Goal: Task Accomplishment & Management: Manage account settings

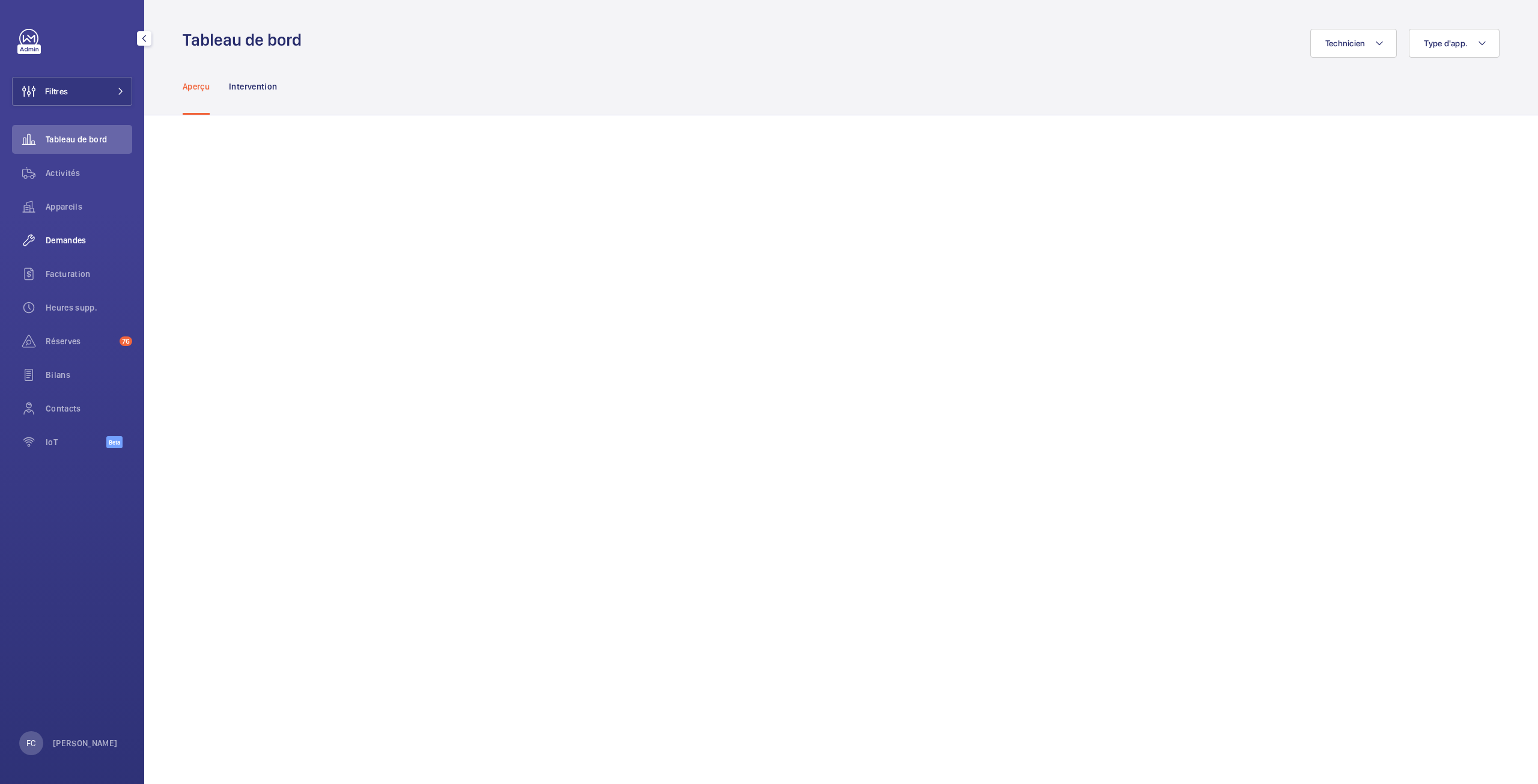
click at [66, 244] on span "Demandes" at bounding box center [89, 240] width 87 height 12
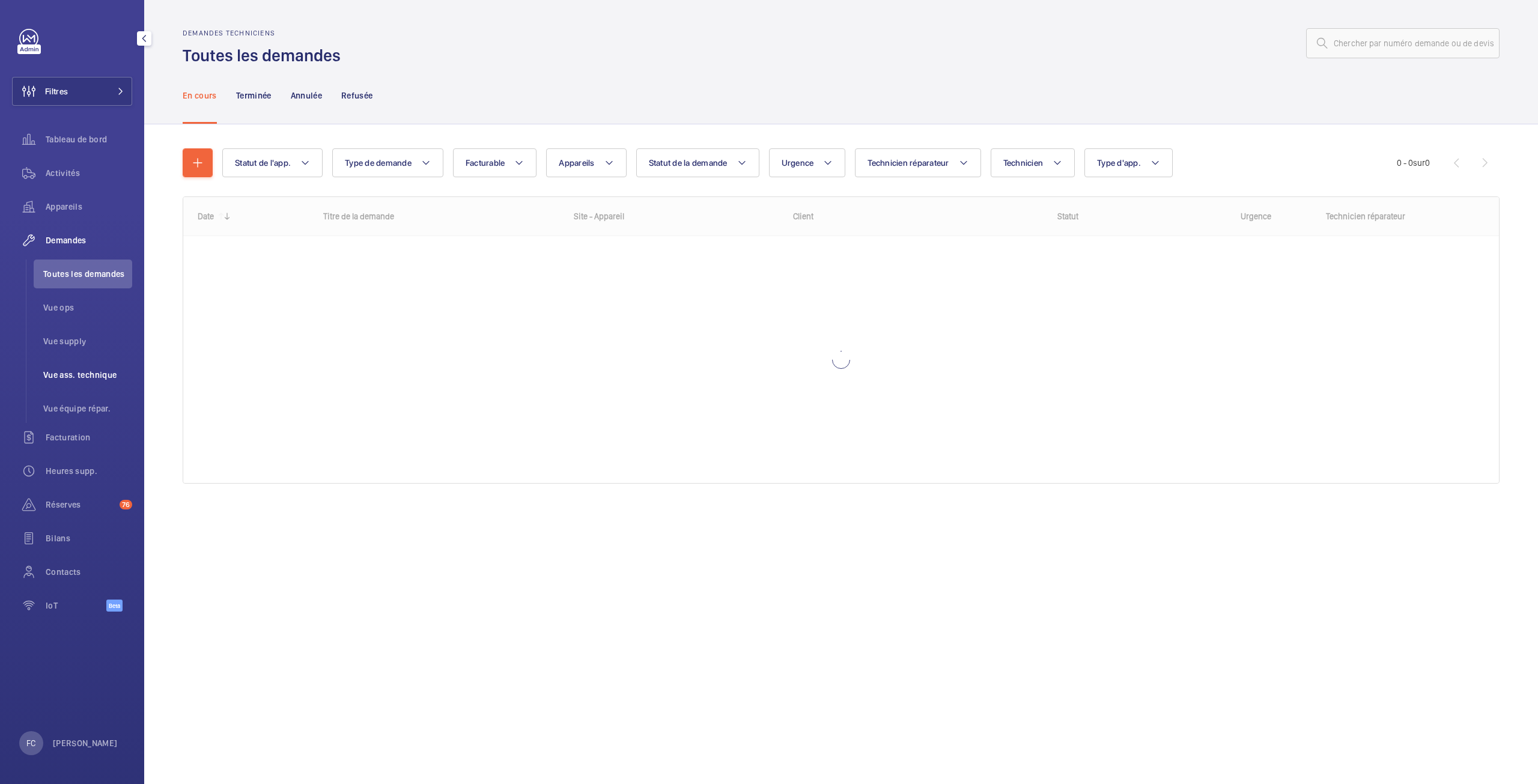
click at [89, 379] on span "Vue ass. technique" at bounding box center [87, 375] width 89 height 12
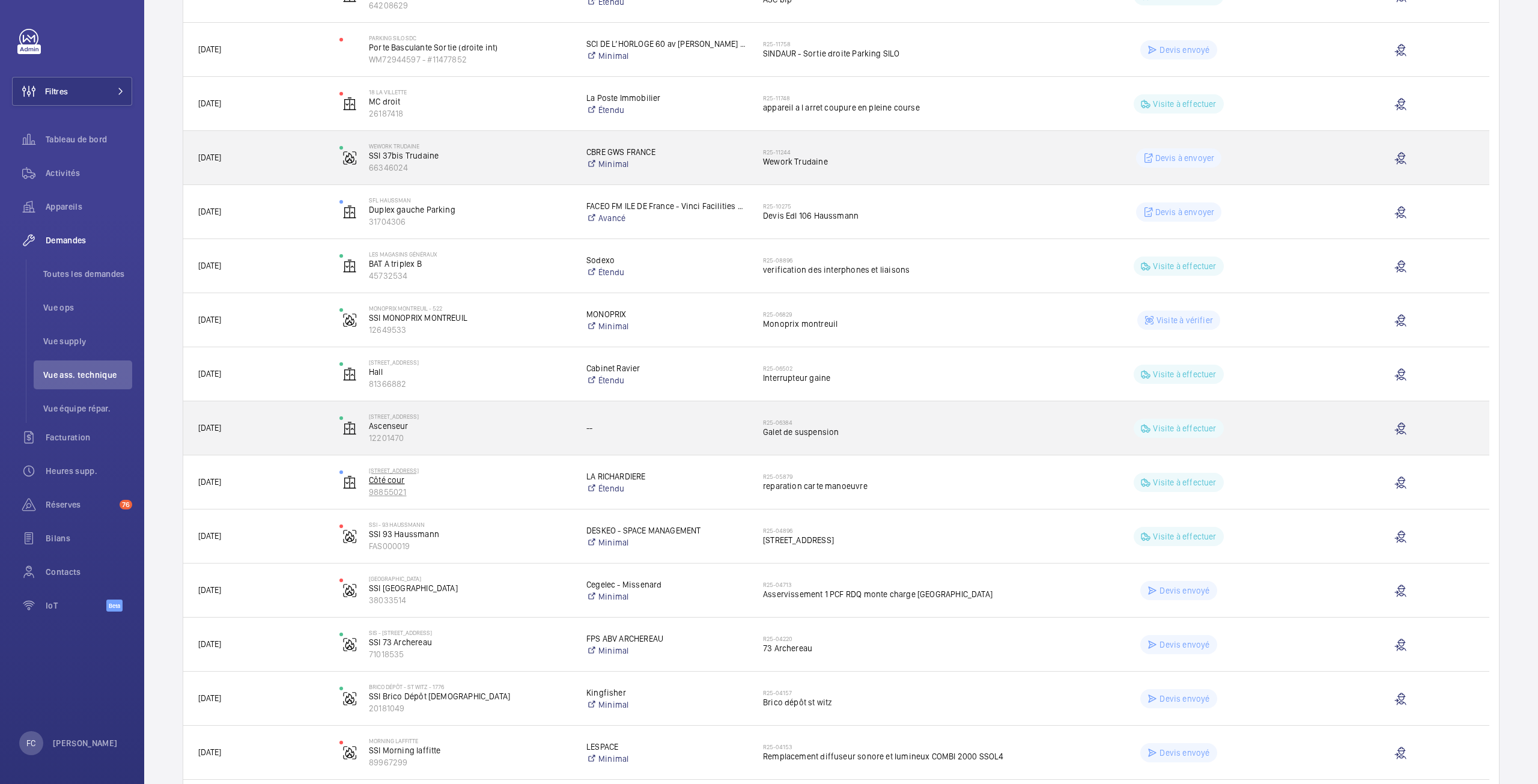
scroll to position [477, 0]
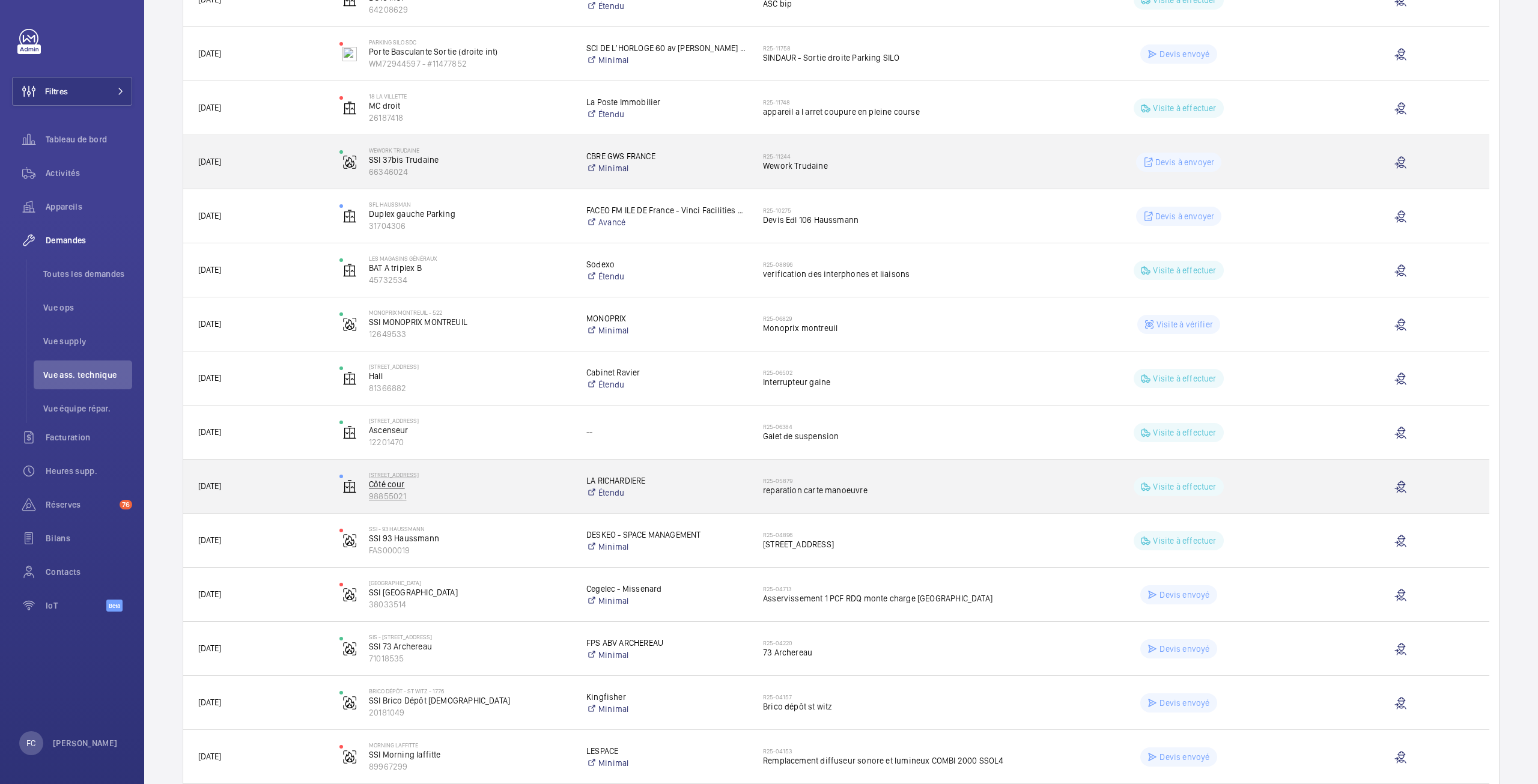
click at [398, 480] on p "Côté cour" at bounding box center [470, 484] width 202 height 12
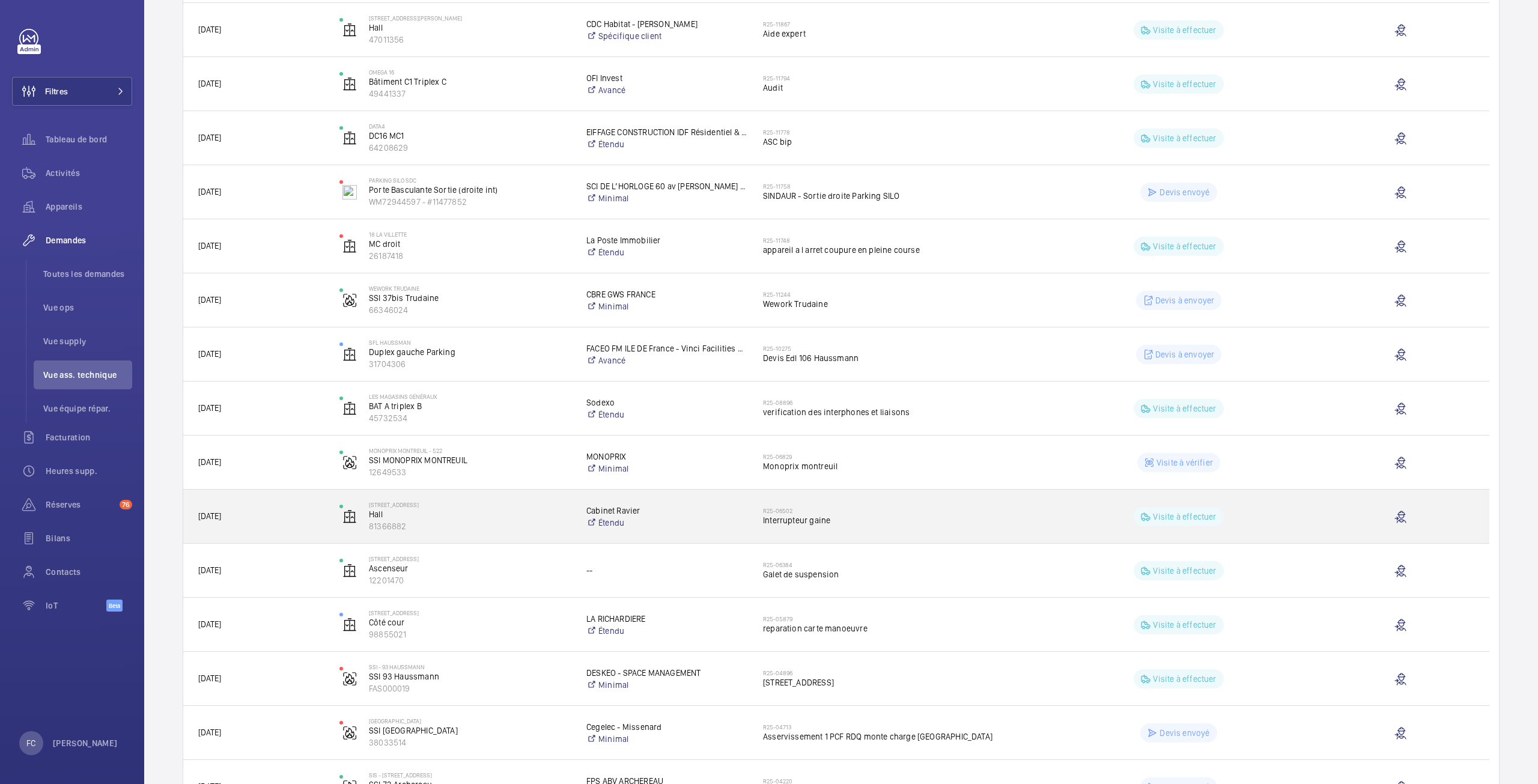
scroll to position [361, 0]
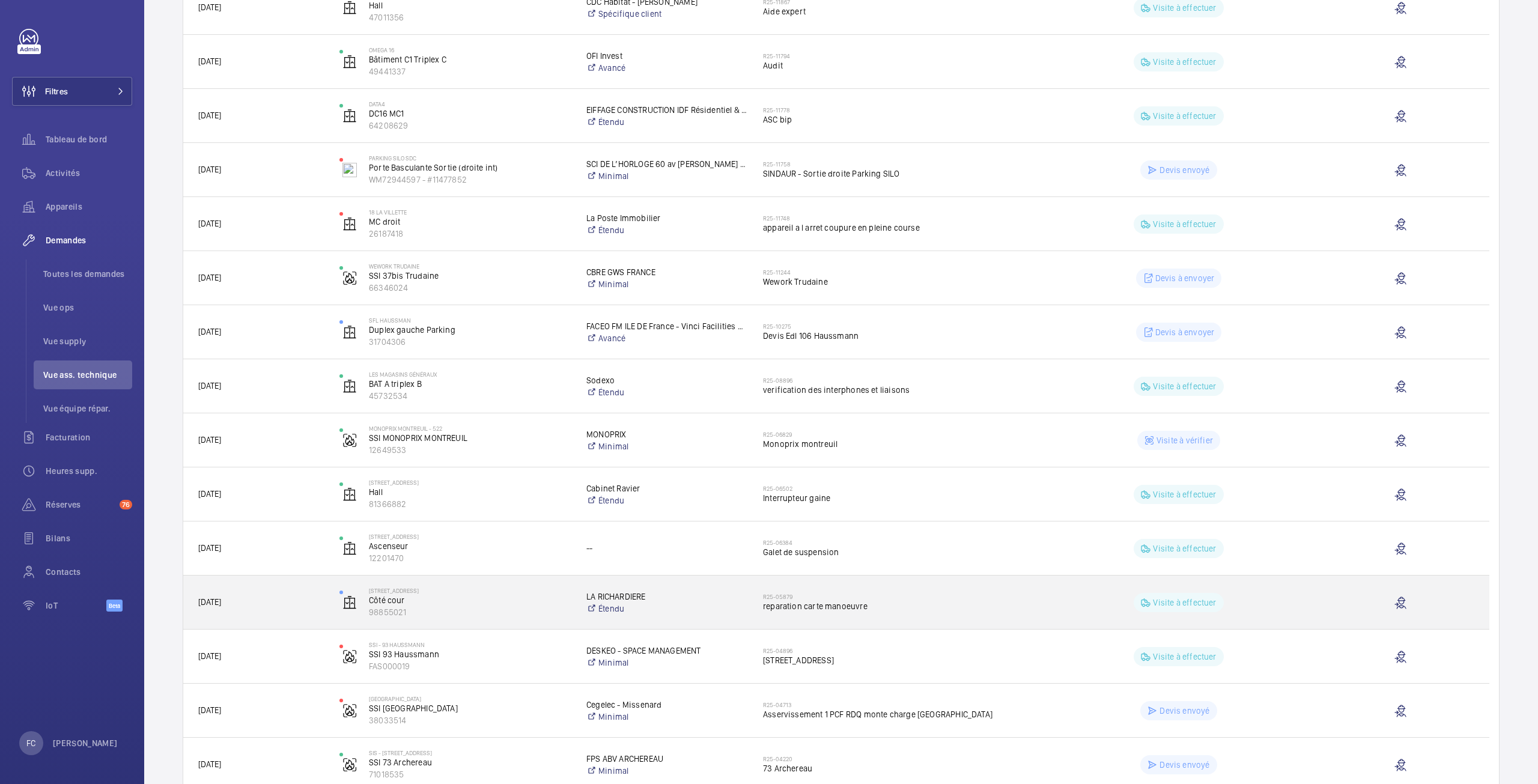
click at [1199, 602] on p "Visite à effectuer" at bounding box center [1185, 602] width 63 height 12
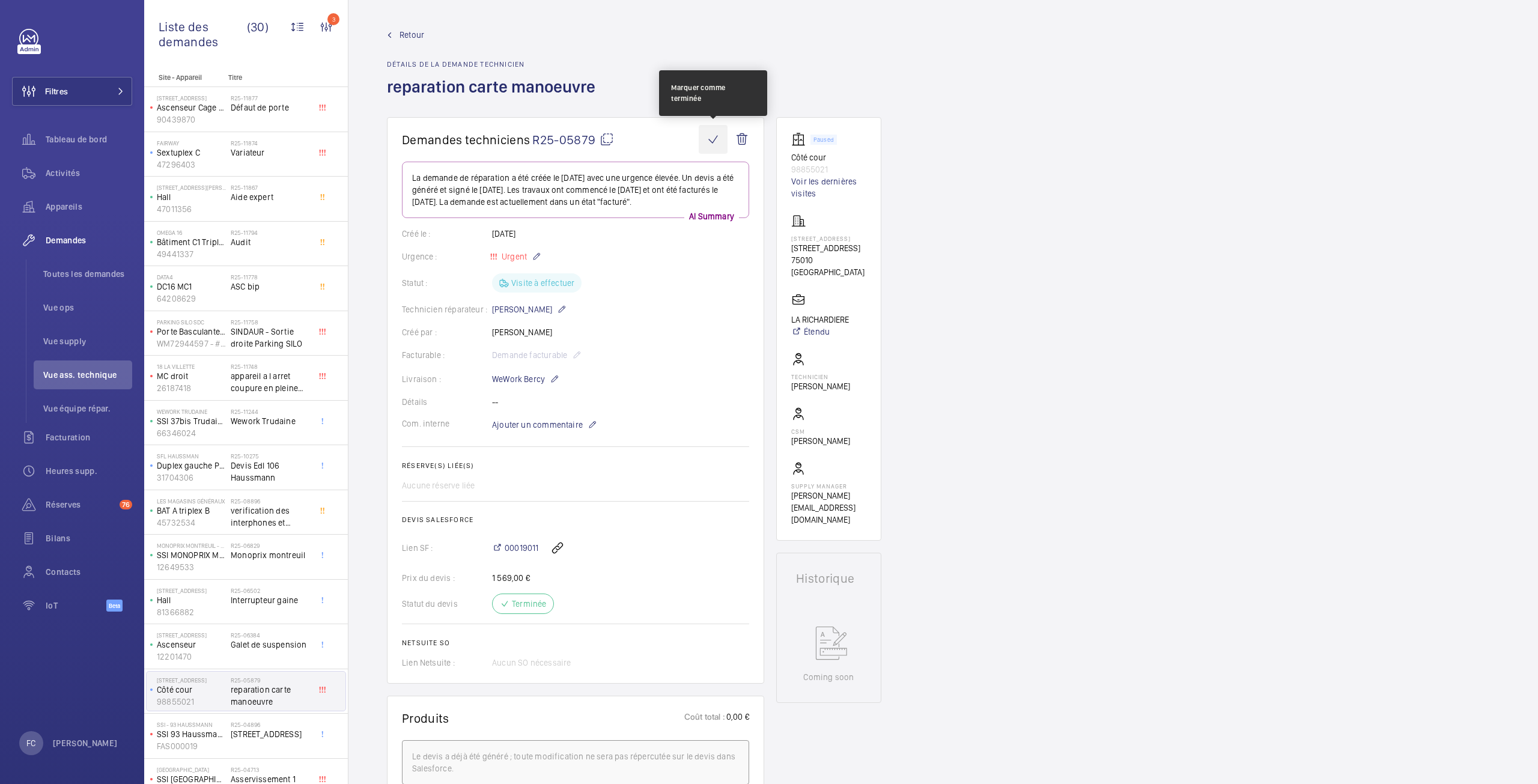
click at [718, 142] on wm-front-icon-button at bounding box center [713, 140] width 29 height 29
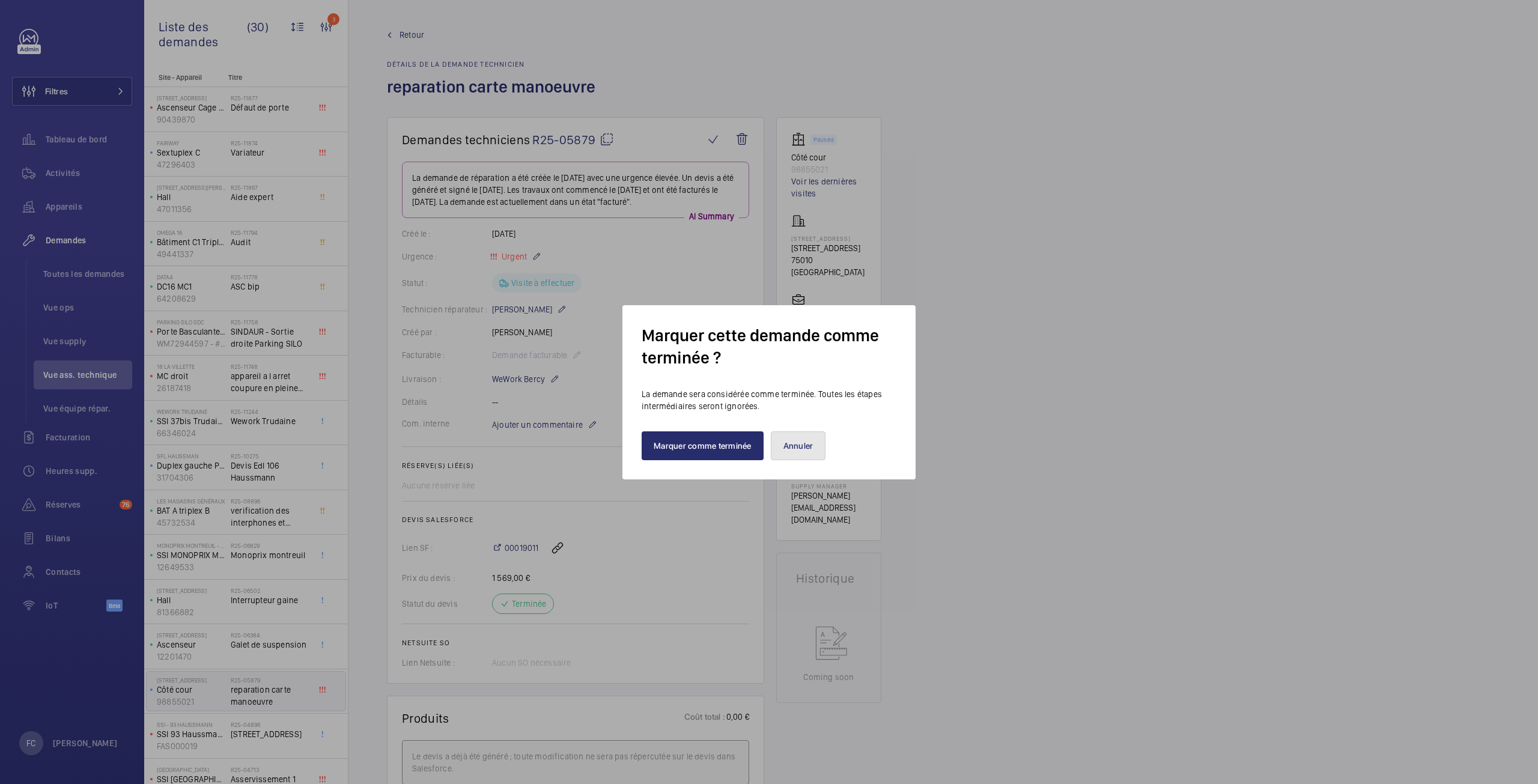
click at [791, 449] on button "Annuler" at bounding box center [799, 446] width 55 height 29
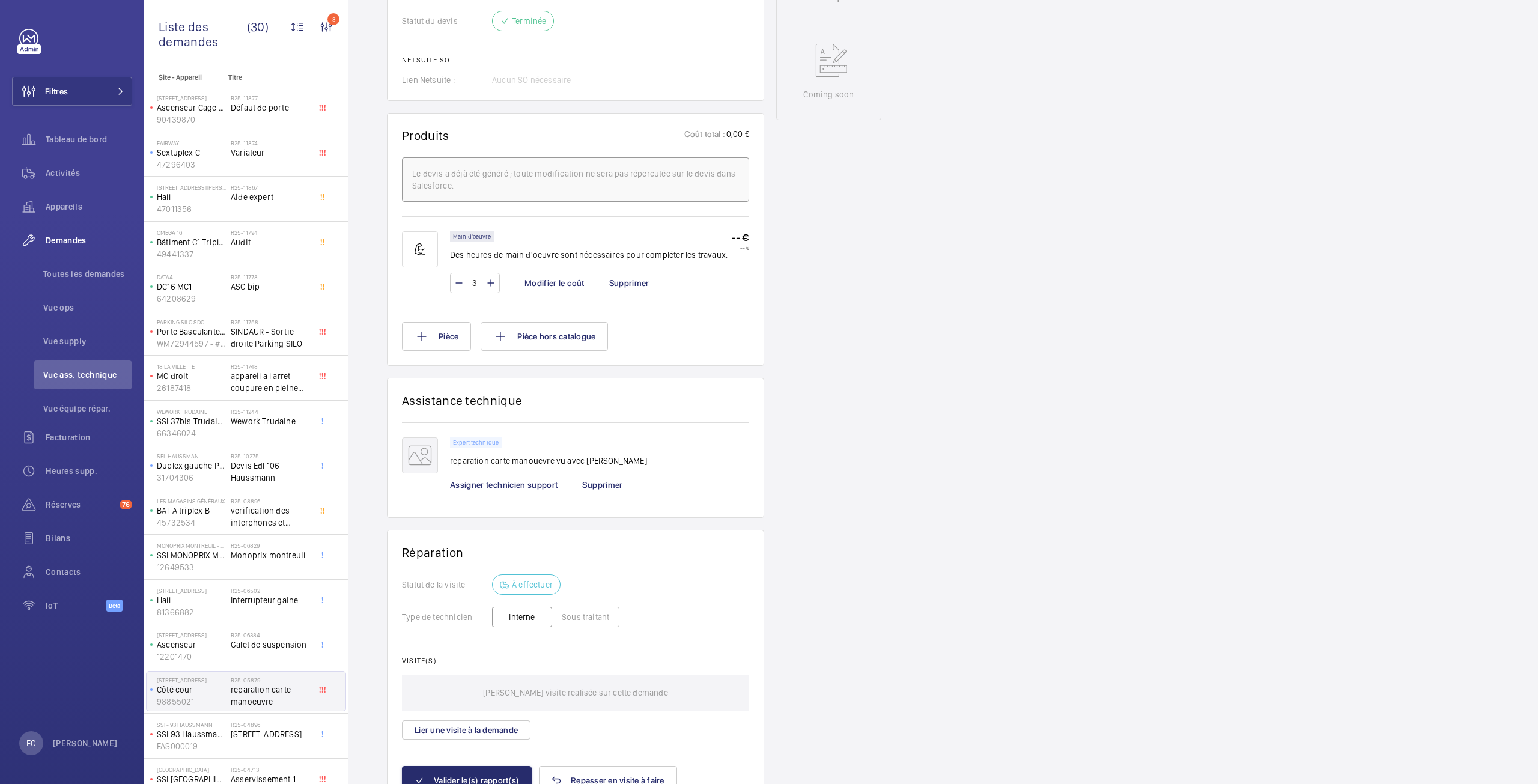
scroll to position [648, 0]
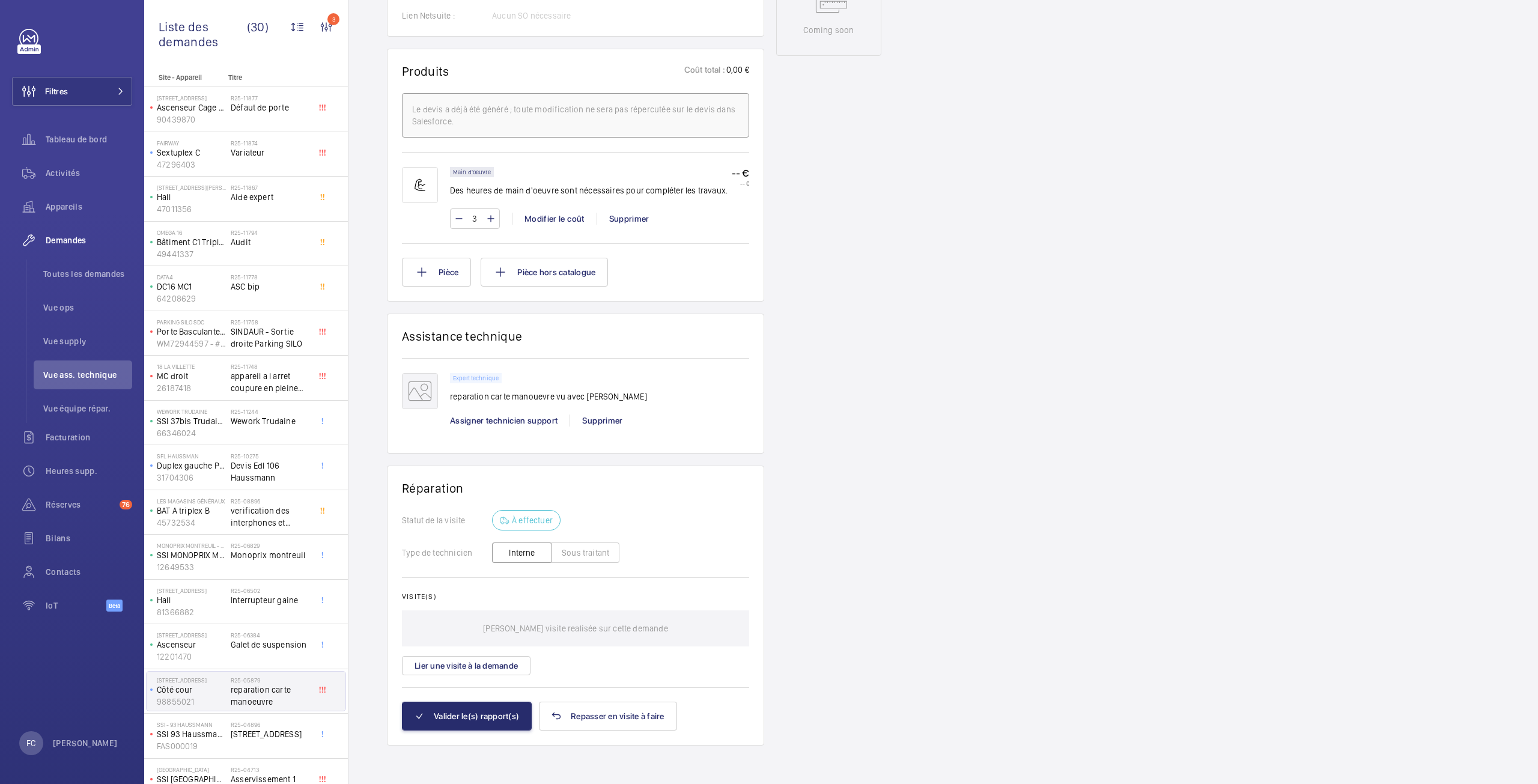
click at [477, 380] on p "Expert technique" at bounding box center [476, 378] width 45 height 4
click at [465, 374] on div "Expert technique" at bounding box center [476, 378] width 52 height 11
click at [403, 392] on mat-icon at bounding box center [420, 391] width 36 height 36
click at [600, 416] on div "Supprimer" at bounding box center [602, 420] width 65 height 12
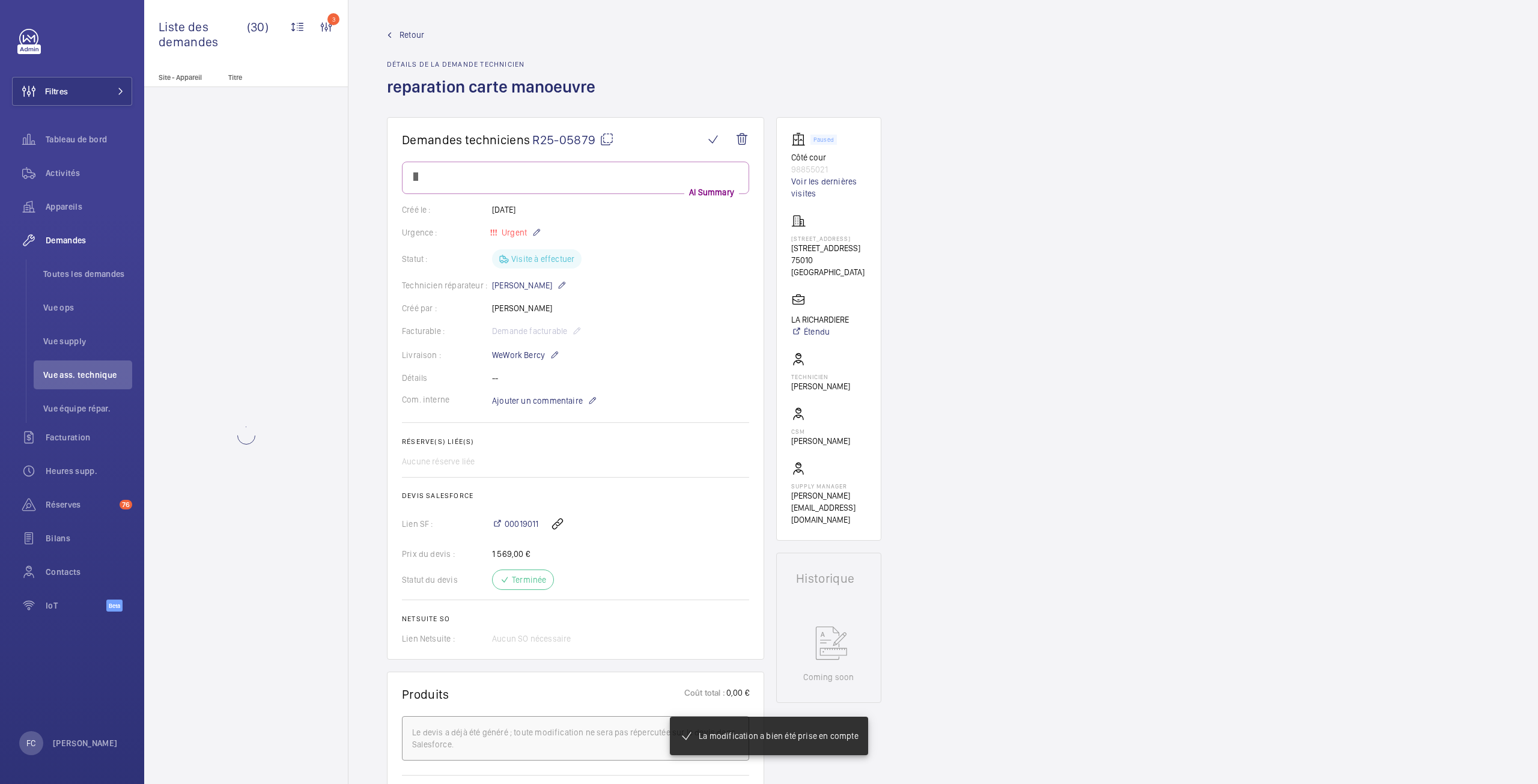
scroll to position [625, 0]
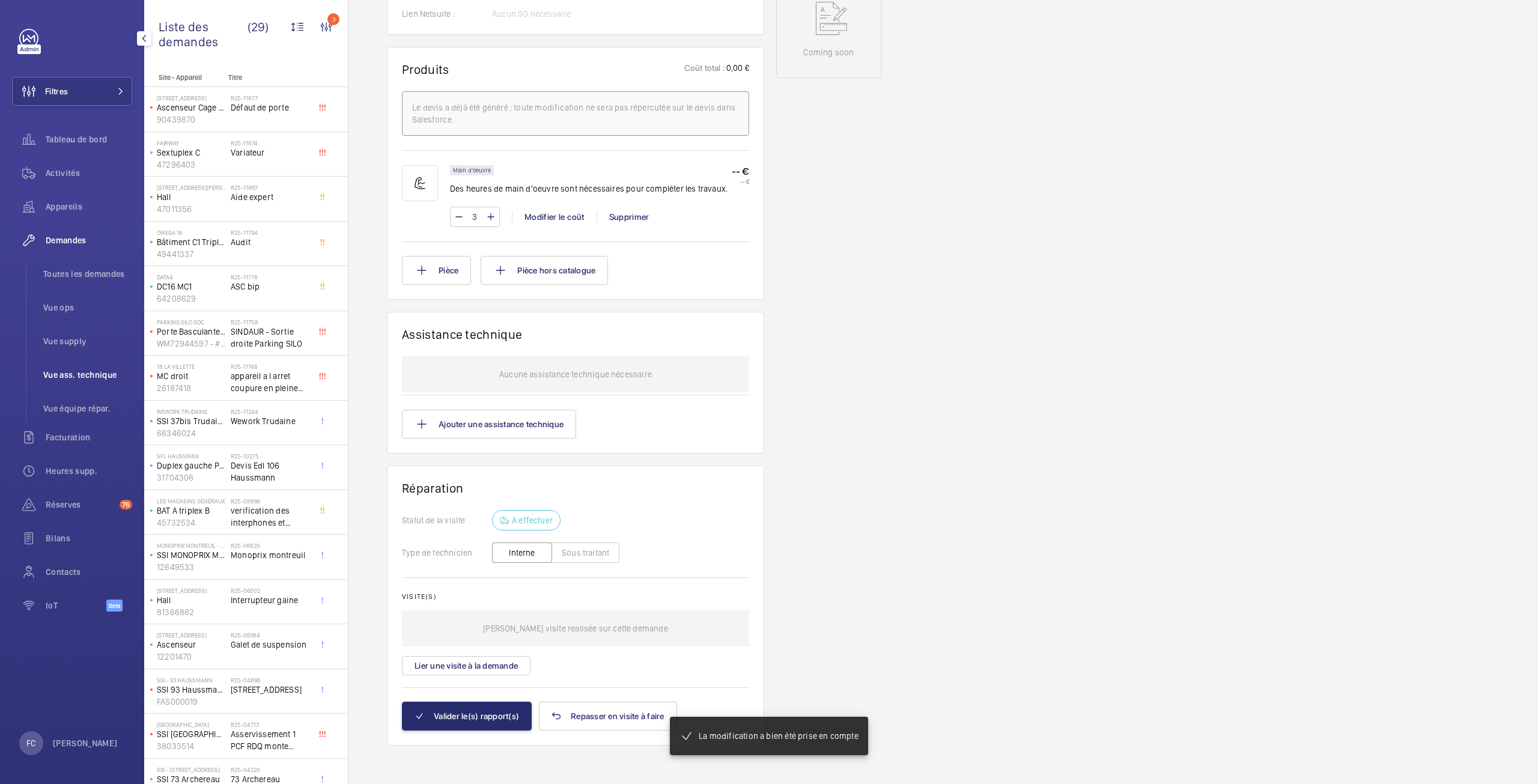
click at [71, 373] on span "Vue ass. technique" at bounding box center [87, 375] width 89 height 12
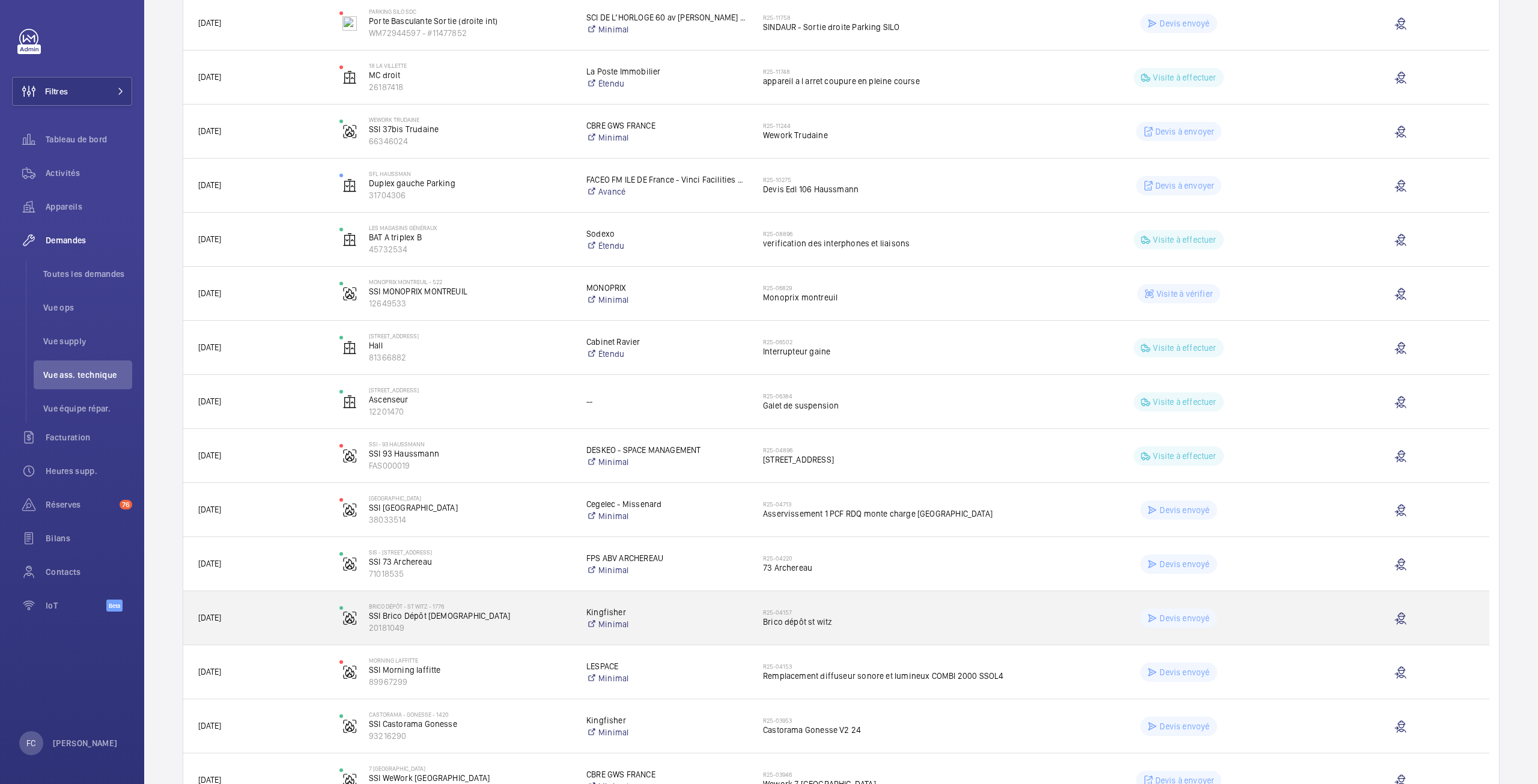
scroll to position [361, 0]
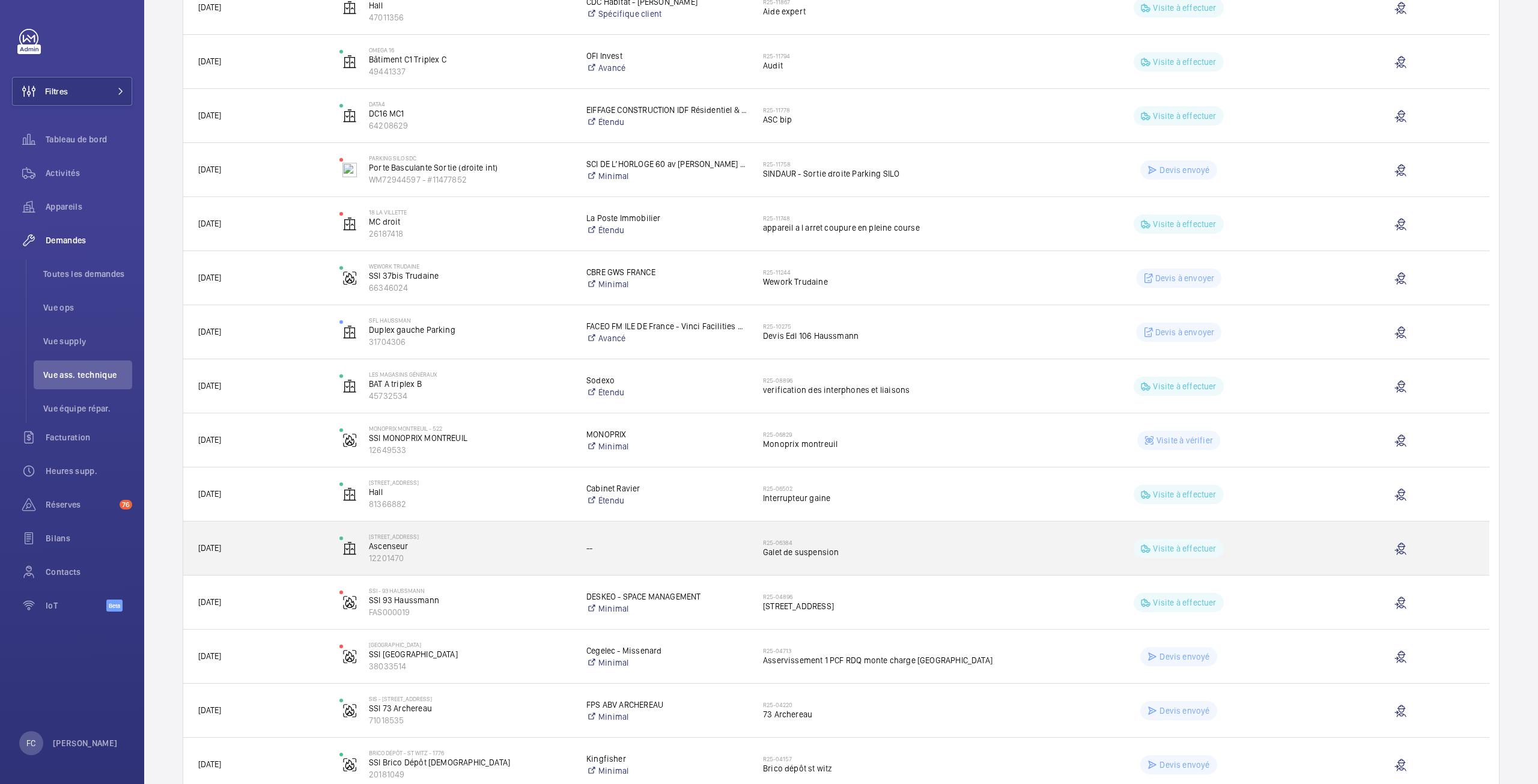
click at [1194, 541] on div "Visite à effectuer" at bounding box center [1179, 548] width 89 height 19
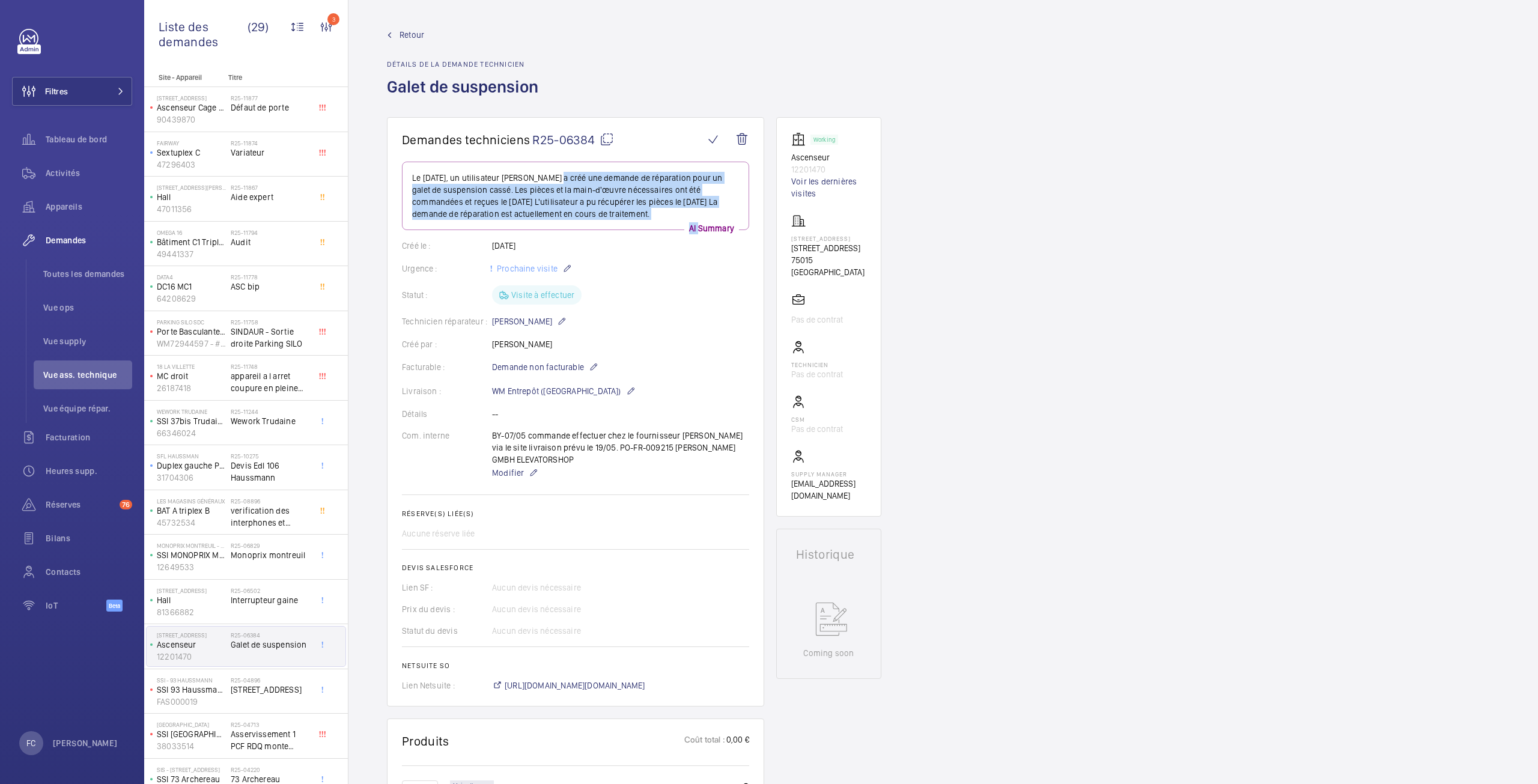
drag, startPoint x: 558, startPoint y: 175, endPoint x: 699, endPoint y: 225, distance: 149.6
click at [699, 225] on div "Le 7 mai 2025, un utilisateur Karim Chamil a créé une demande de réparation pou…" at bounding box center [576, 196] width 348 height 68
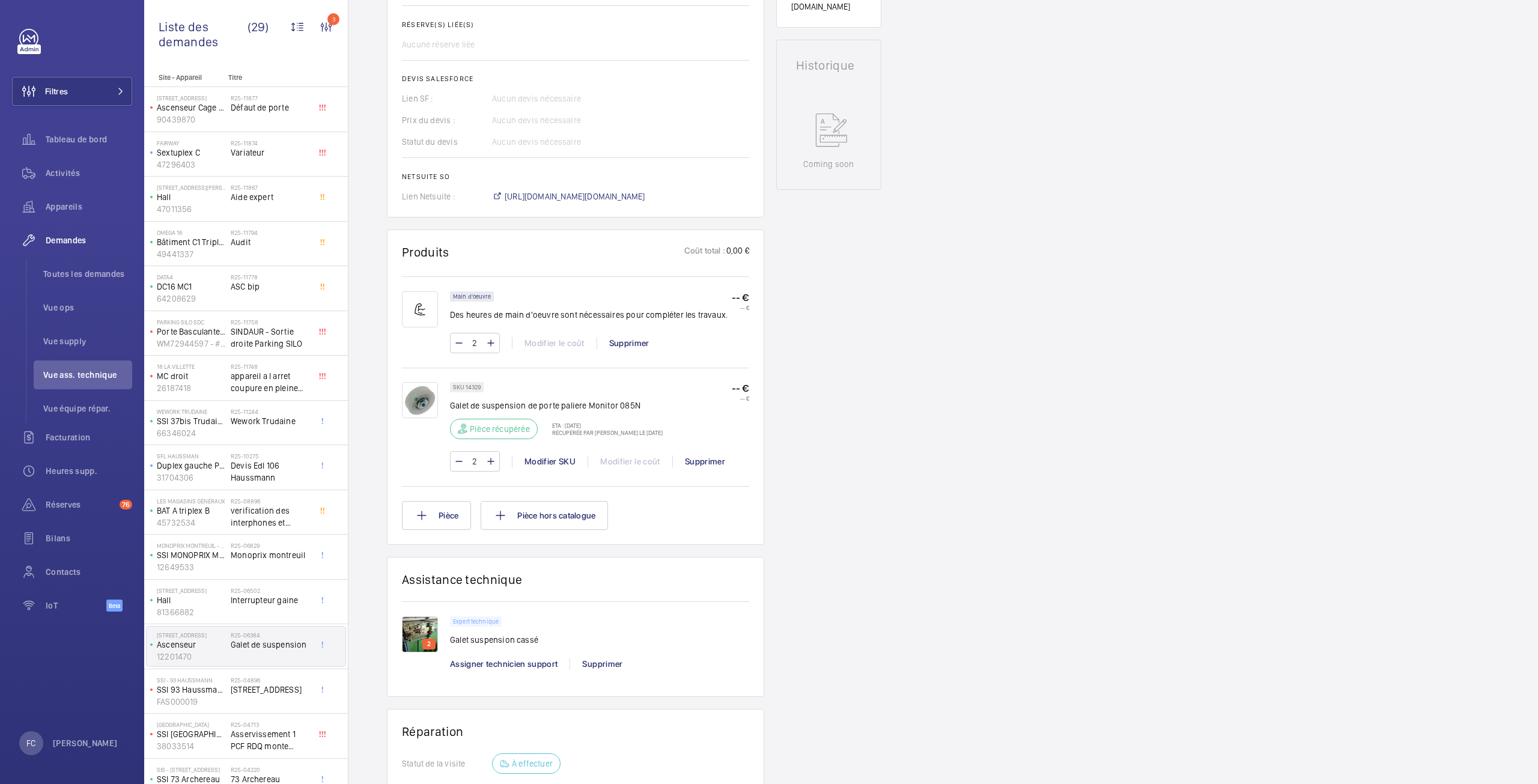
scroll to position [541, 0]
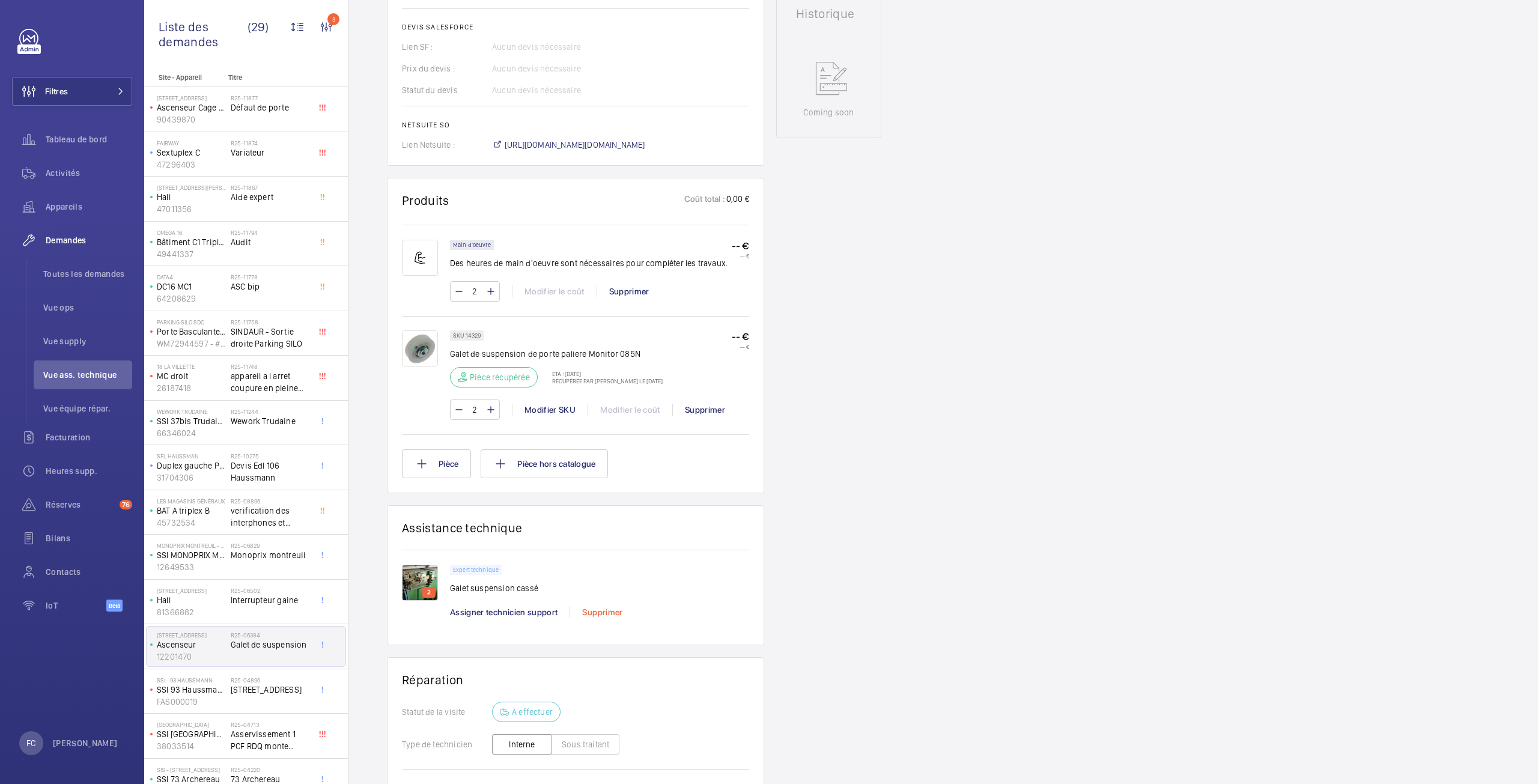
click at [595, 606] on div "Supprimer" at bounding box center [602, 612] width 65 height 12
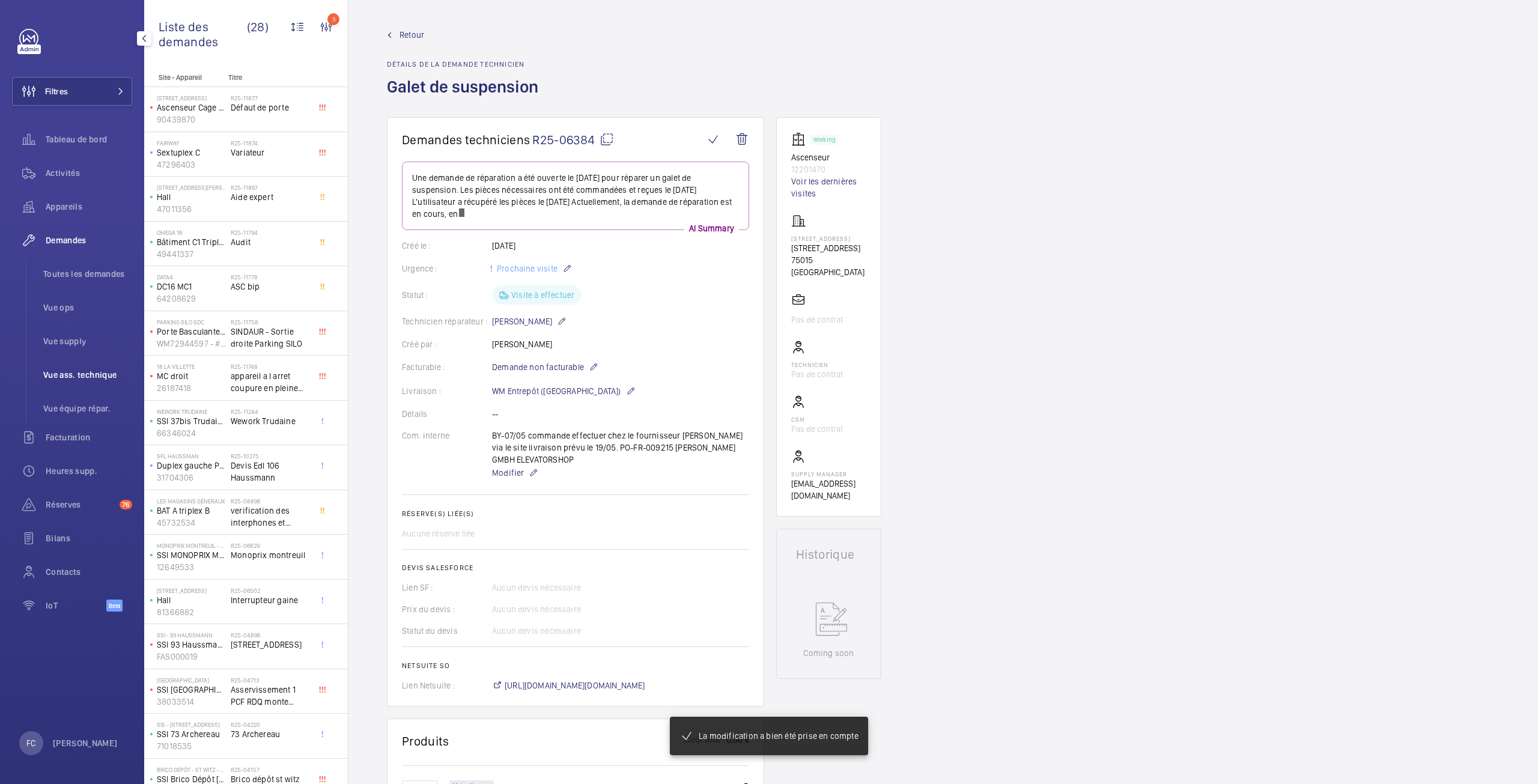
click at [71, 375] on span "Vue ass. technique" at bounding box center [87, 375] width 89 height 12
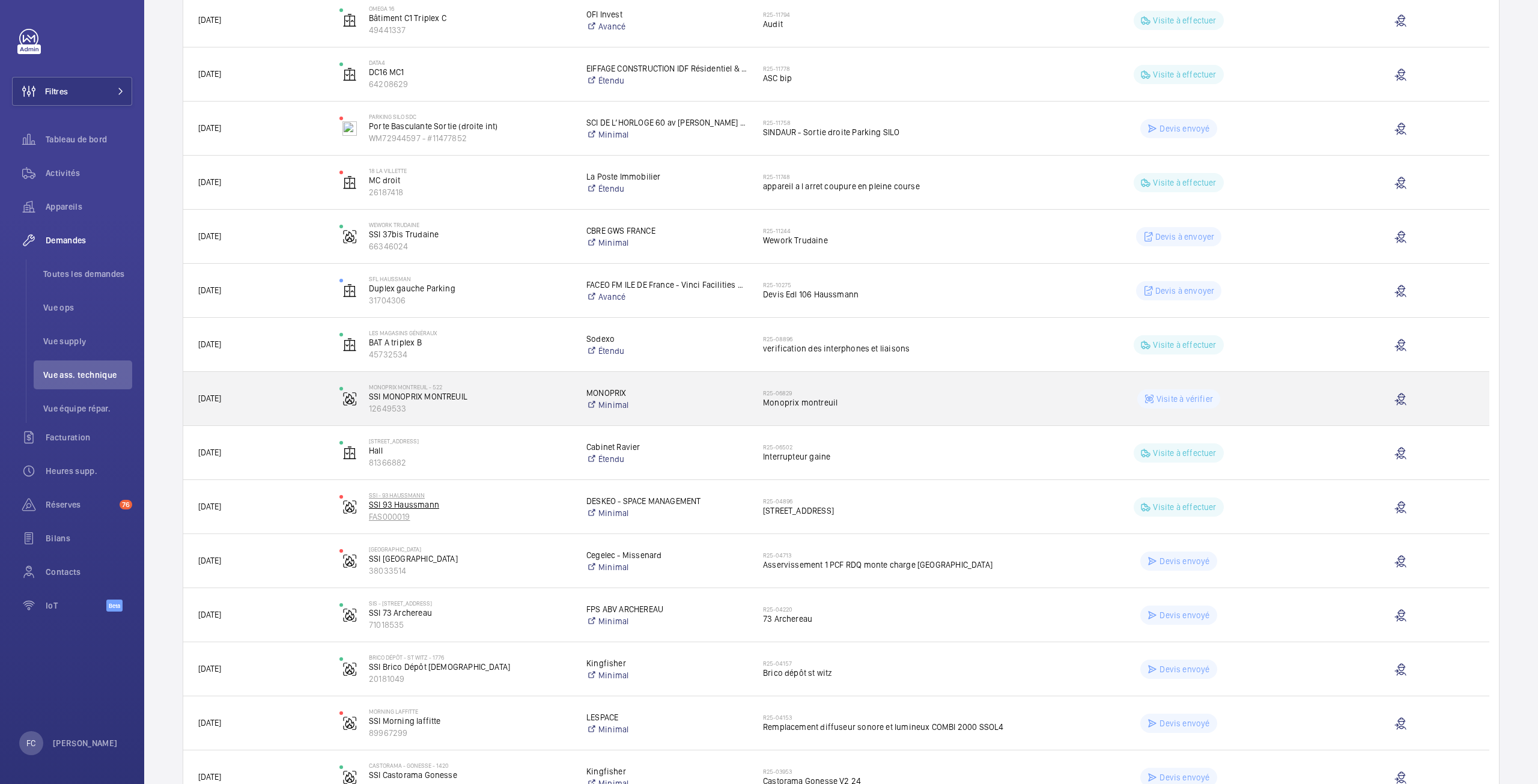
scroll to position [421, 0]
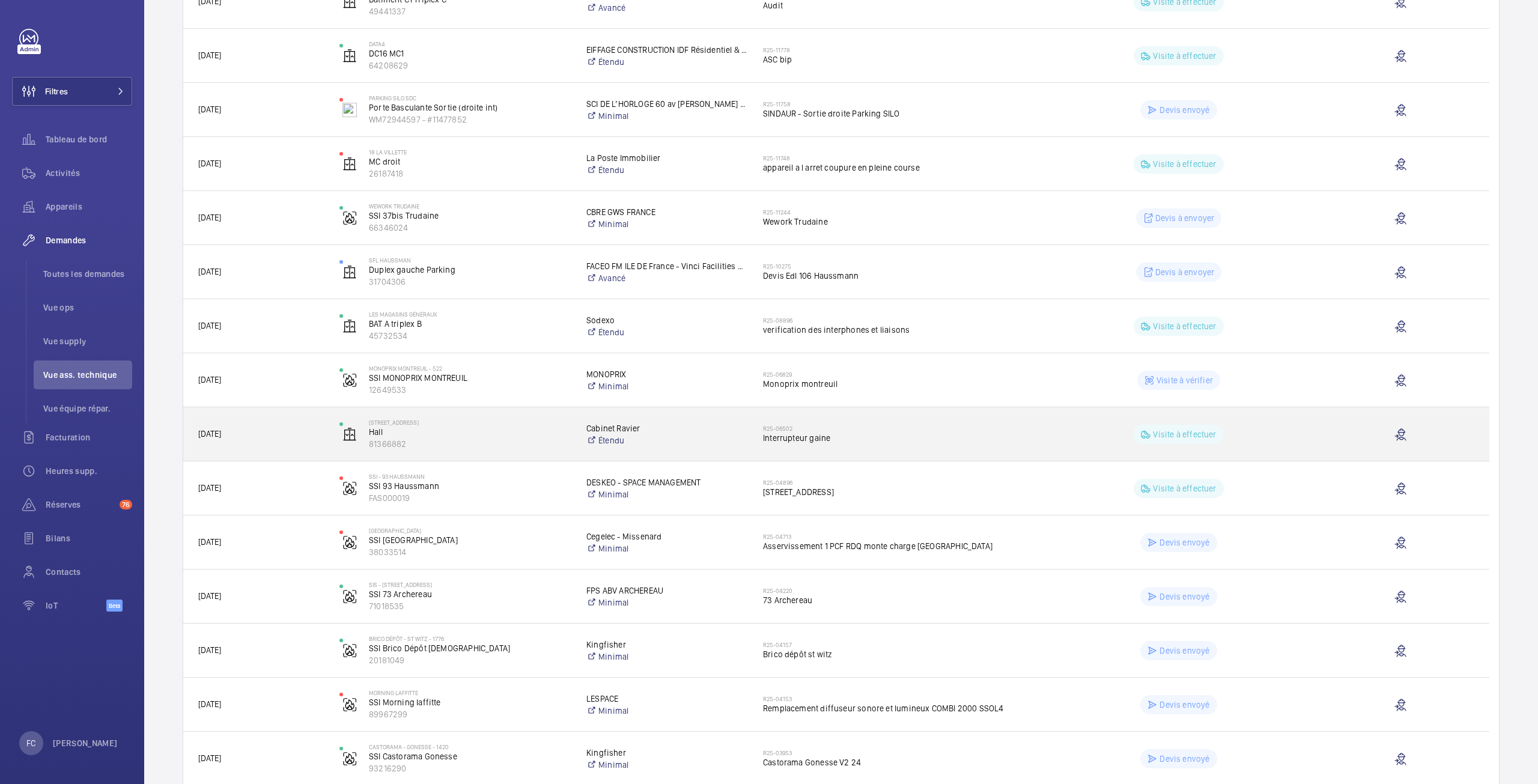
click at [794, 432] on span "Interrupteur gaine" at bounding box center [896, 438] width 266 height 12
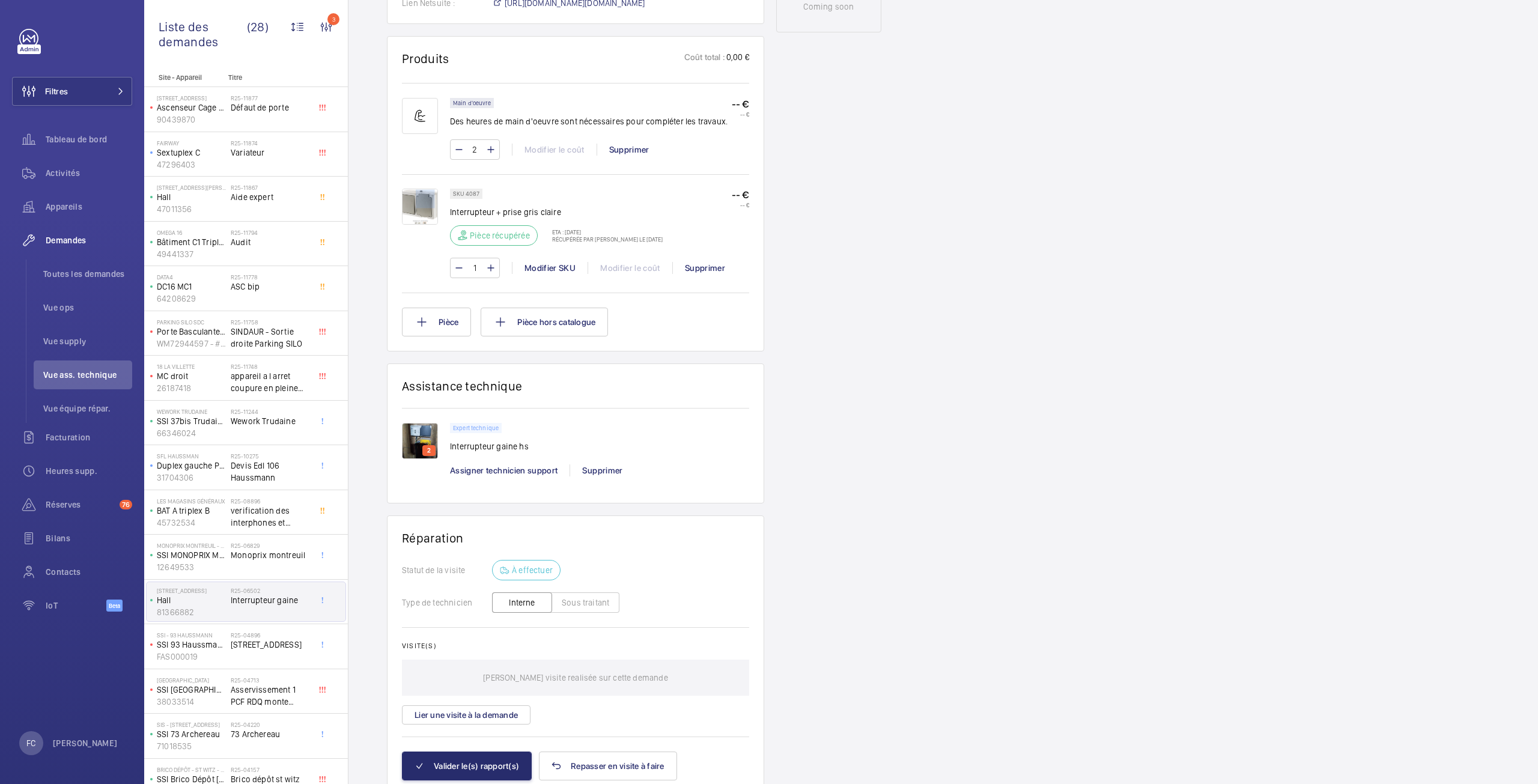
scroll to position [661, 0]
click at [629, 783] on html "Filtres Tableau de bord Activités Appareils Demandes Toutes les demandes Vue op…" at bounding box center [769, 392] width 1538 height 784
click at [600, 470] on div "Supprimer" at bounding box center [602, 468] width 65 height 12
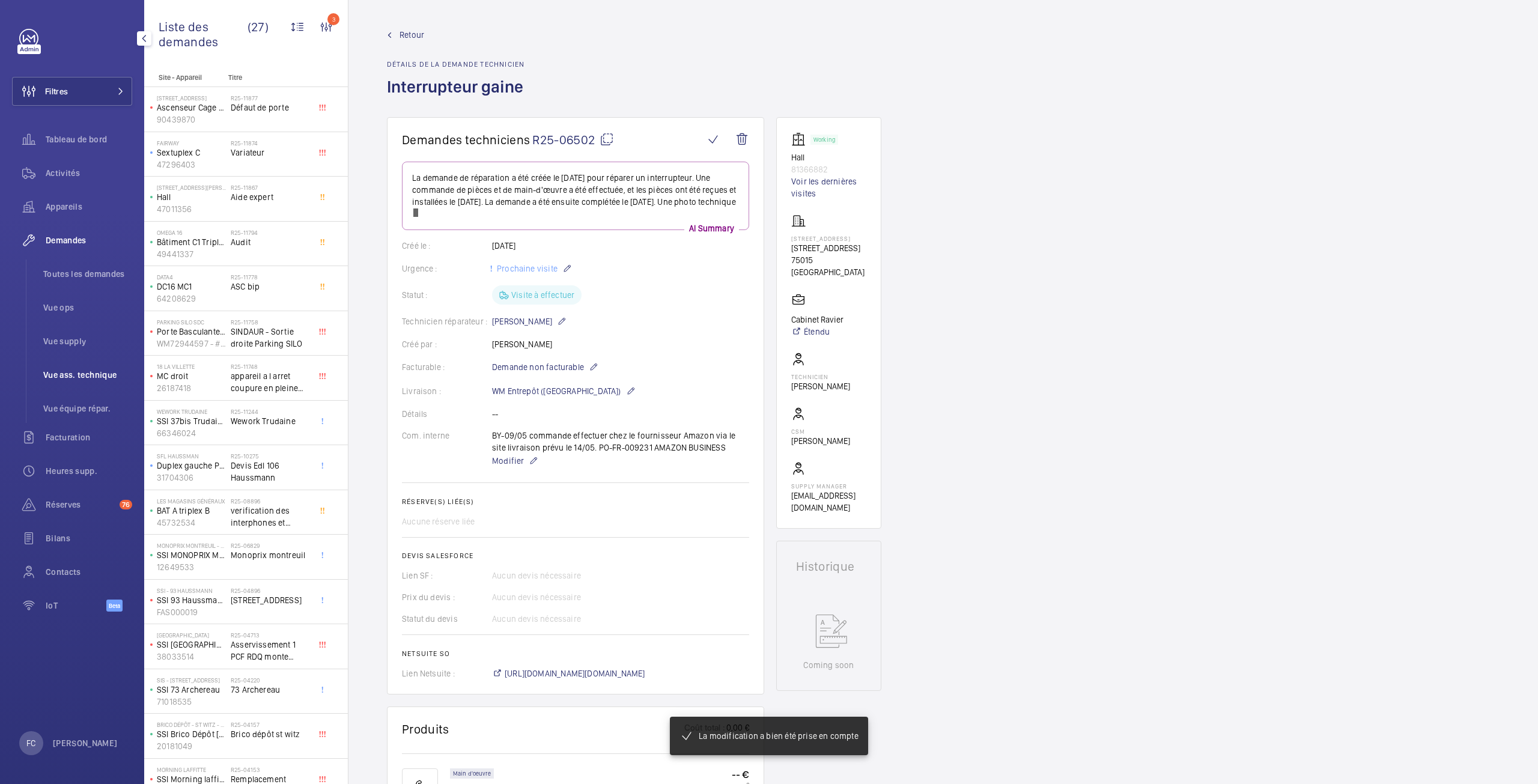
click at [53, 366] on li "Vue ass. technique" at bounding box center [82, 375] width 98 height 29
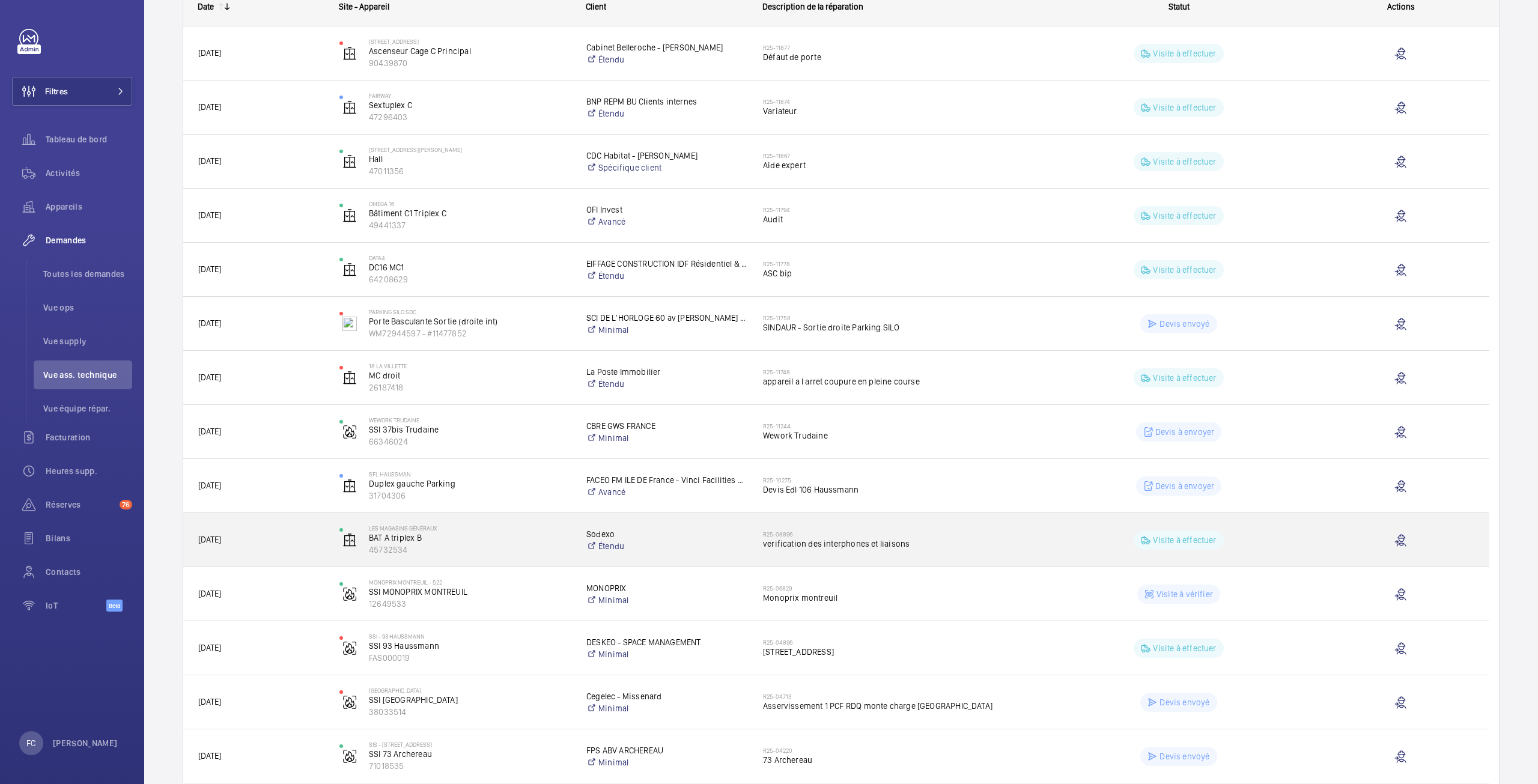
scroll to position [180, 0]
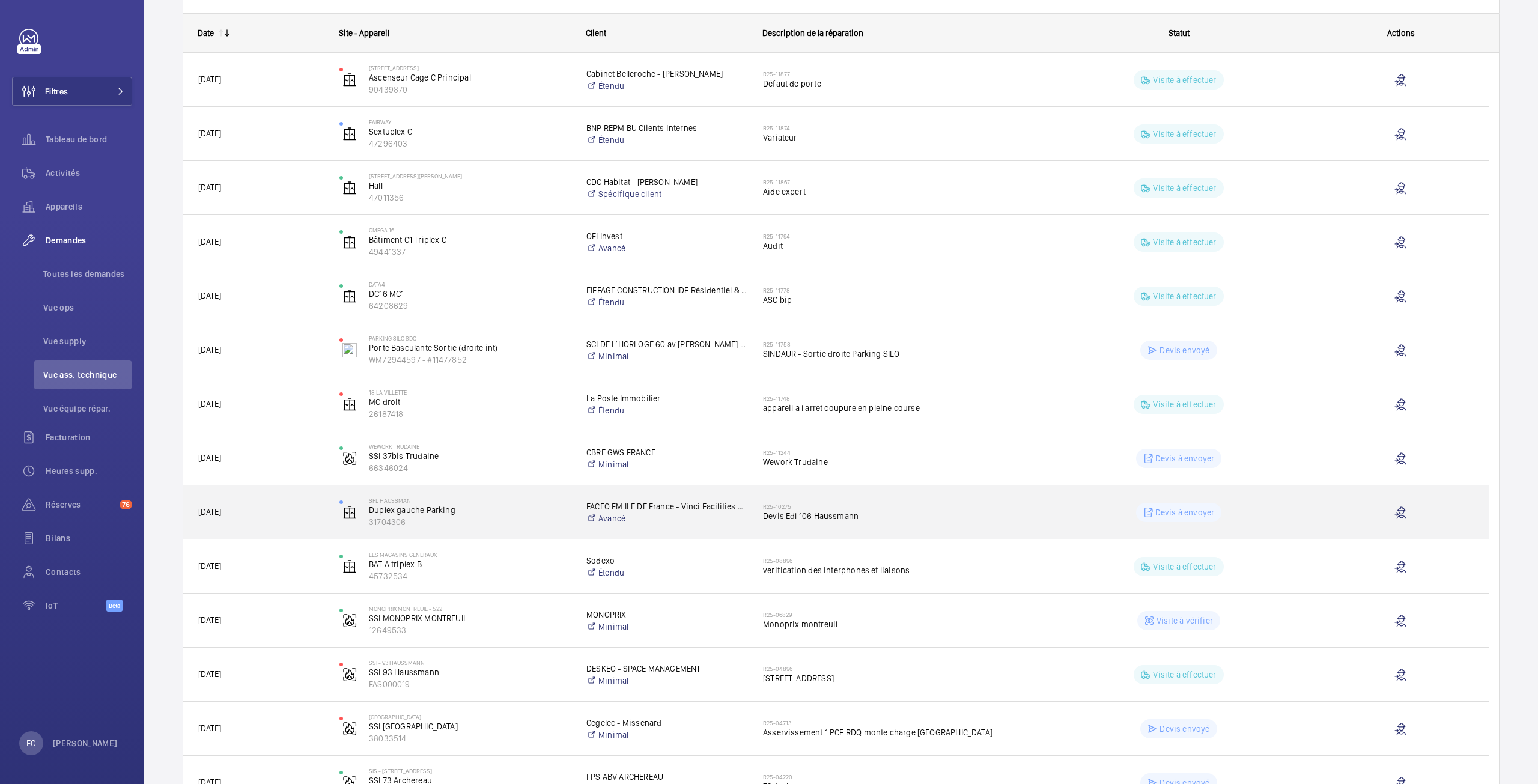
click at [797, 513] on span "Devis Edl 106 Haussmann" at bounding box center [896, 516] width 266 height 12
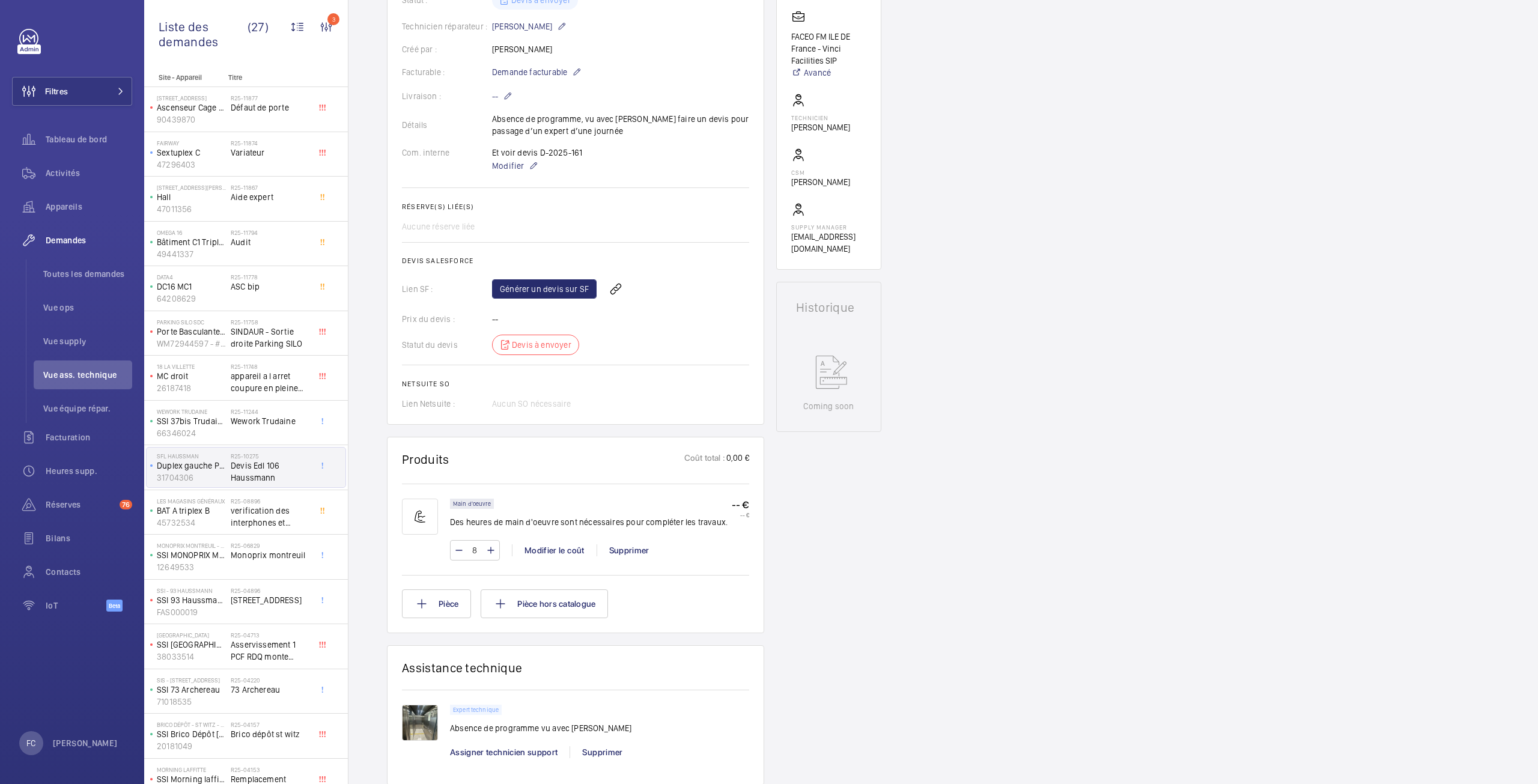
scroll to position [301, 0]
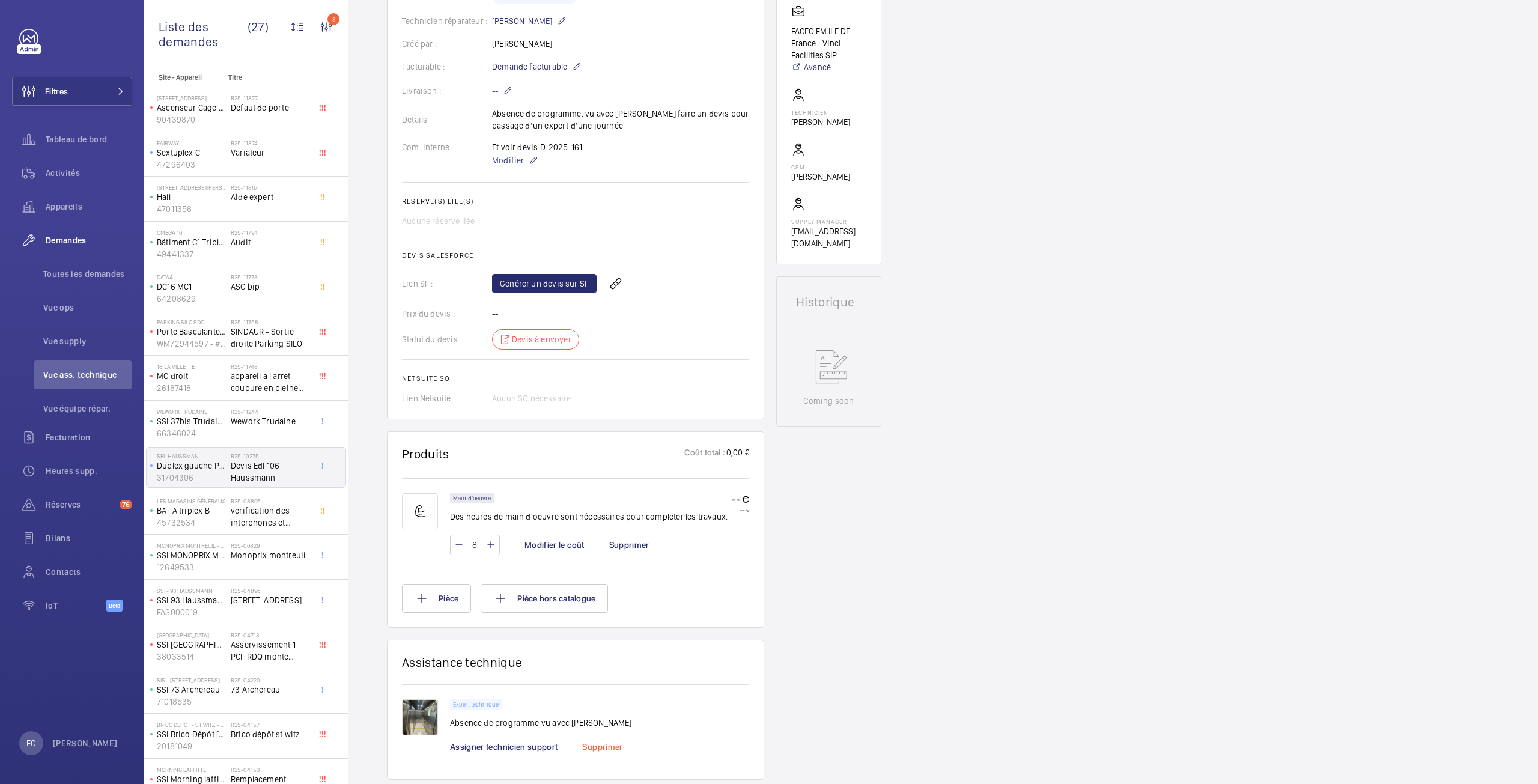
click at [590, 751] on div "Supprimer" at bounding box center [602, 747] width 65 height 12
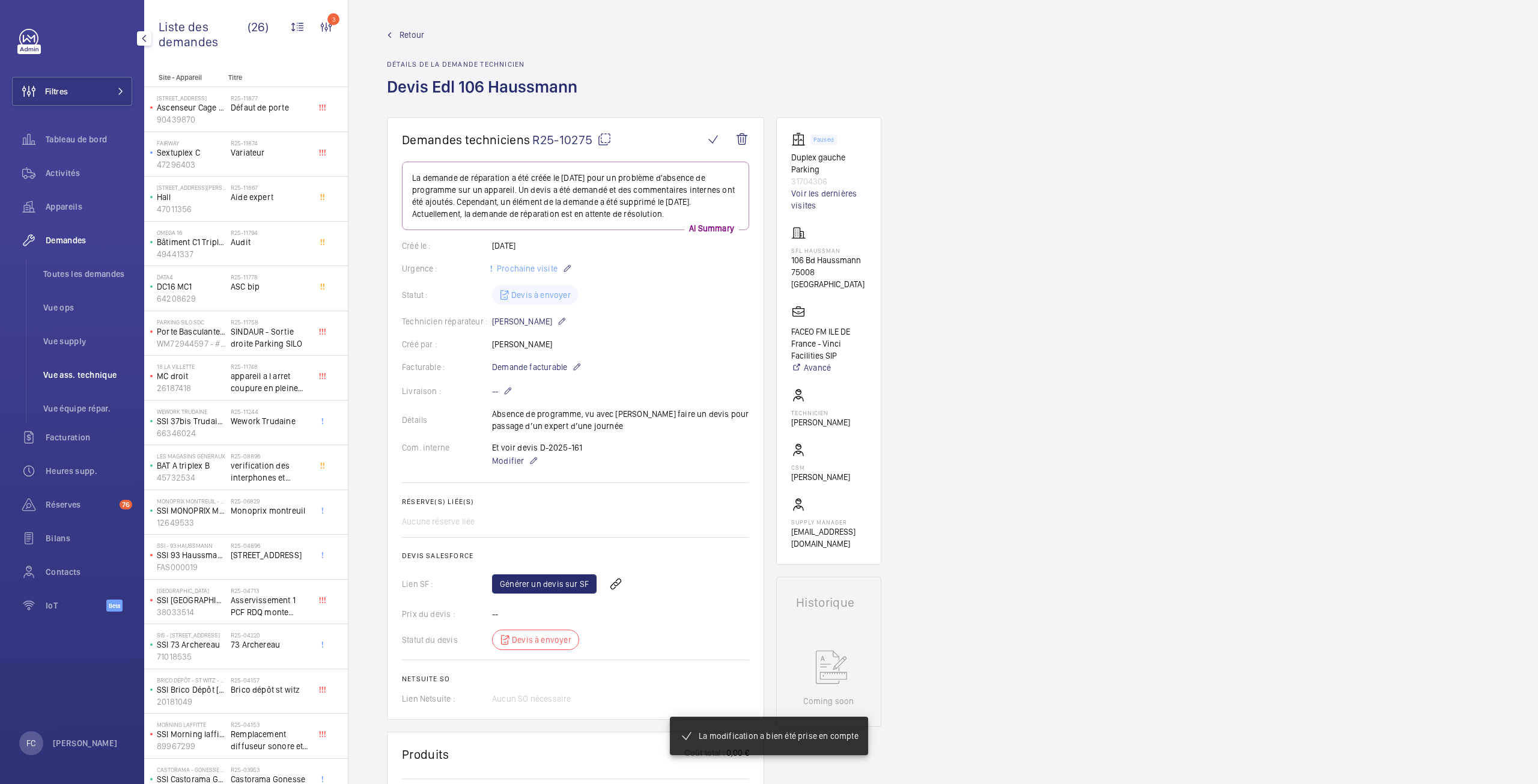
click at [93, 373] on span "Vue ass. technique" at bounding box center [87, 375] width 89 height 12
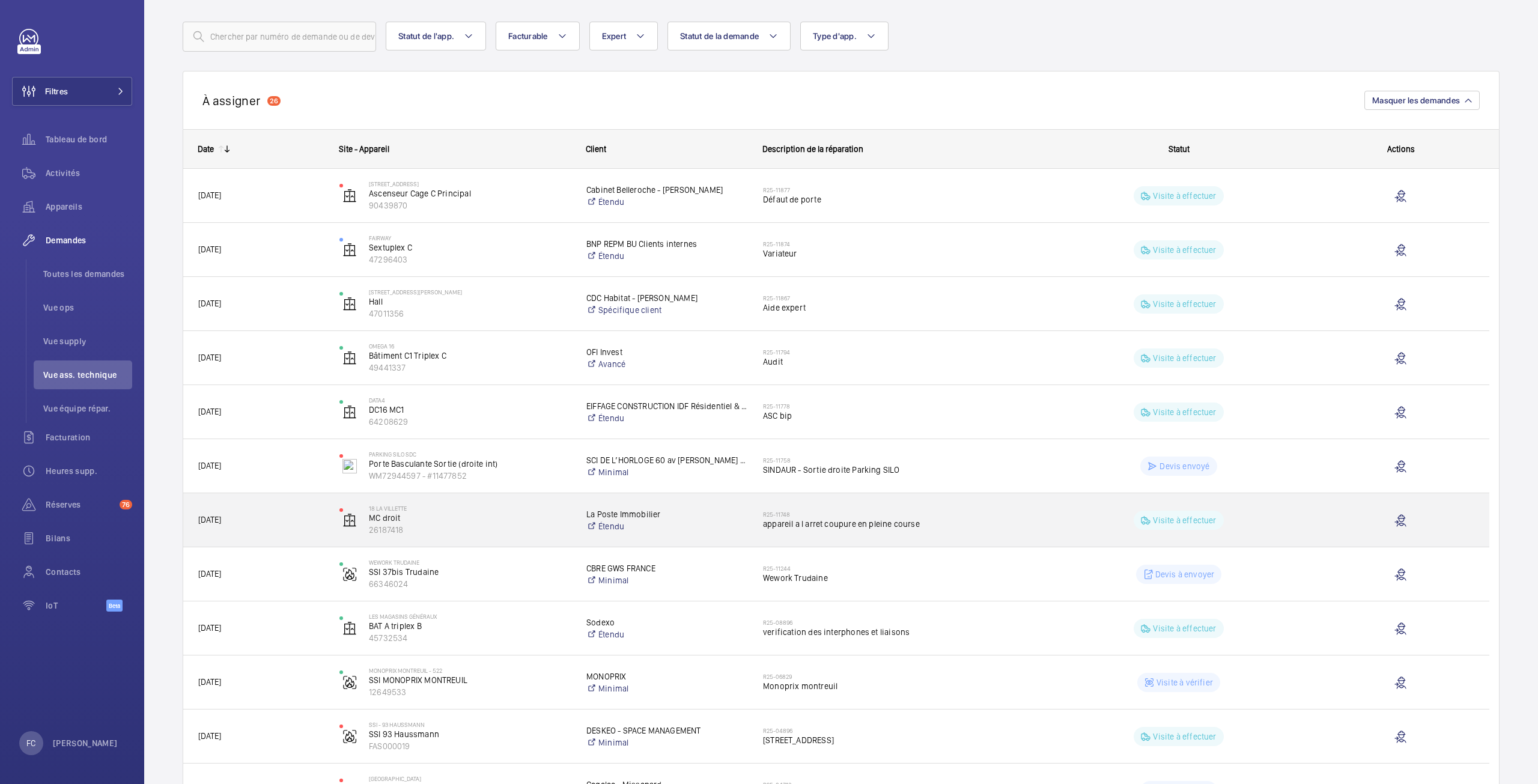
scroll to position [60, 0]
click at [822, 526] on span "appareil a l arret coupure en pleine course" at bounding box center [896, 528] width 266 height 12
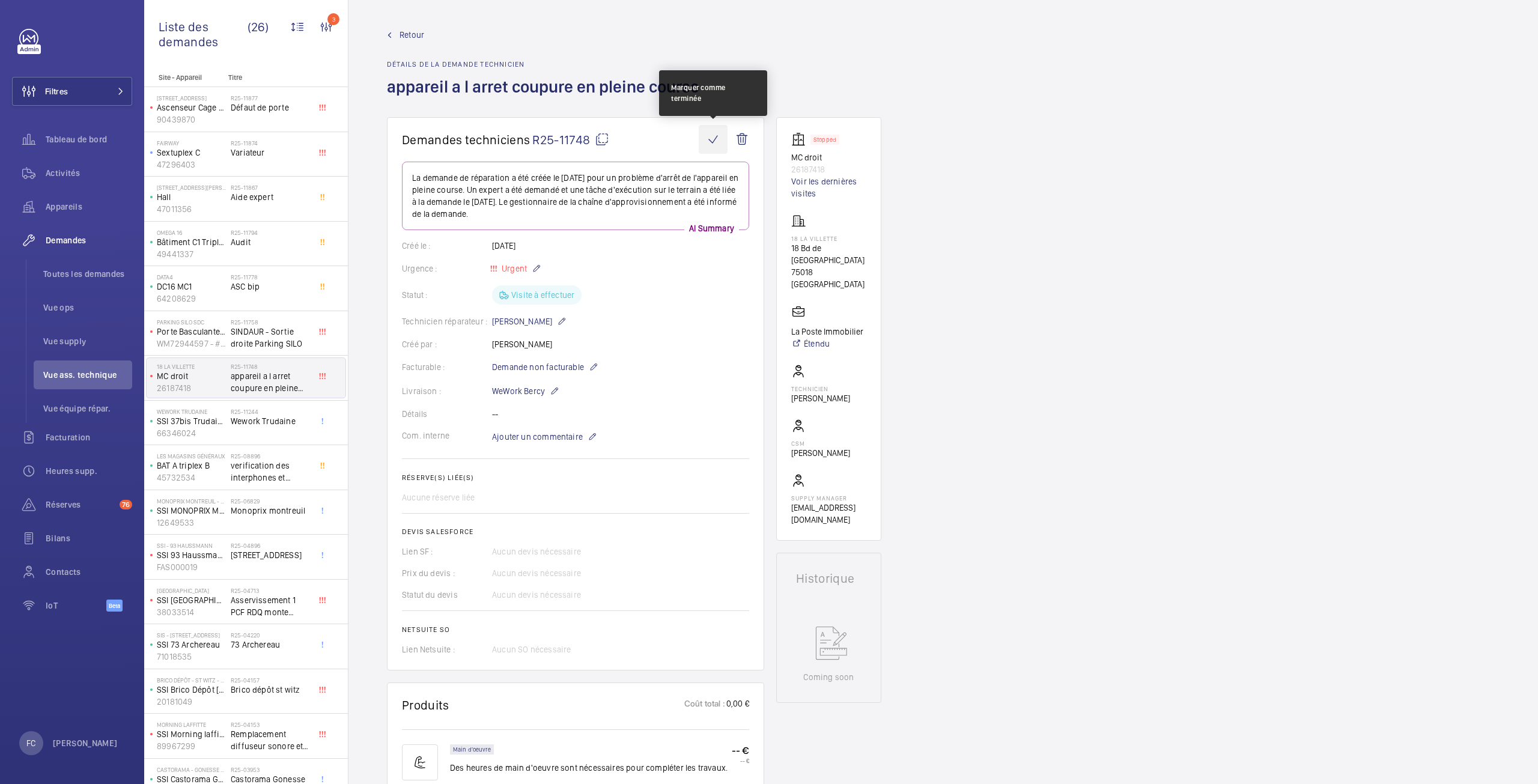
click at [716, 141] on wm-front-icon-button at bounding box center [713, 140] width 29 height 29
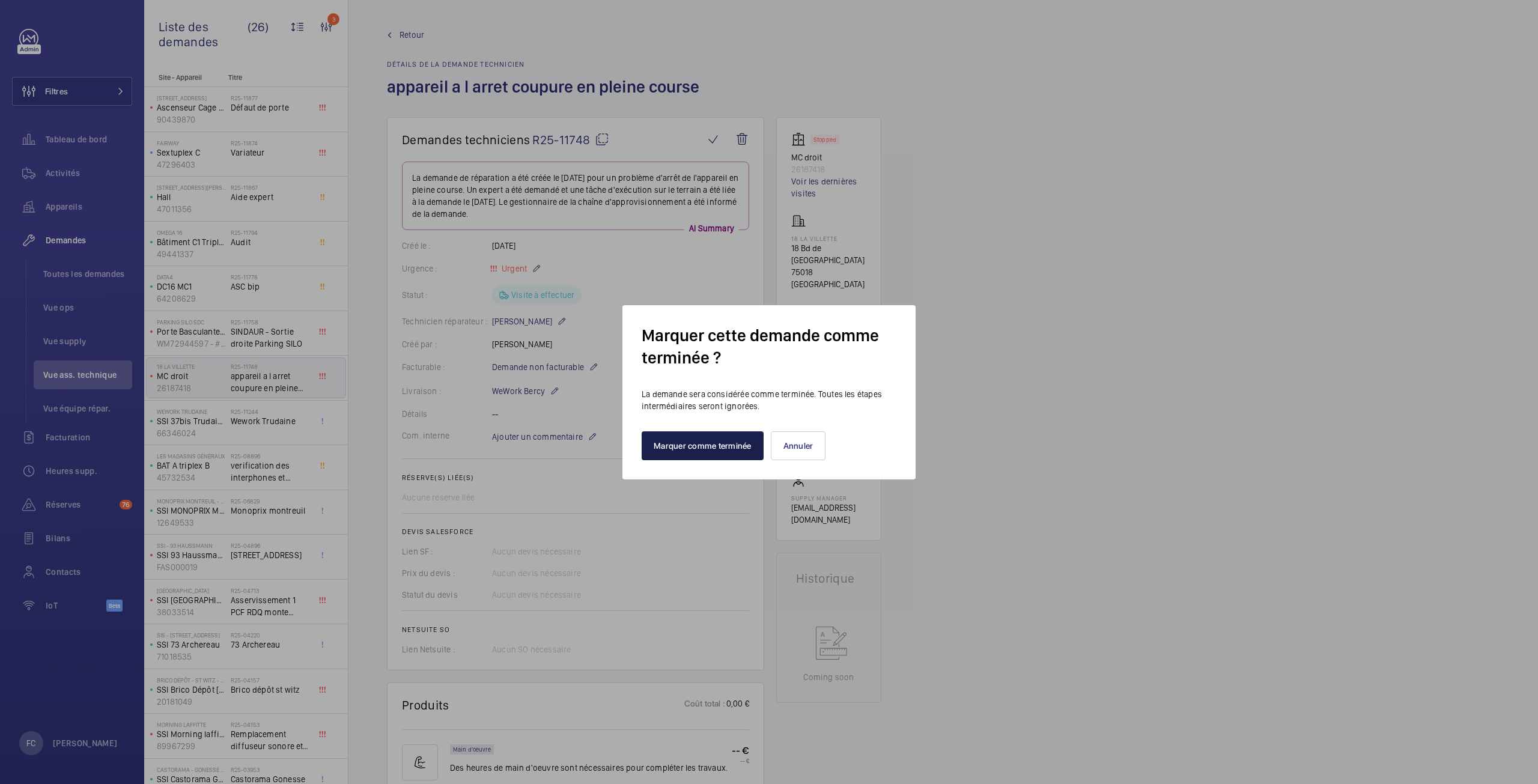
click at [705, 451] on button "Marquer comme terminée" at bounding box center [703, 446] width 122 height 29
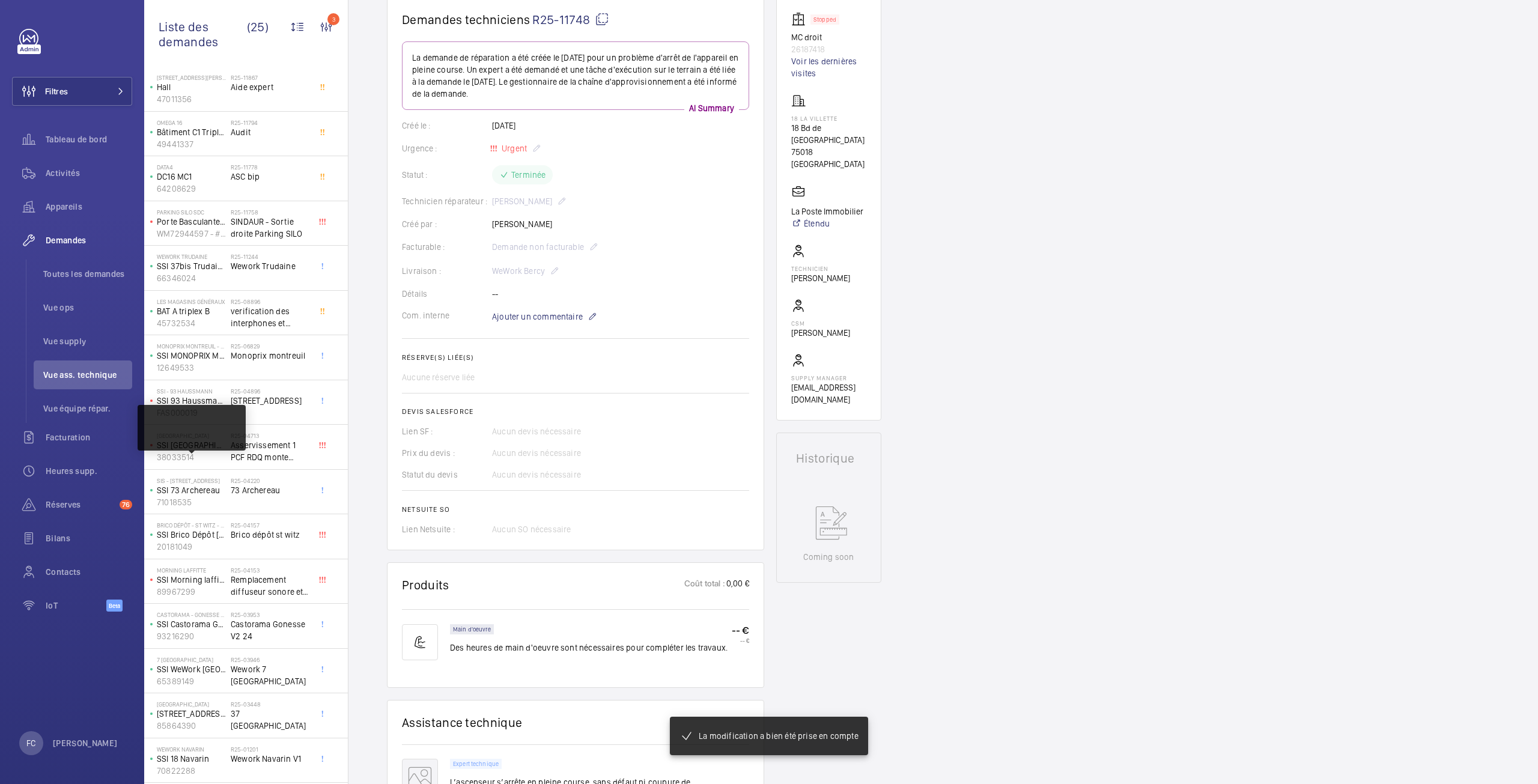
scroll to position [198, 0]
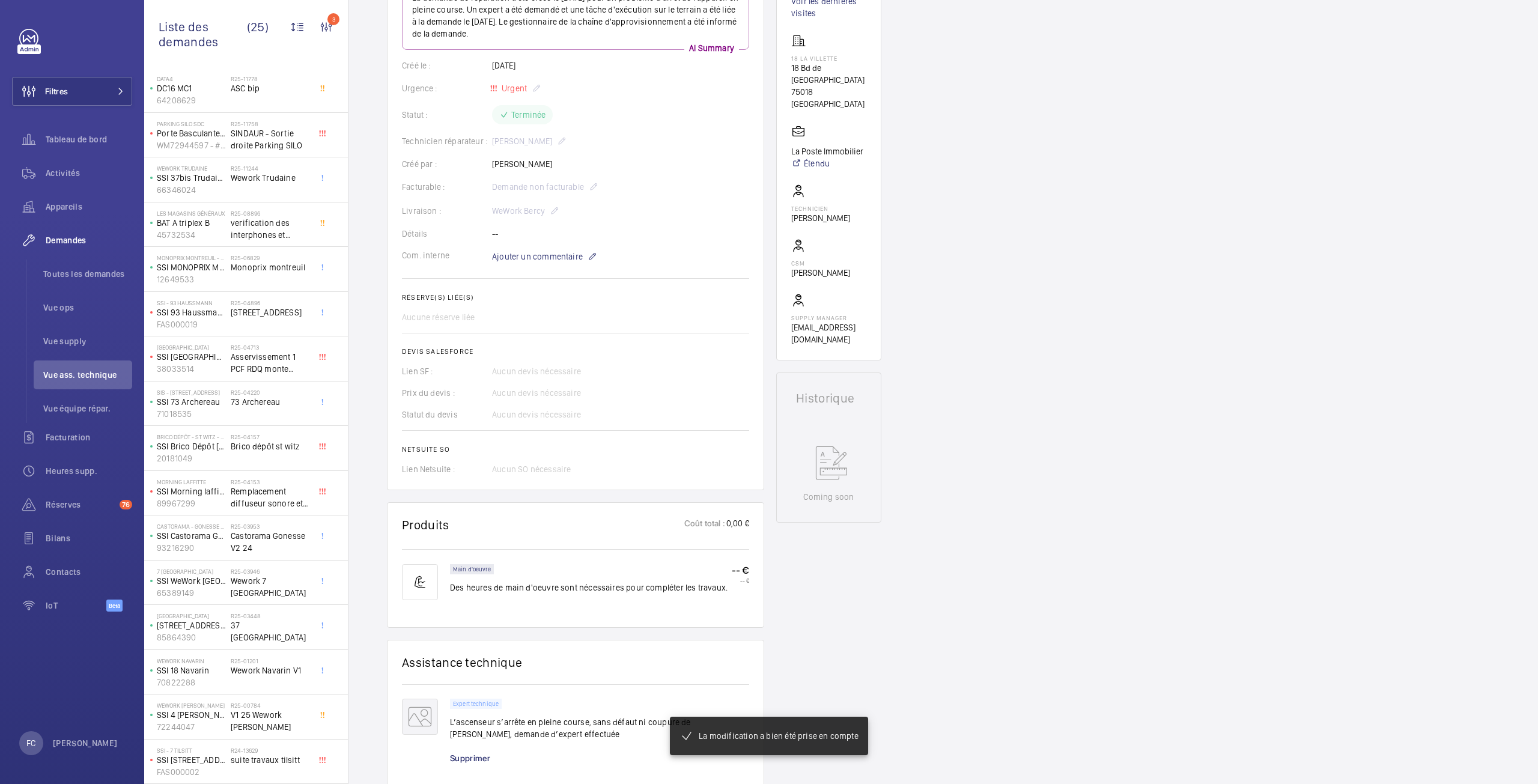
scroll to position [240, 0]
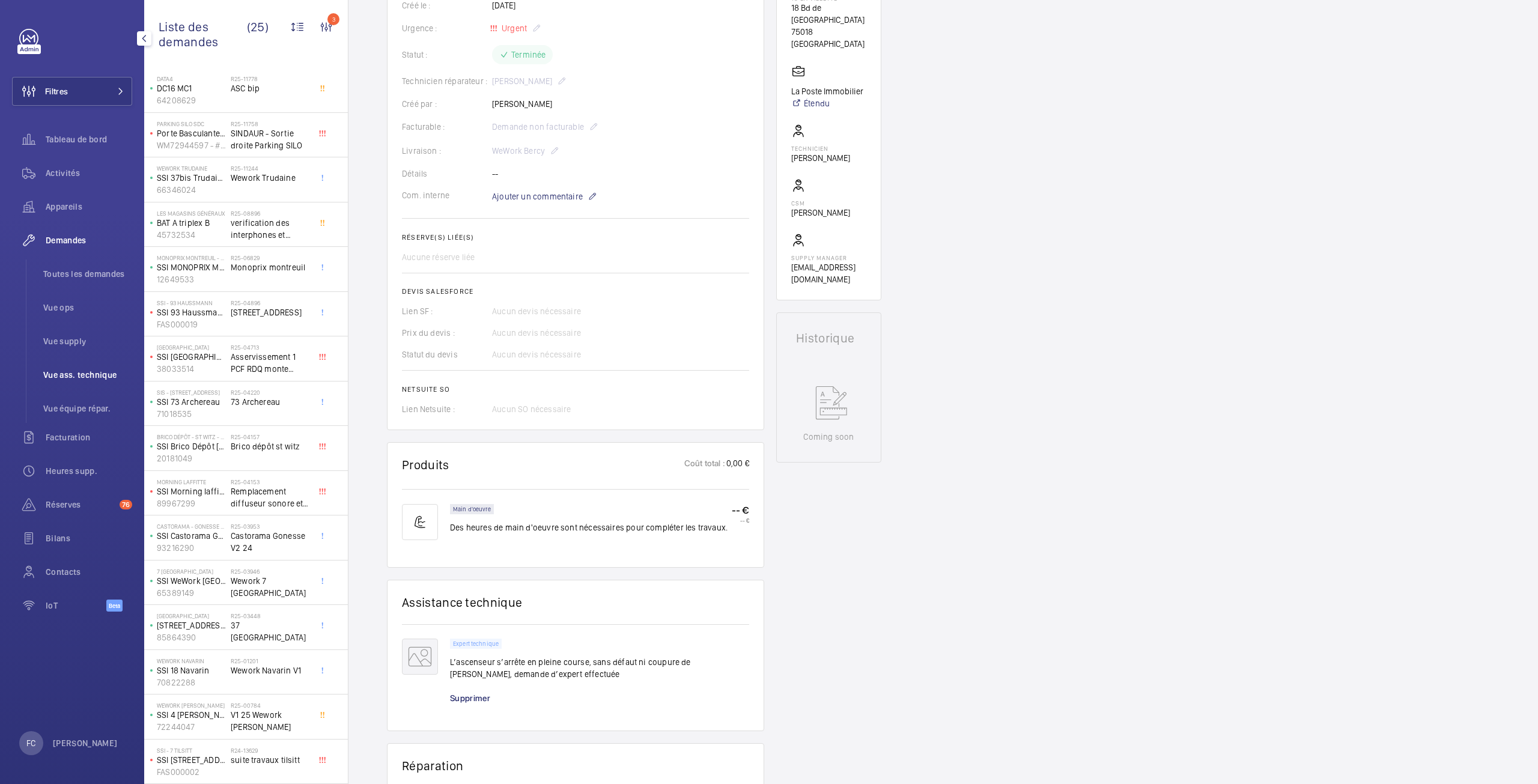
click at [87, 377] on span "Vue ass. technique" at bounding box center [87, 375] width 89 height 12
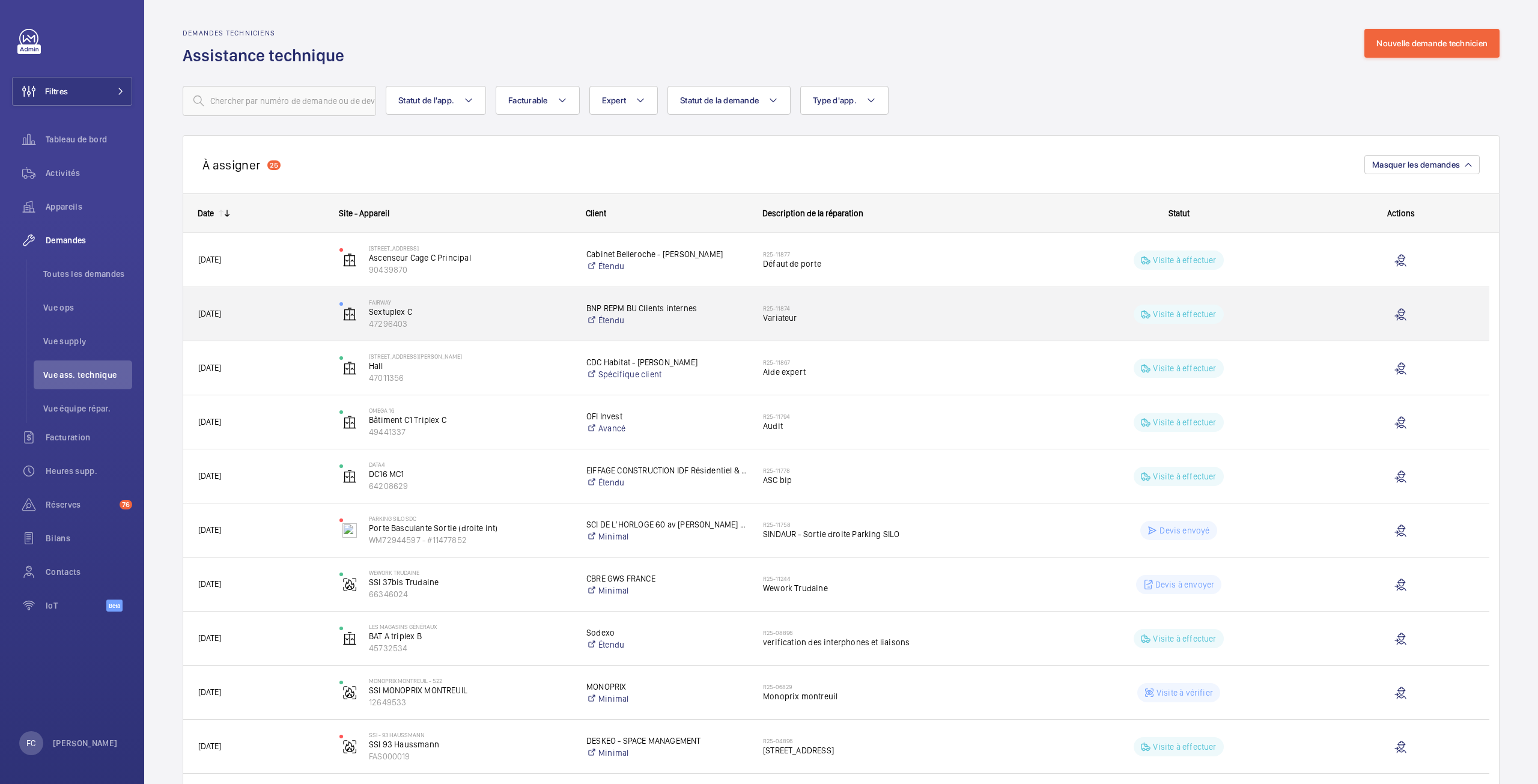
click at [785, 315] on span "Variateur" at bounding box center [896, 318] width 266 height 12
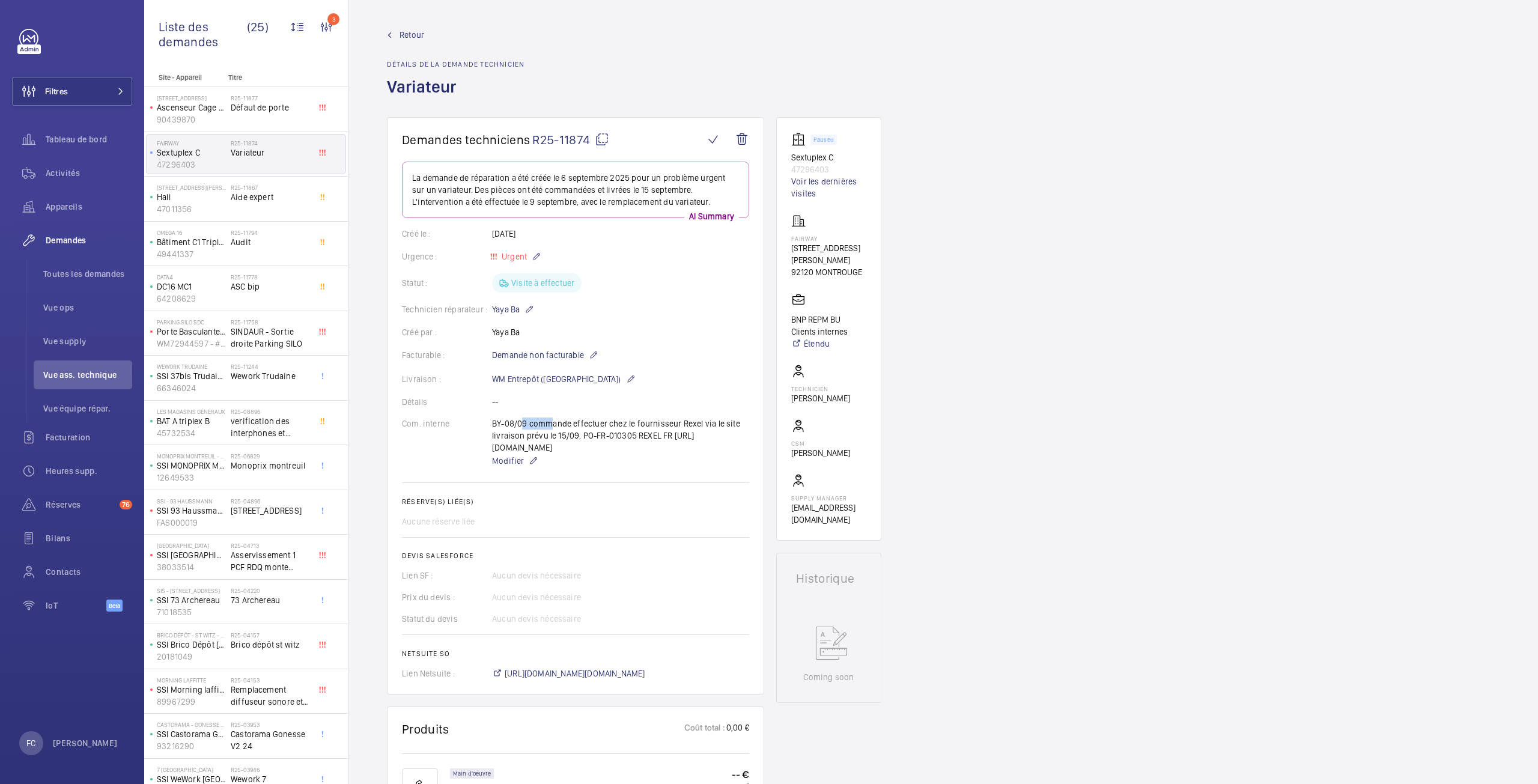
drag, startPoint x: 517, startPoint y: 414, endPoint x: 562, endPoint y: 436, distance: 50.1
click at [551, 431] on wm-front-card-body "La demande de réparation a été créée le 6 septembre 2025 pour un problème urgen…" at bounding box center [576, 421] width 348 height 518
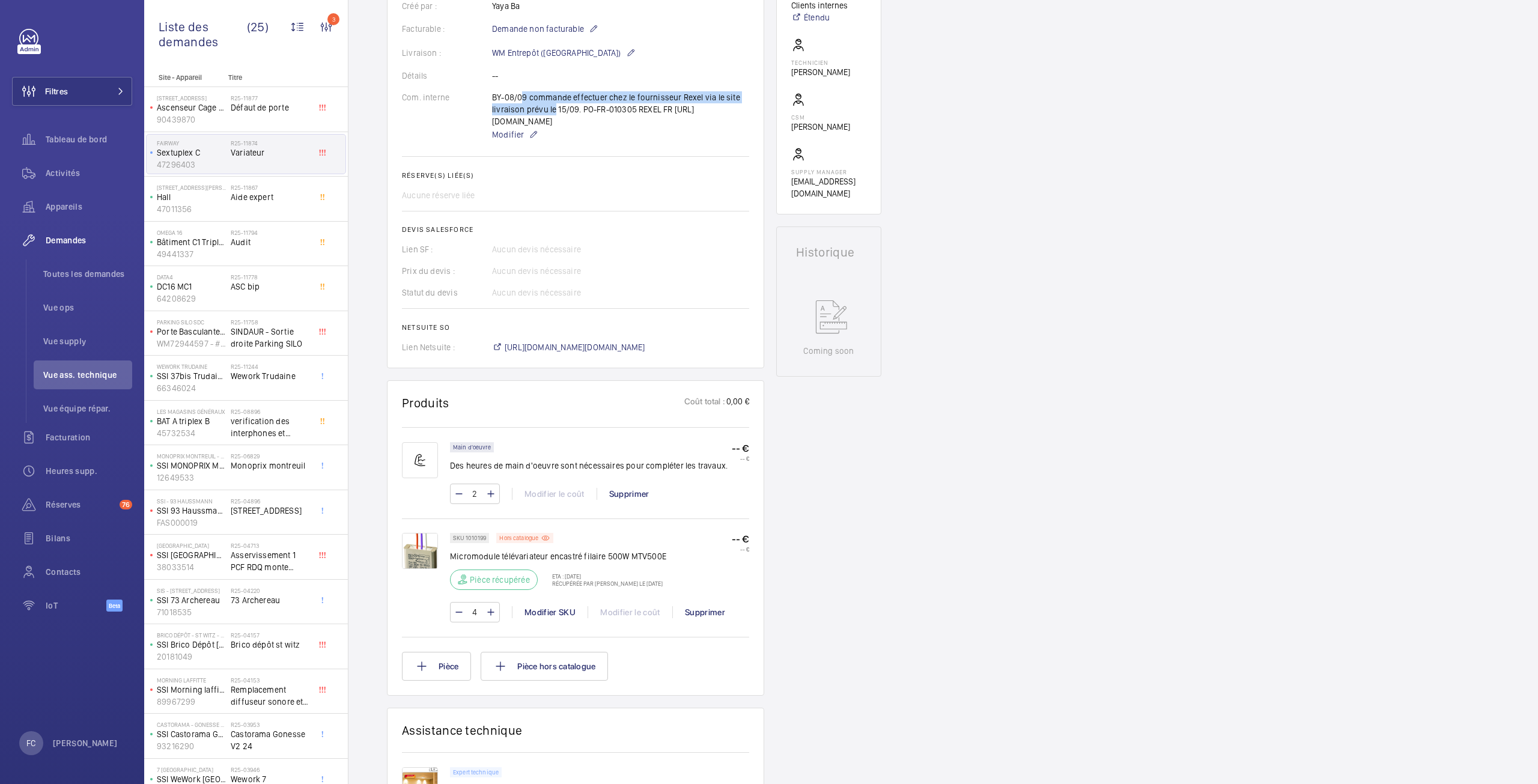
scroll to position [421, 0]
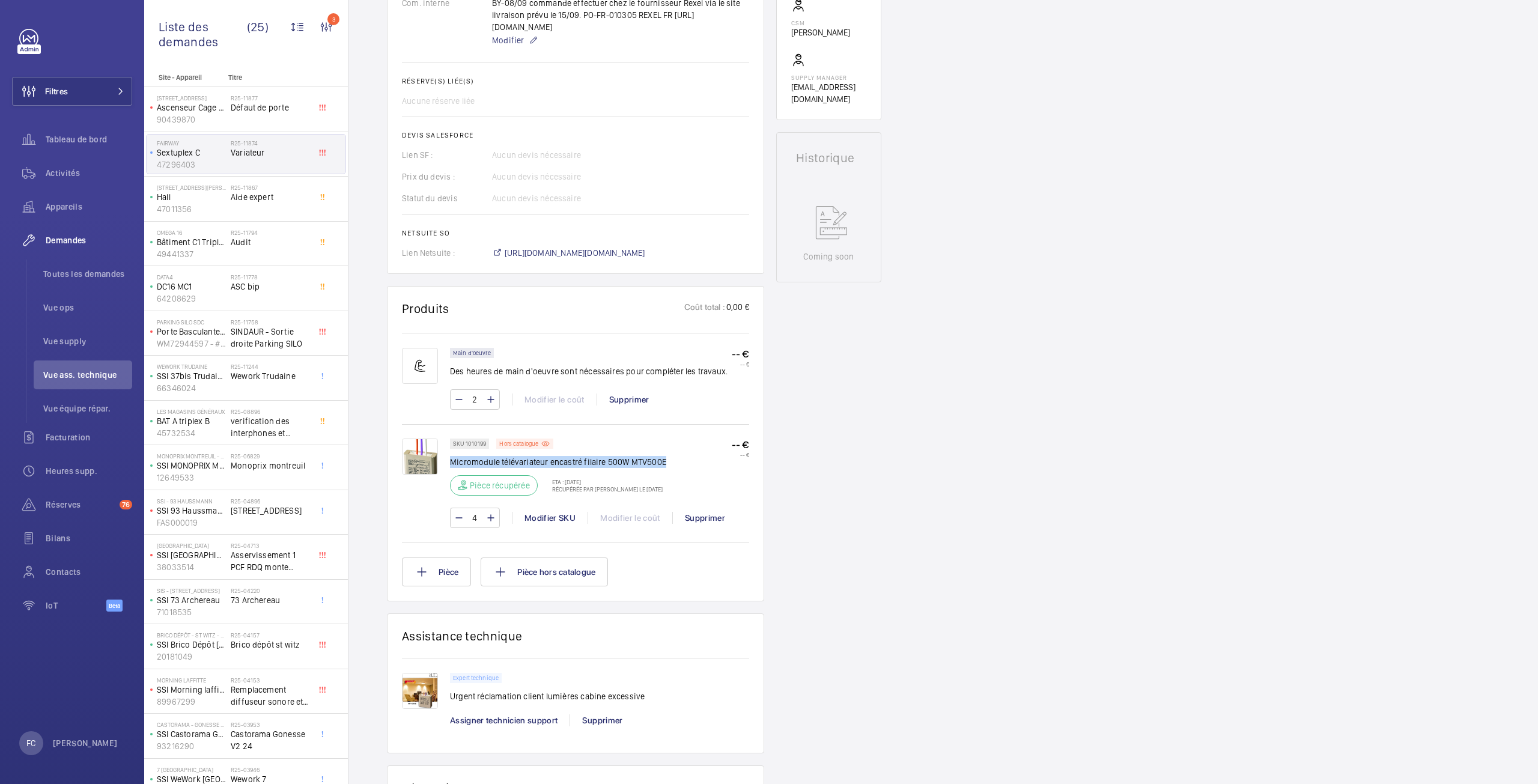
drag, startPoint x: 682, startPoint y: 513, endPoint x: 451, endPoint y: 513, distance: 231.0
click at [451, 503] on div "SKU 1010199 Hors catalogue Micromodule télévariateur encastré filaire 500W MTV5…" at bounding box center [600, 470] width 299 height 64
copy p "Micromodule télévariateur encastré filaire 500W MTV500E"
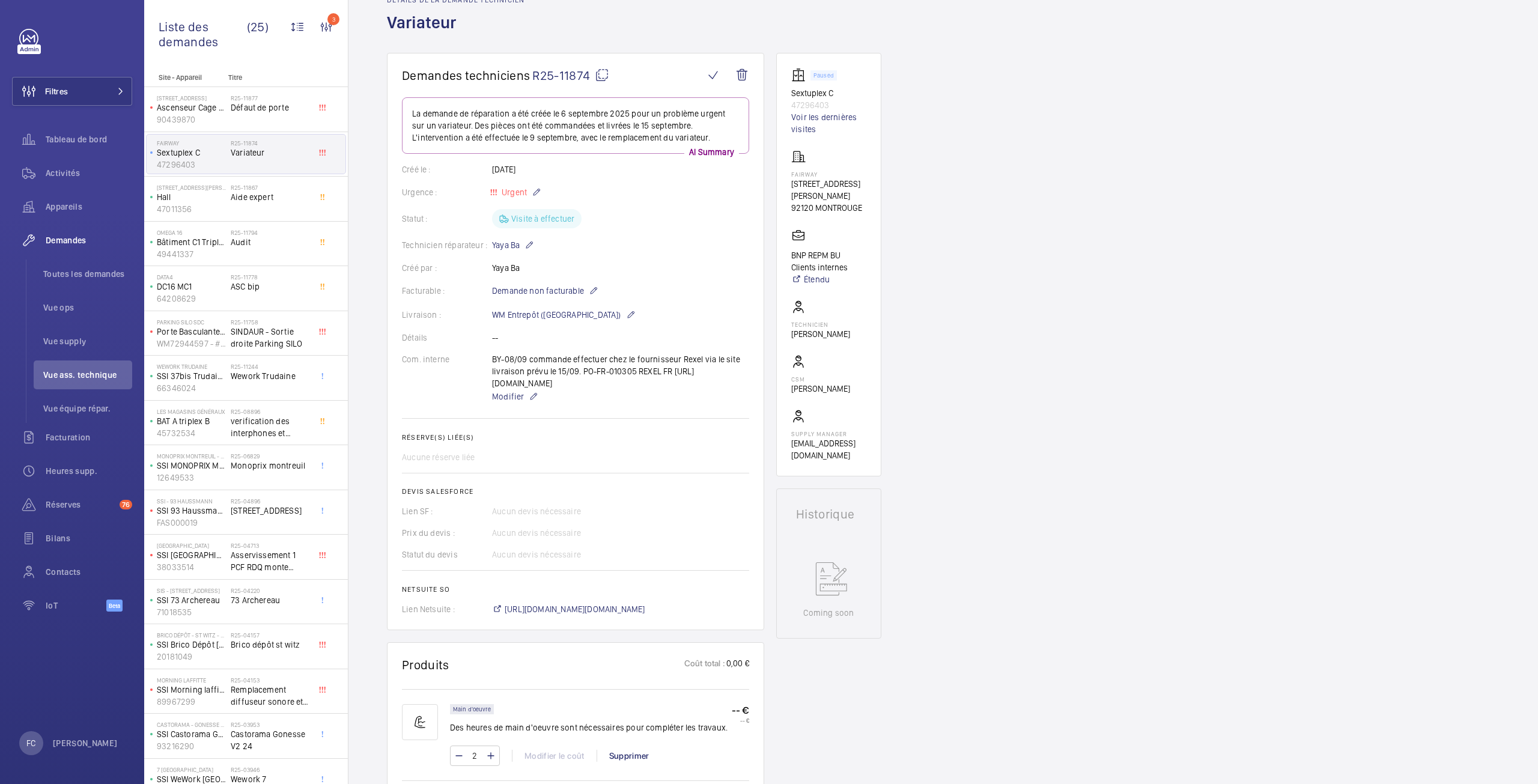
scroll to position [60, 0]
click at [511, 407] on span "Modifier" at bounding box center [508, 401] width 32 height 12
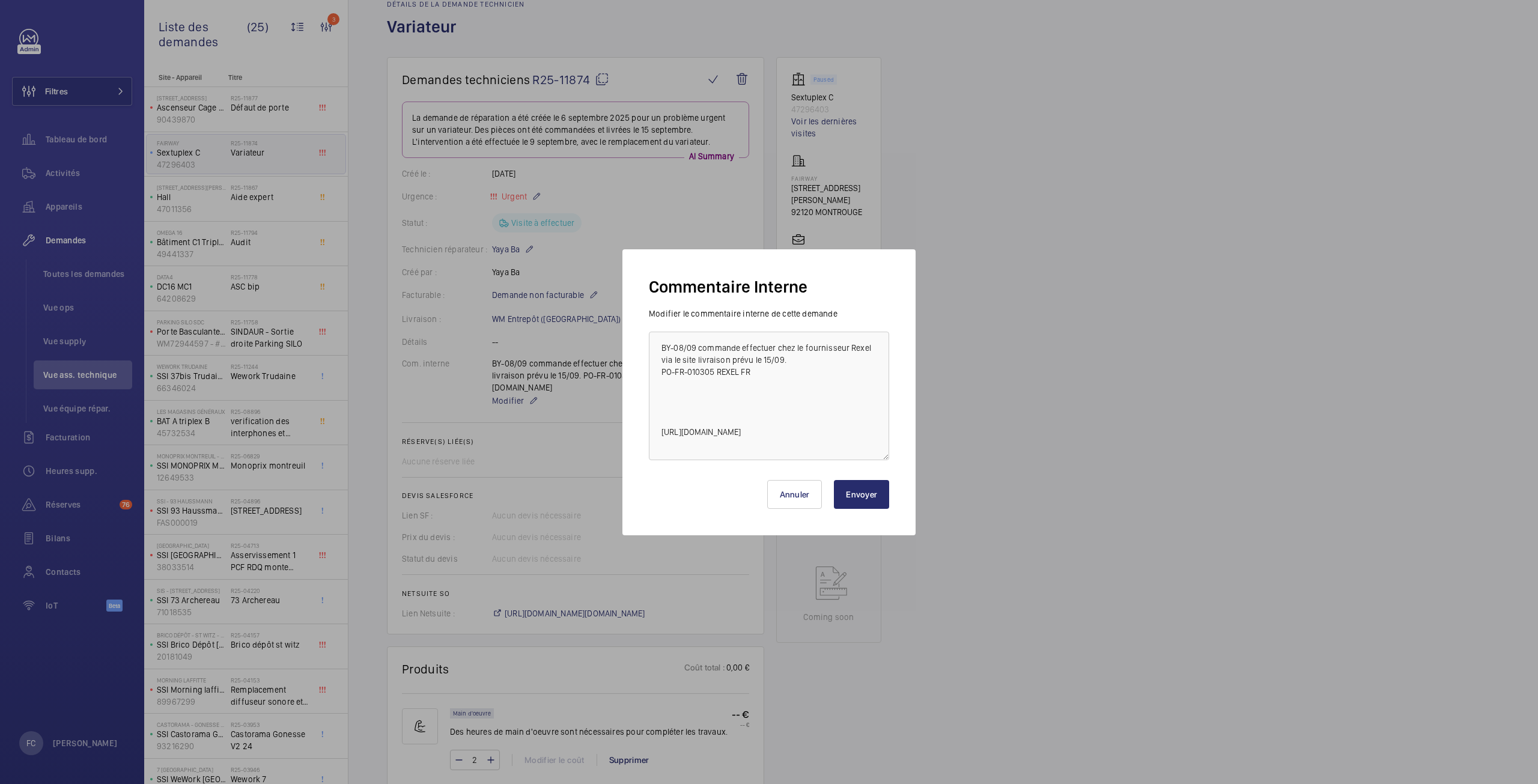
scroll to position [48, 0]
click at [802, 444] on textarea "BY-08/09 commande effectuer chez le fournisseur Rexel via le site livraison pré…" at bounding box center [769, 396] width 240 height 128
click at [800, 492] on button "Annuler" at bounding box center [795, 495] width 55 height 29
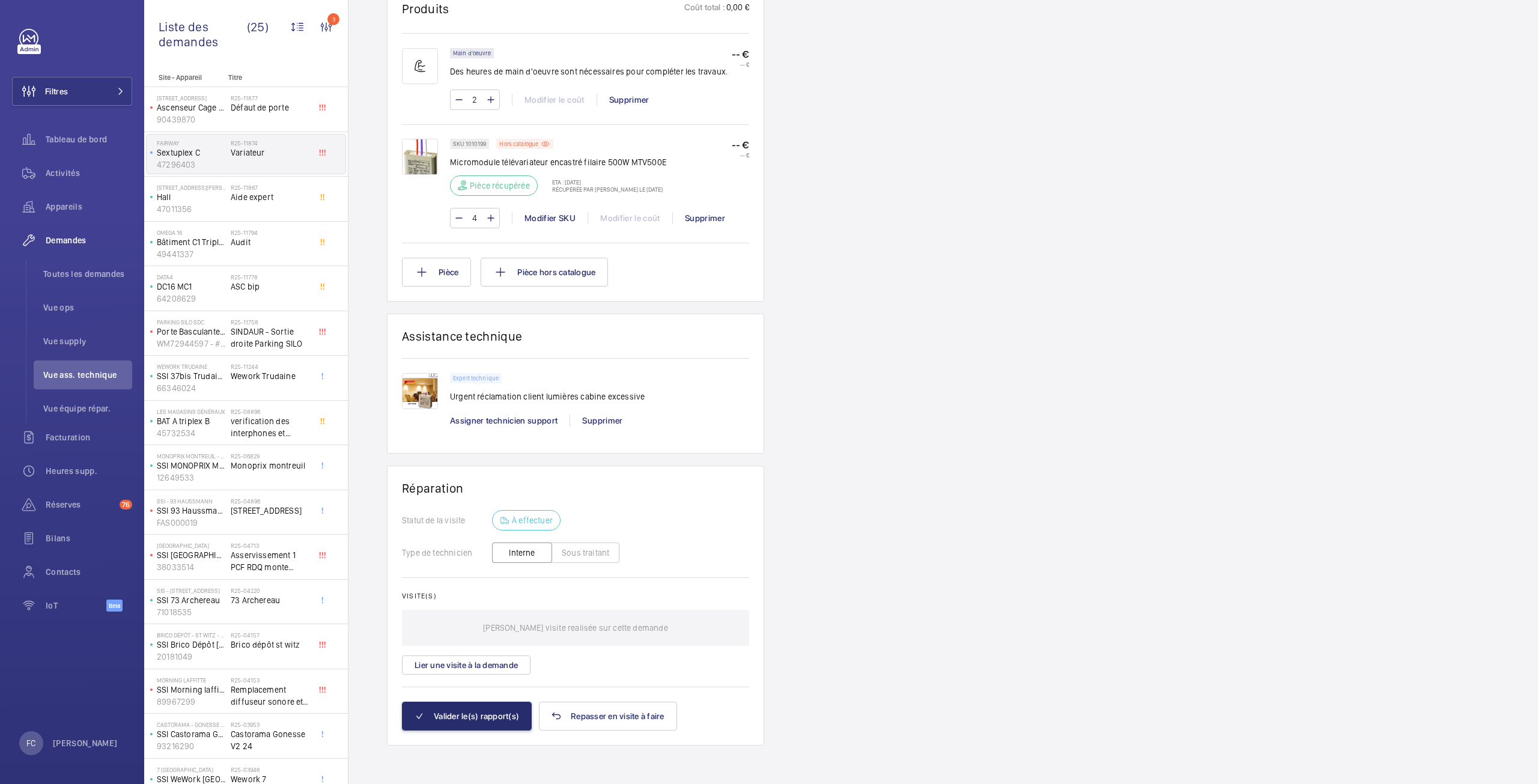
scroll to position [769, 0]
drag, startPoint x: 648, startPoint y: 393, endPoint x: 451, endPoint y: 397, distance: 197.0
click at [451, 397] on div "Expert technique Urgent réclamation client lumières cabine excessive" at bounding box center [600, 391] width 299 height 37
copy p "Urgent réclamation client lumières cabine excessive"
click at [613, 418] on div "Supprimer" at bounding box center [602, 420] width 65 height 12
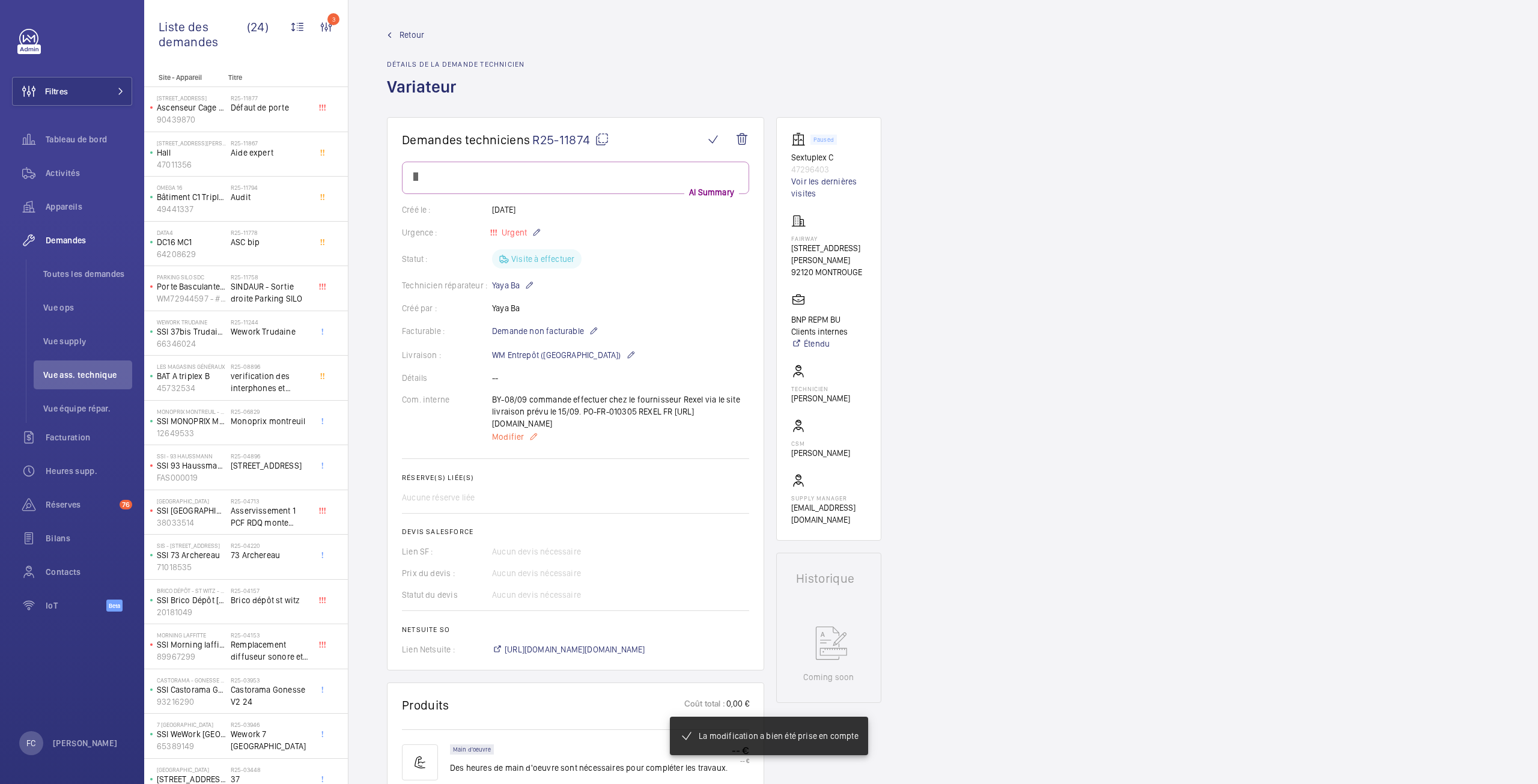
click at [514, 443] on span "Modifier" at bounding box center [508, 436] width 32 height 12
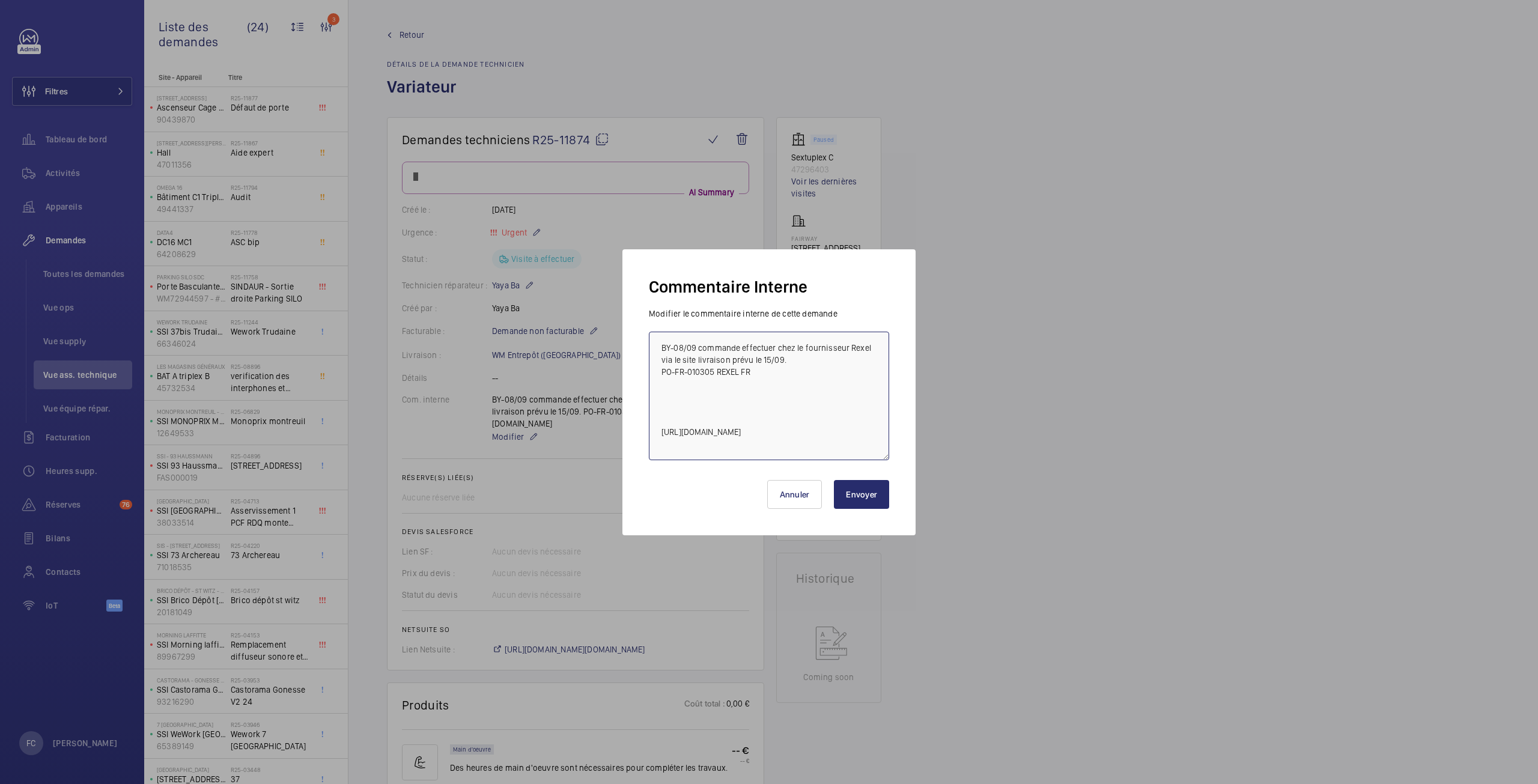
click at [769, 379] on textarea "BY-08/09 commande effectuer chez le fournisseur Rexel via le site livraison pré…" at bounding box center [769, 396] width 240 height 128
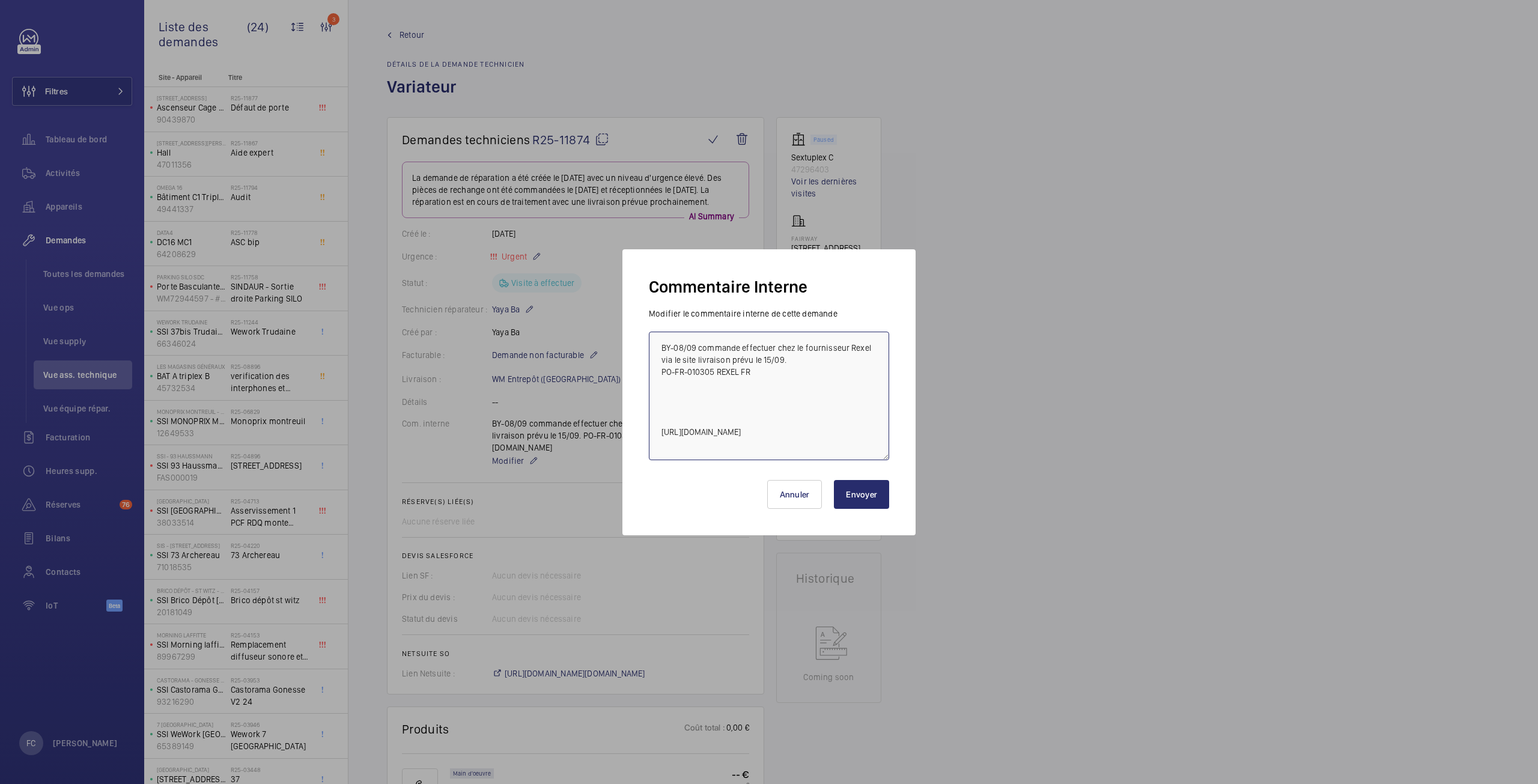
paste textarea "Urgent réclamation client lumières cabine excessive"
type textarea "BY-08/09 commande effectuer chez le fournisseur Rexel via le site livraison pré…"
click at [855, 489] on button "Envoyer" at bounding box center [862, 495] width 55 height 29
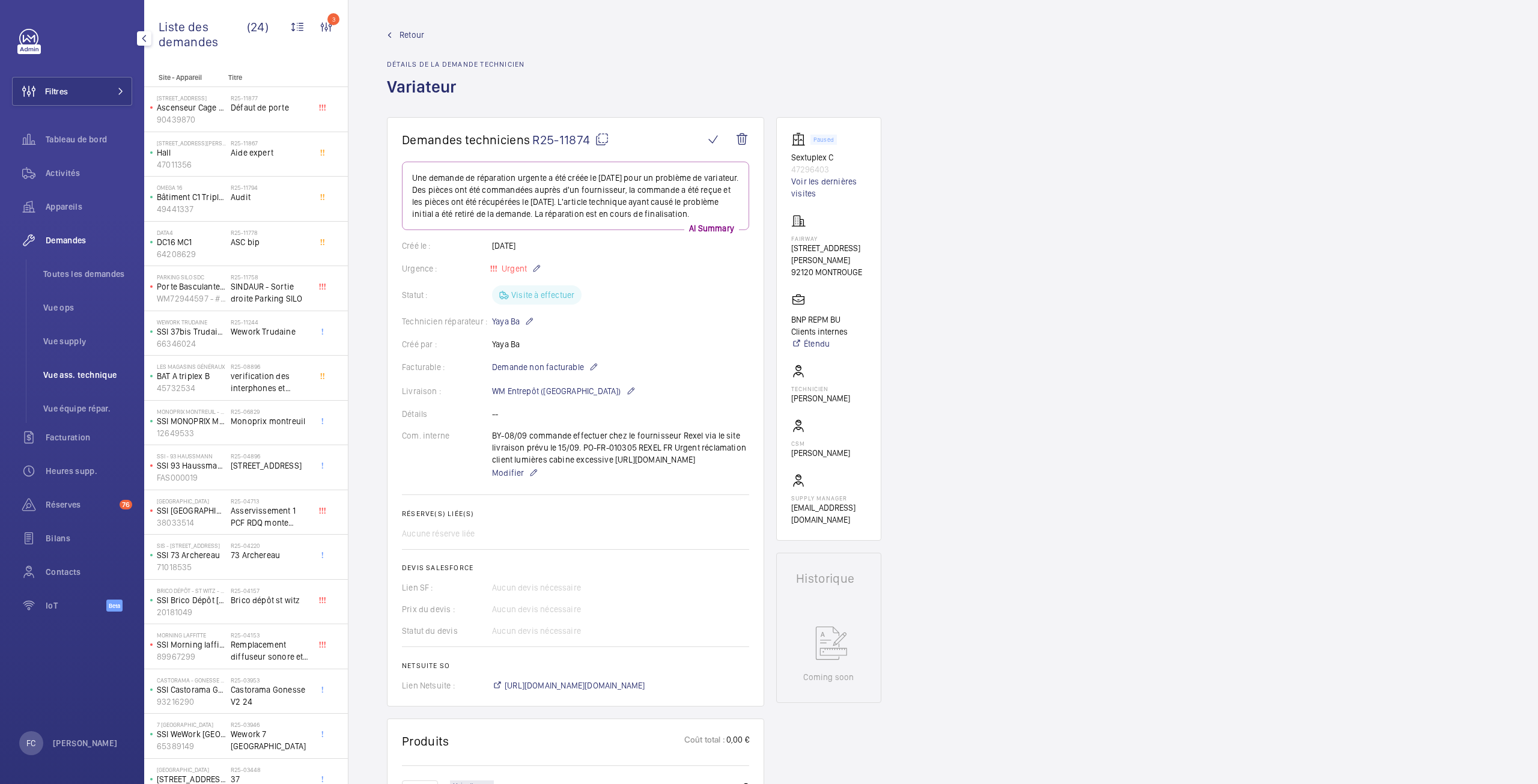
click at [76, 375] on span "Vue ass. technique" at bounding box center [87, 375] width 89 height 12
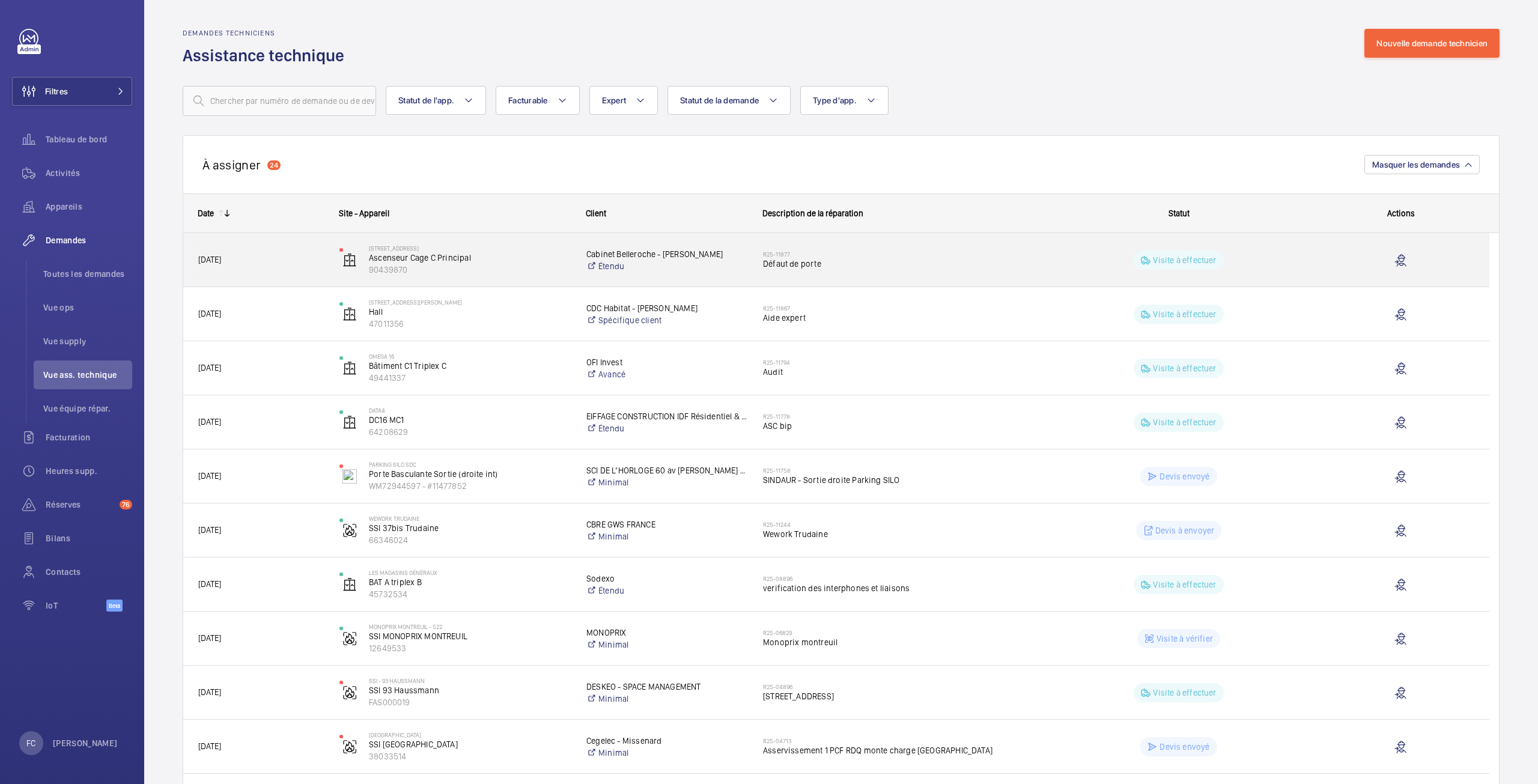
click at [799, 270] on div "R25-11877 Défaut de porte" at bounding box center [896, 260] width 266 height 35
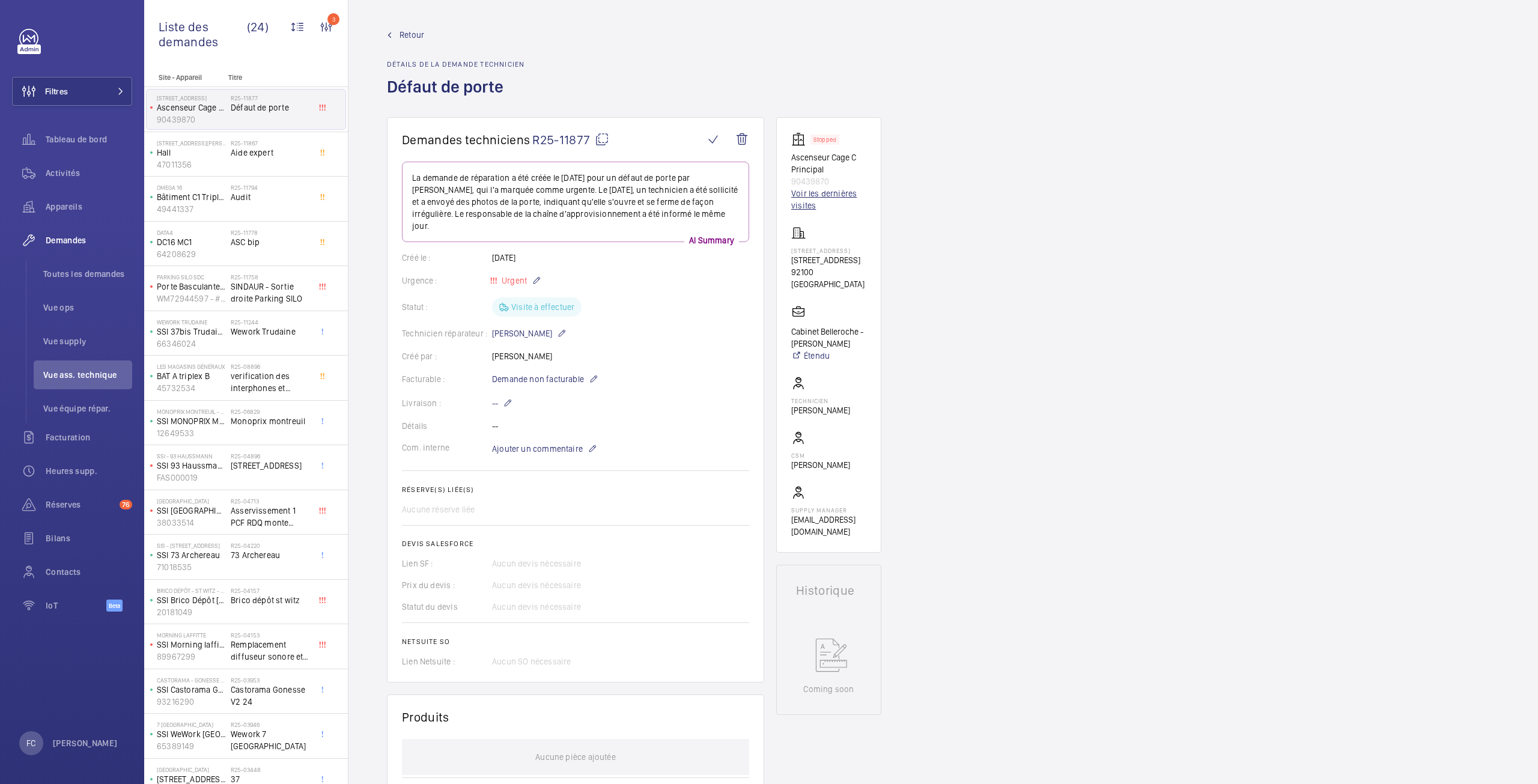
click at [825, 199] on link "Voir les dernières visites" at bounding box center [829, 200] width 75 height 24
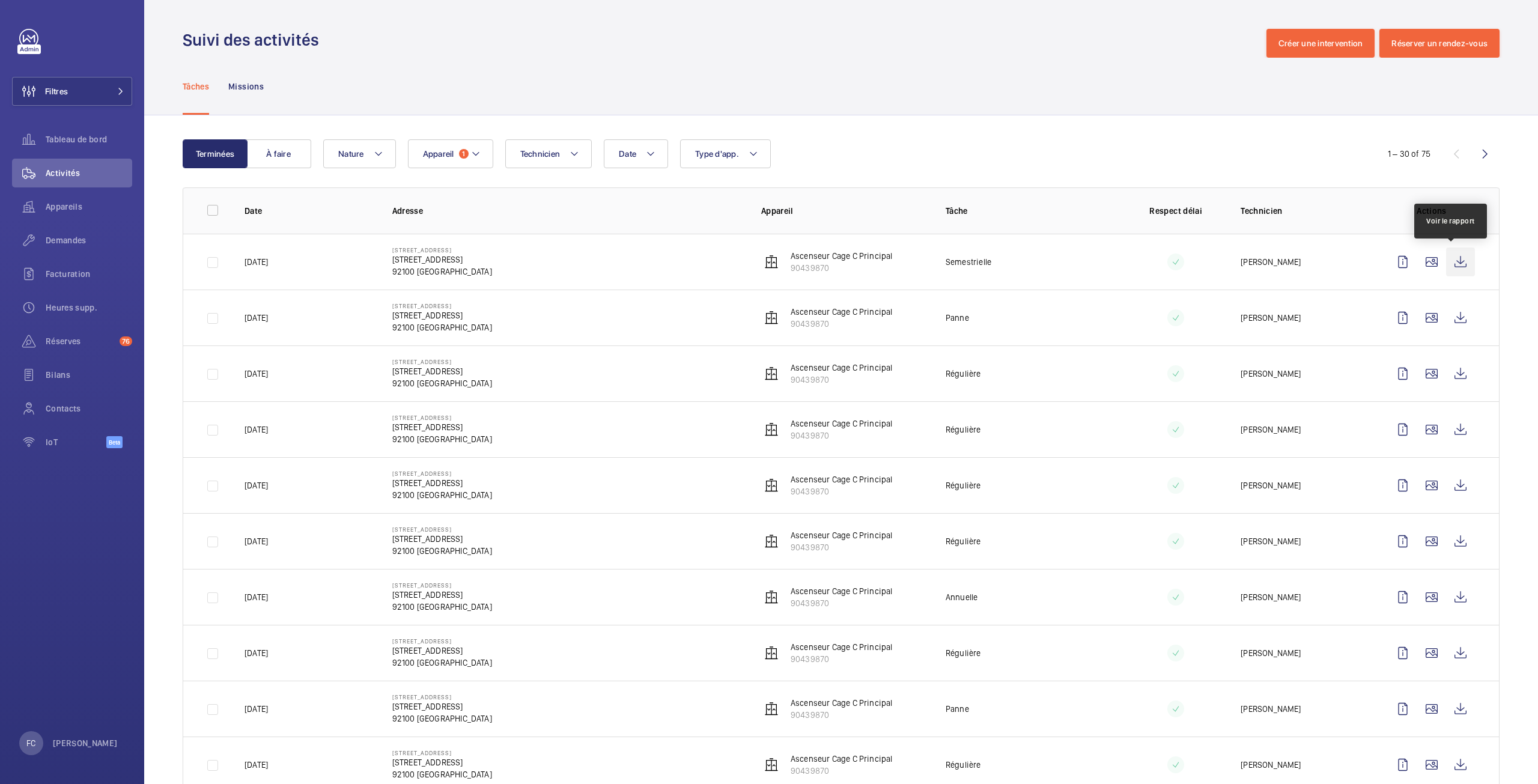
click at [1454, 262] on wm-front-icon-button at bounding box center [1461, 262] width 29 height 29
click at [804, 260] on p "Ascenseur Cage C Principal" at bounding box center [842, 256] width 102 height 12
click at [1428, 322] on wm-front-icon-button at bounding box center [1432, 318] width 29 height 29
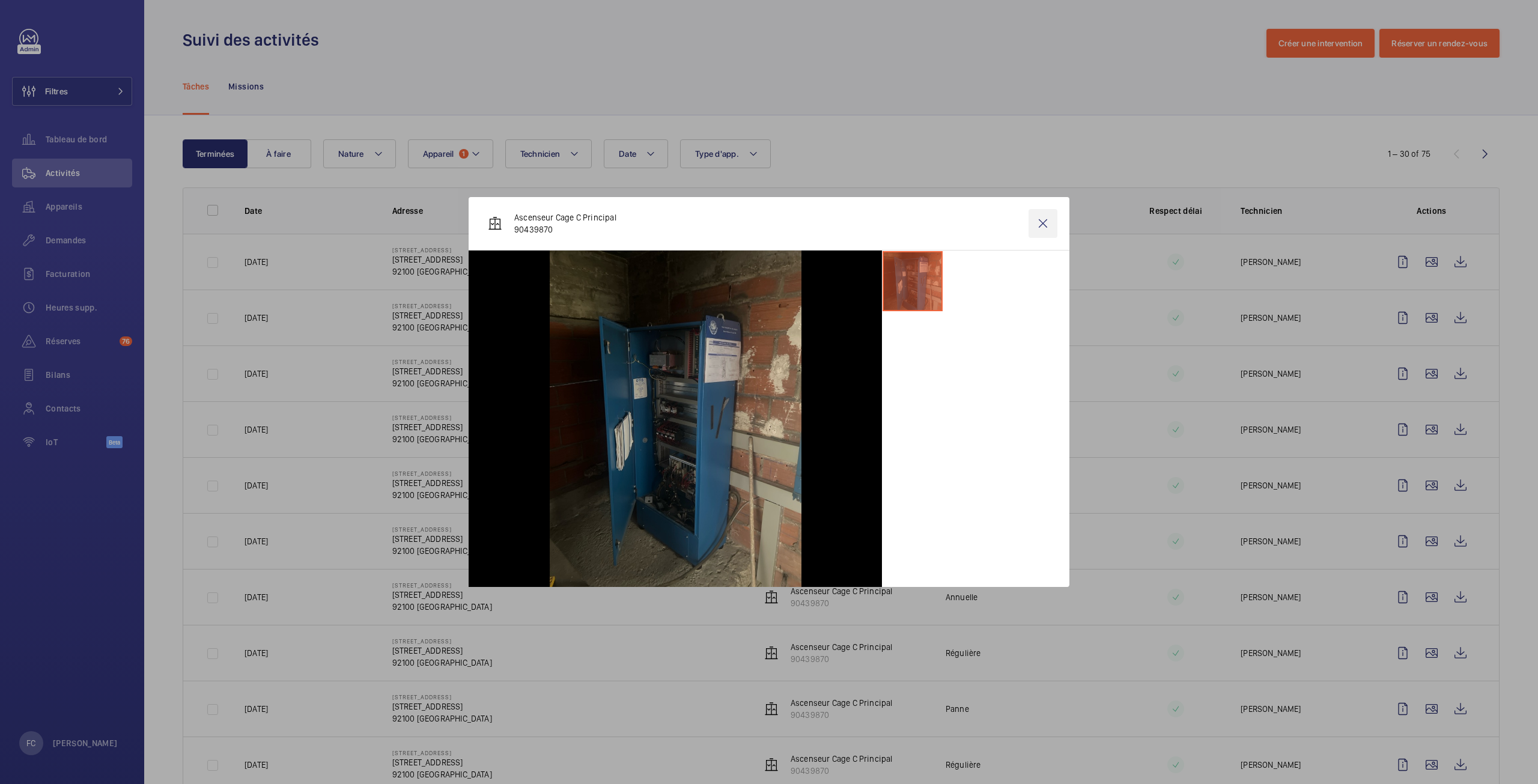
click at [1042, 227] on wm-front-icon-button at bounding box center [1043, 223] width 29 height 29
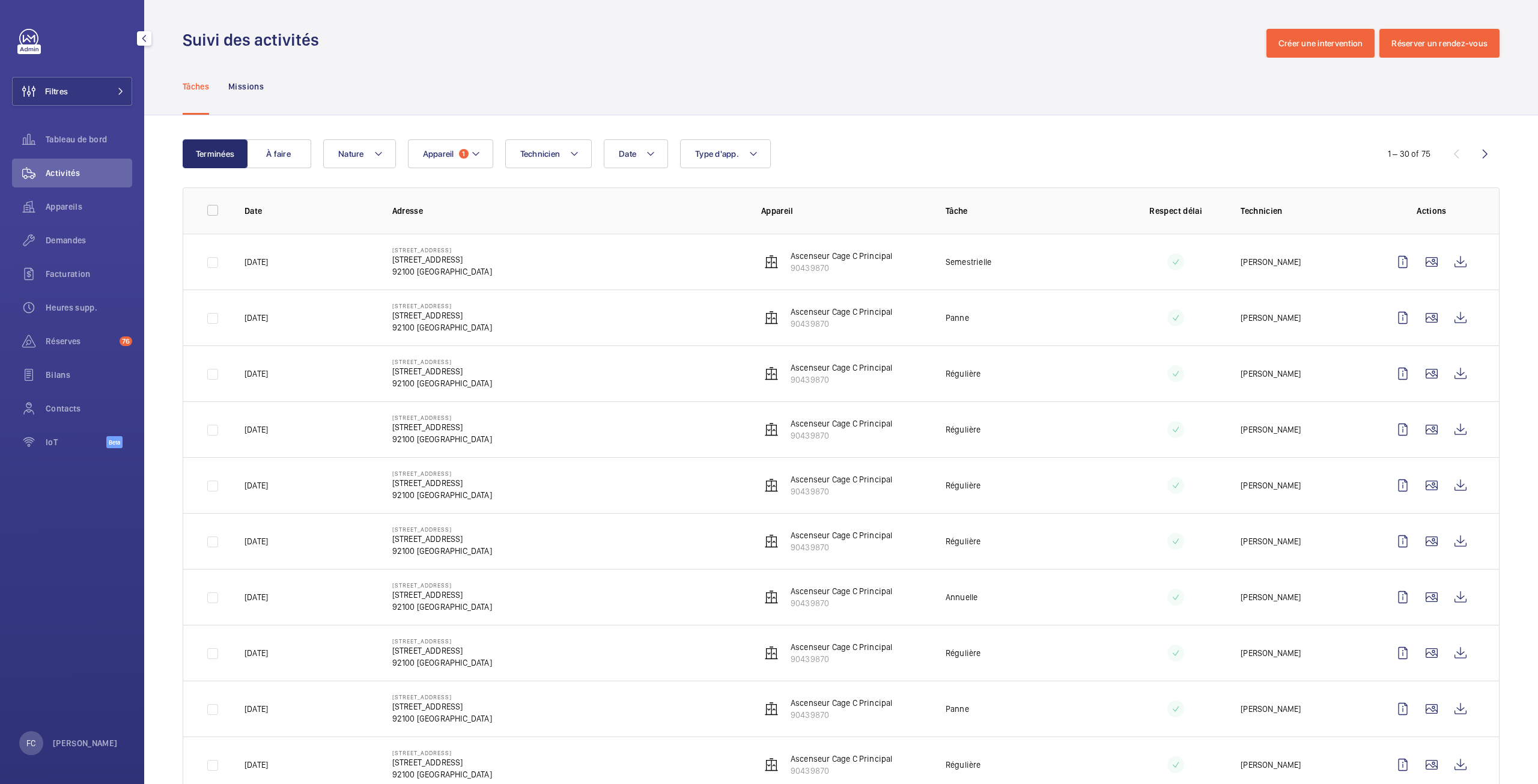
click at [47, 180] on div "Activités" at bounding box center [72, 173] width 120 height 29
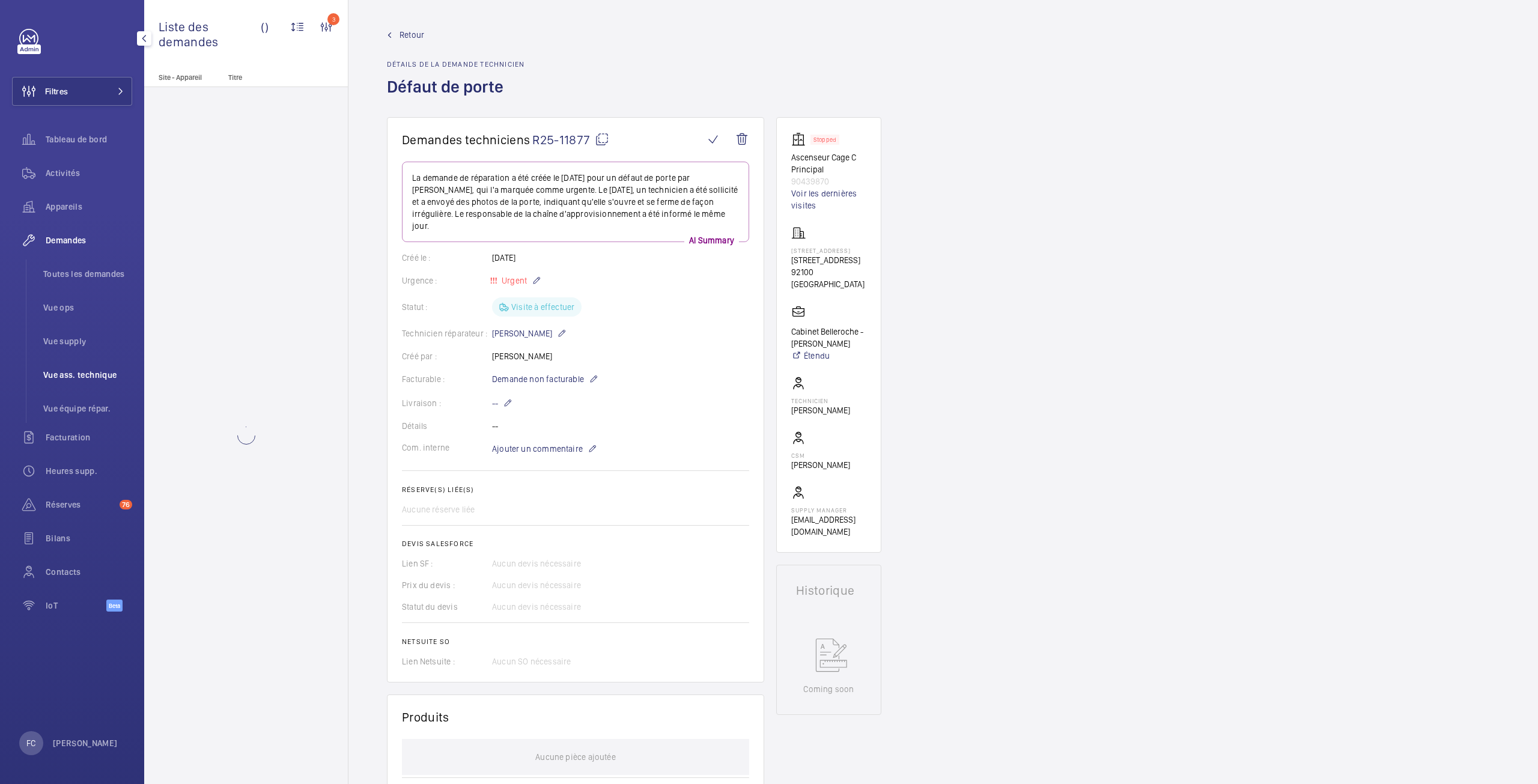
click at [71, 370] on span "Vue ass. technique" at bounding box center [87, 375] width 89 height 12
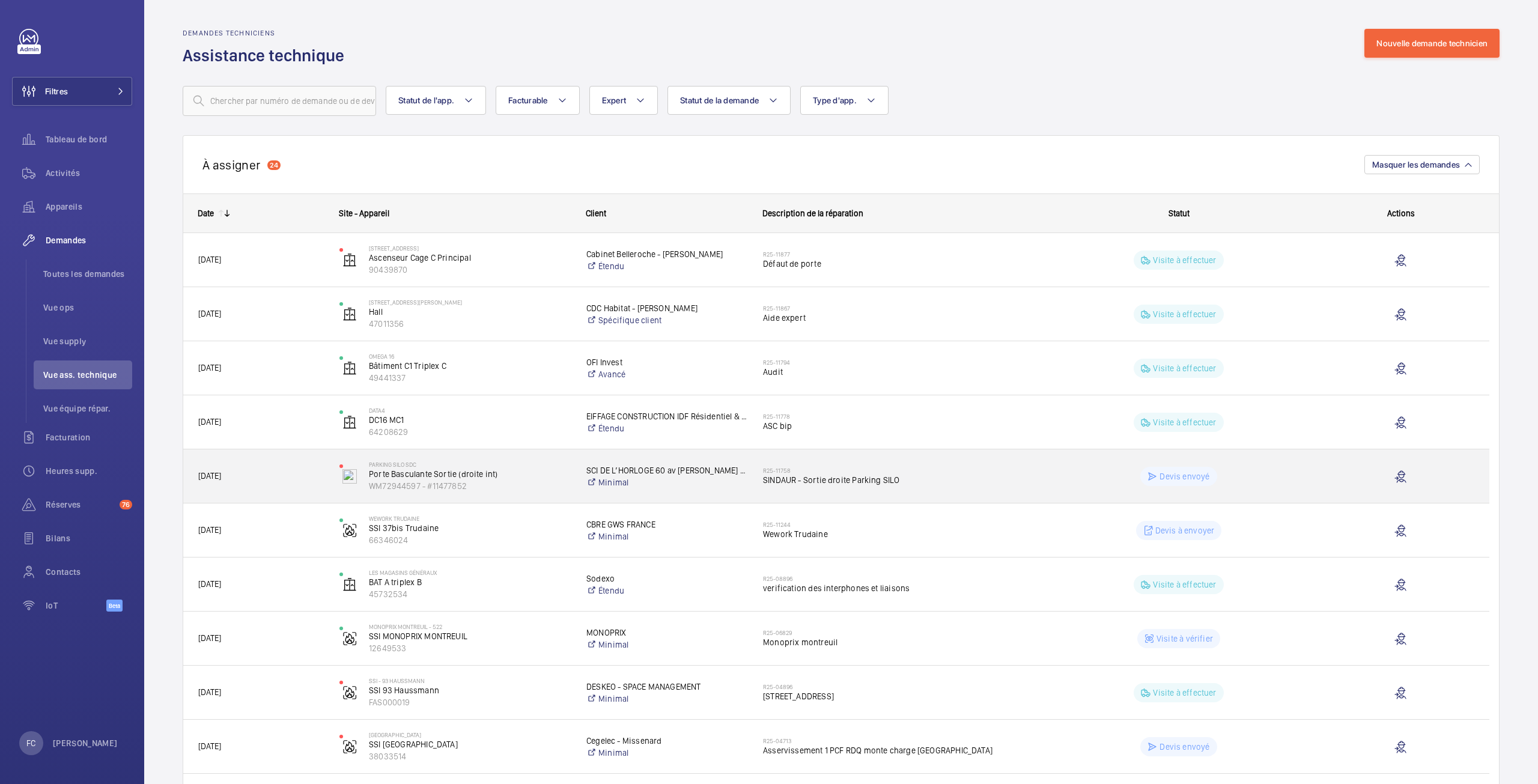
click at [863, 484] on span "SINDAUR - Sortie droite Parking SILO" at bounding box center [896, 480] width 266 height 12
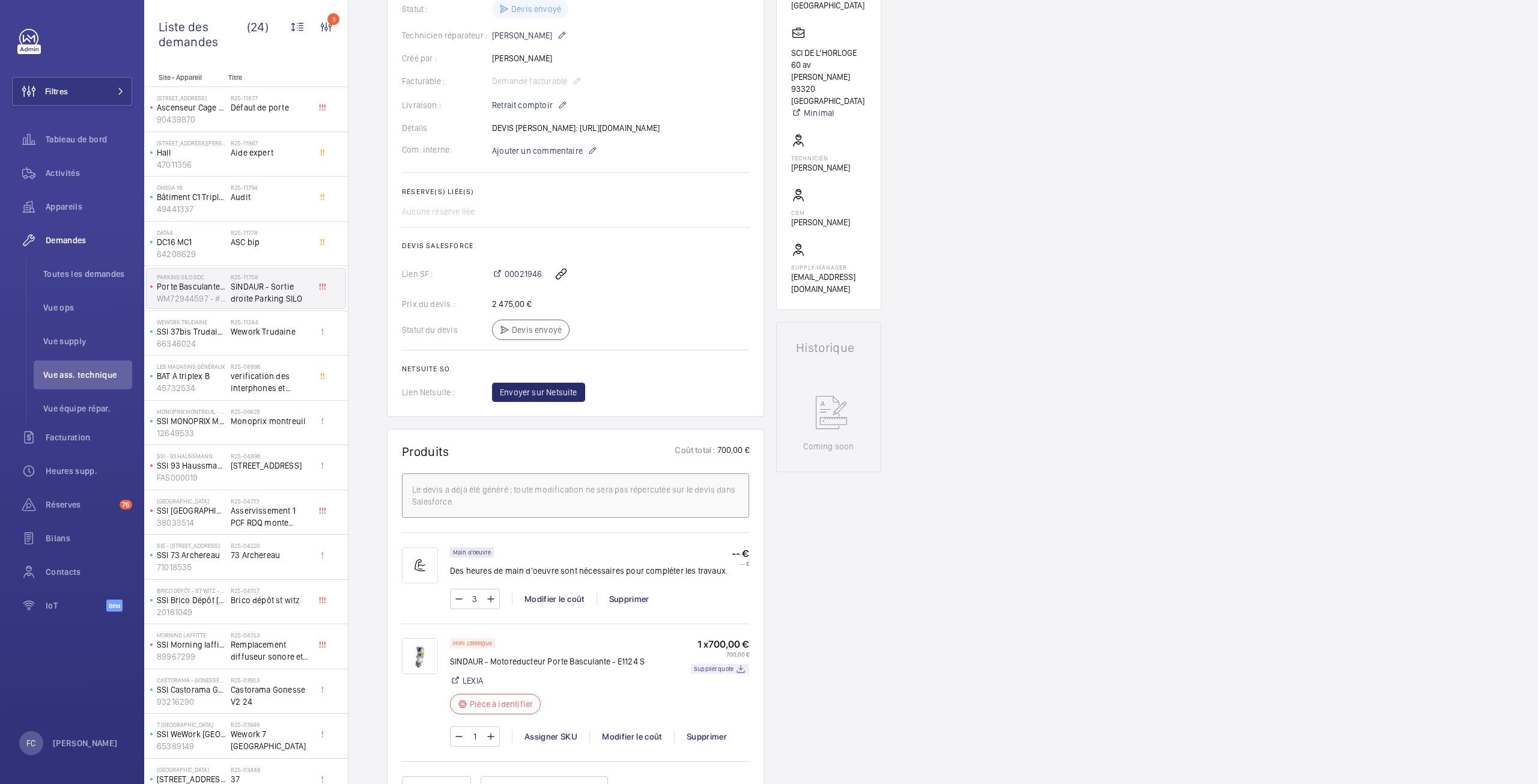
scroll to position [120, 0]
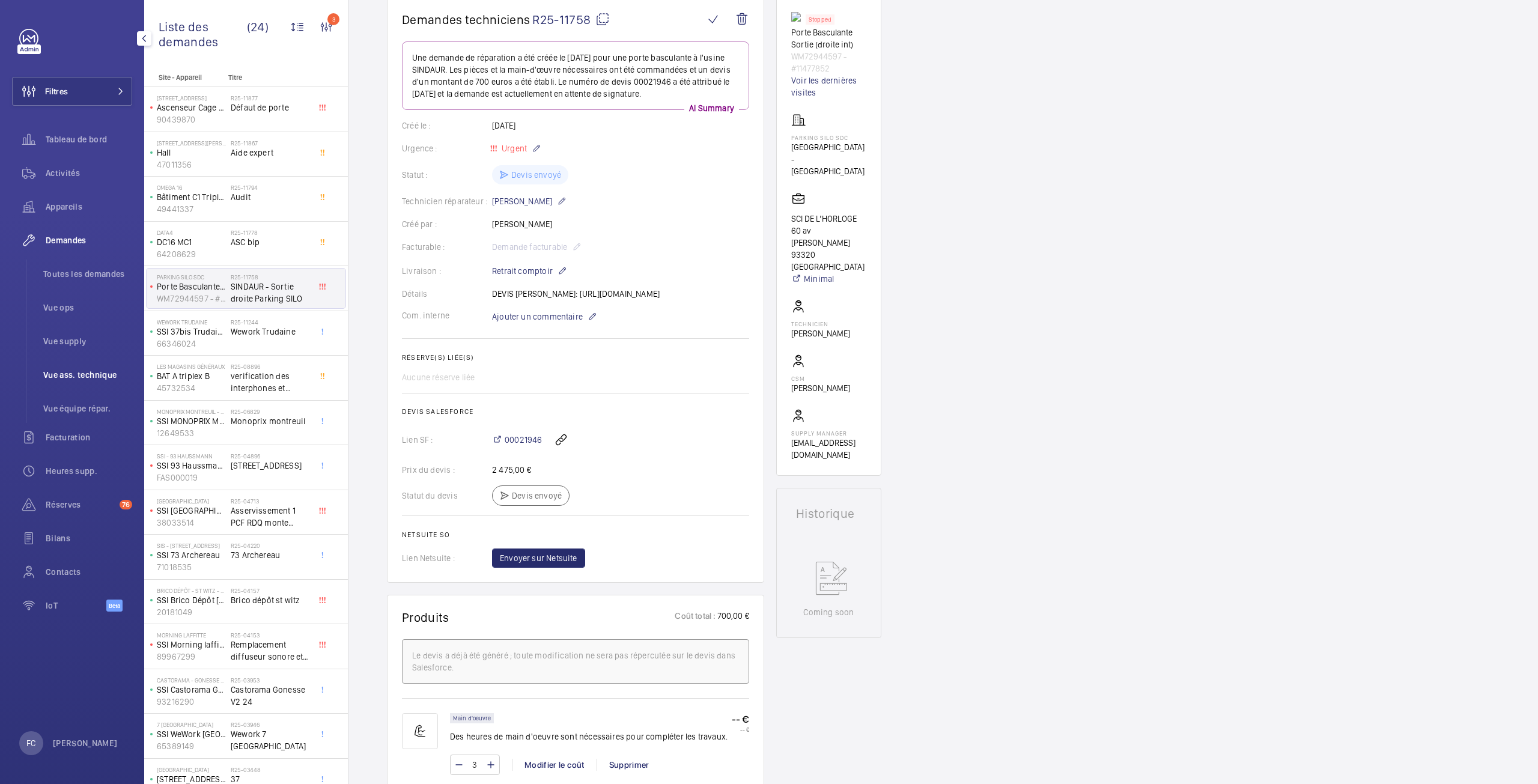
click at [95, 373] on span "Vue ass. technique" at bounding box center [87, 375] width 89 height 12
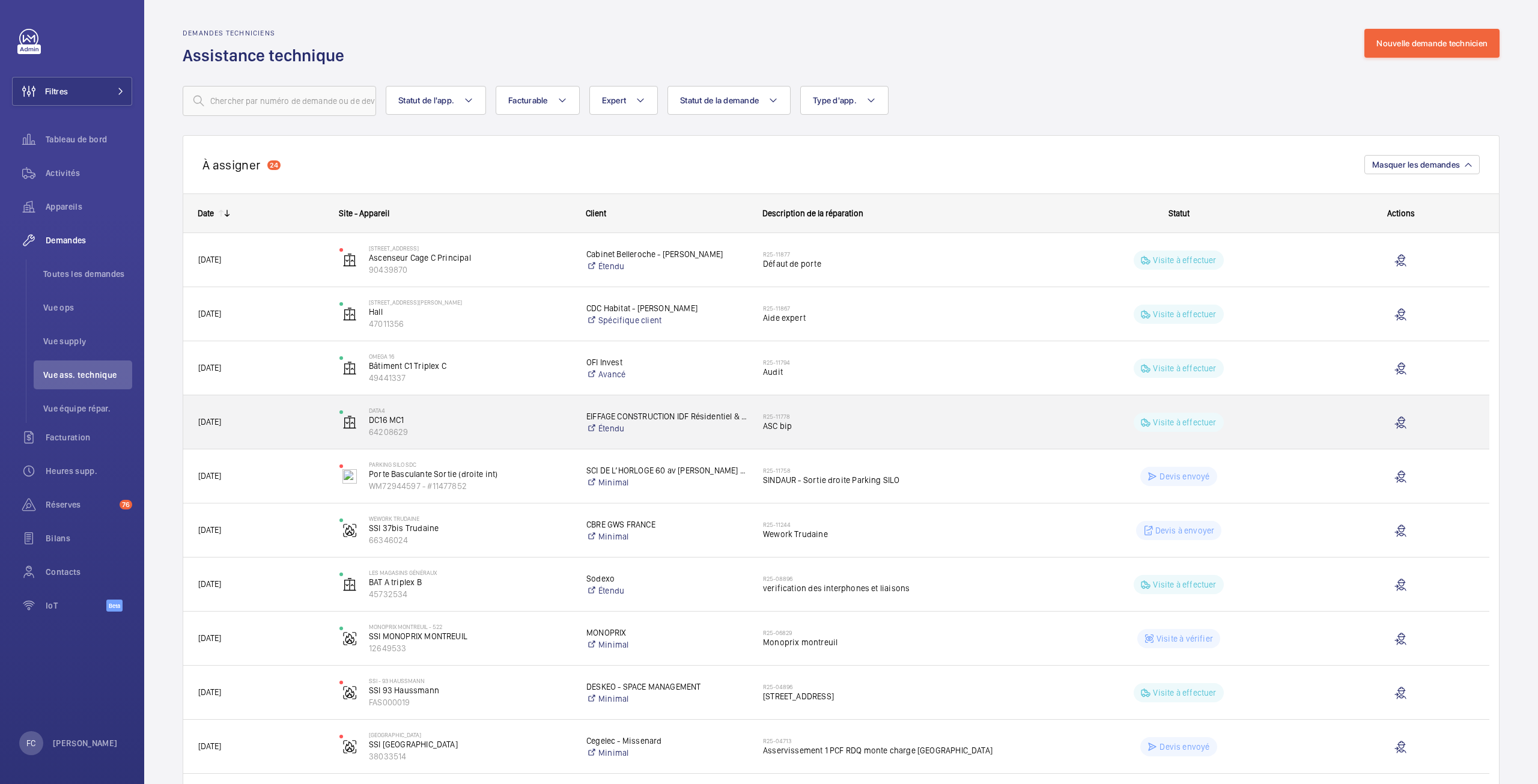
click at [720, 418] on p "EIFFAGE CONSTRUCTION IDF Résidentiel & Fonctionnel" at bounding box center [667, 416] width 161 height 12
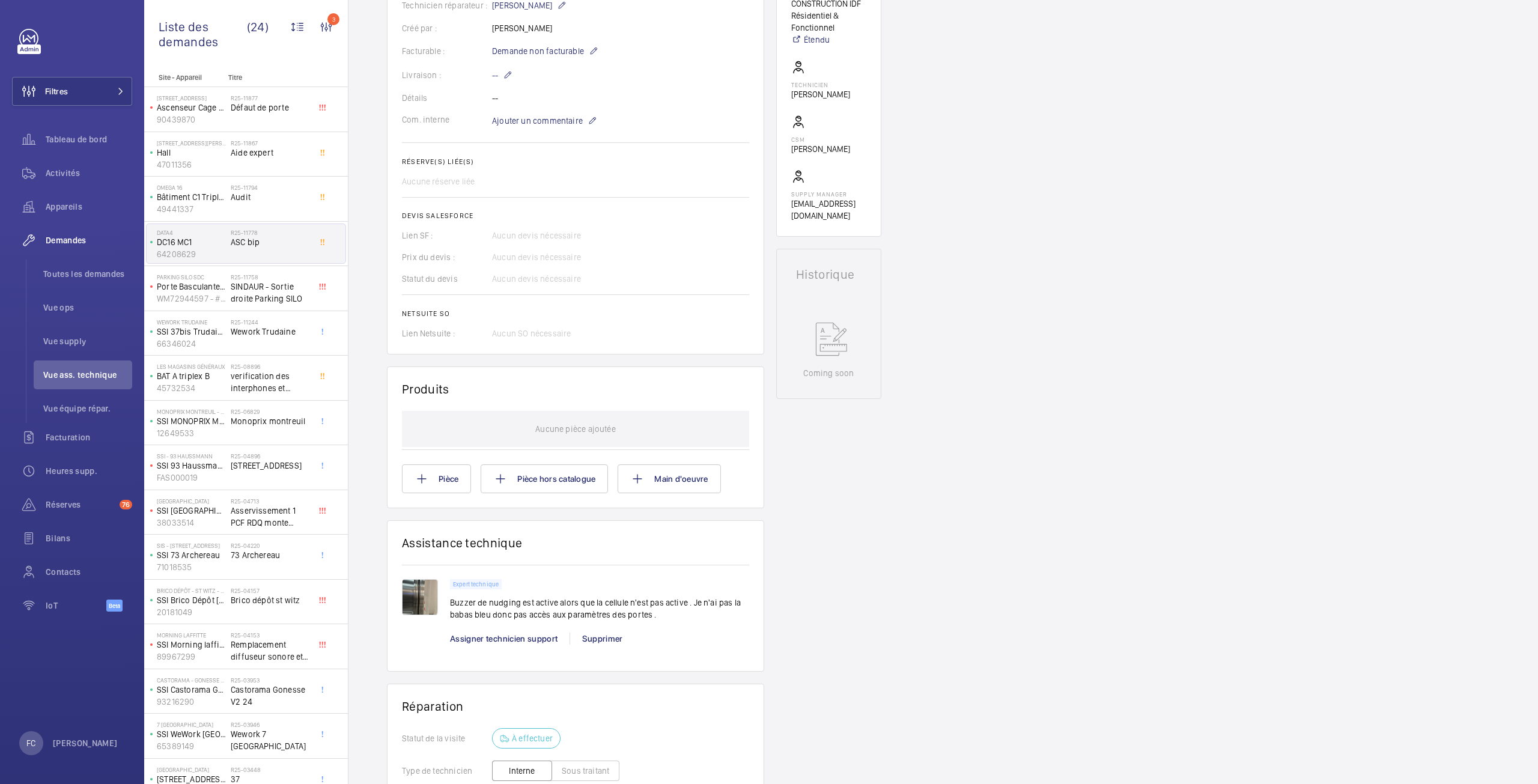
scroll to position [361, 0]
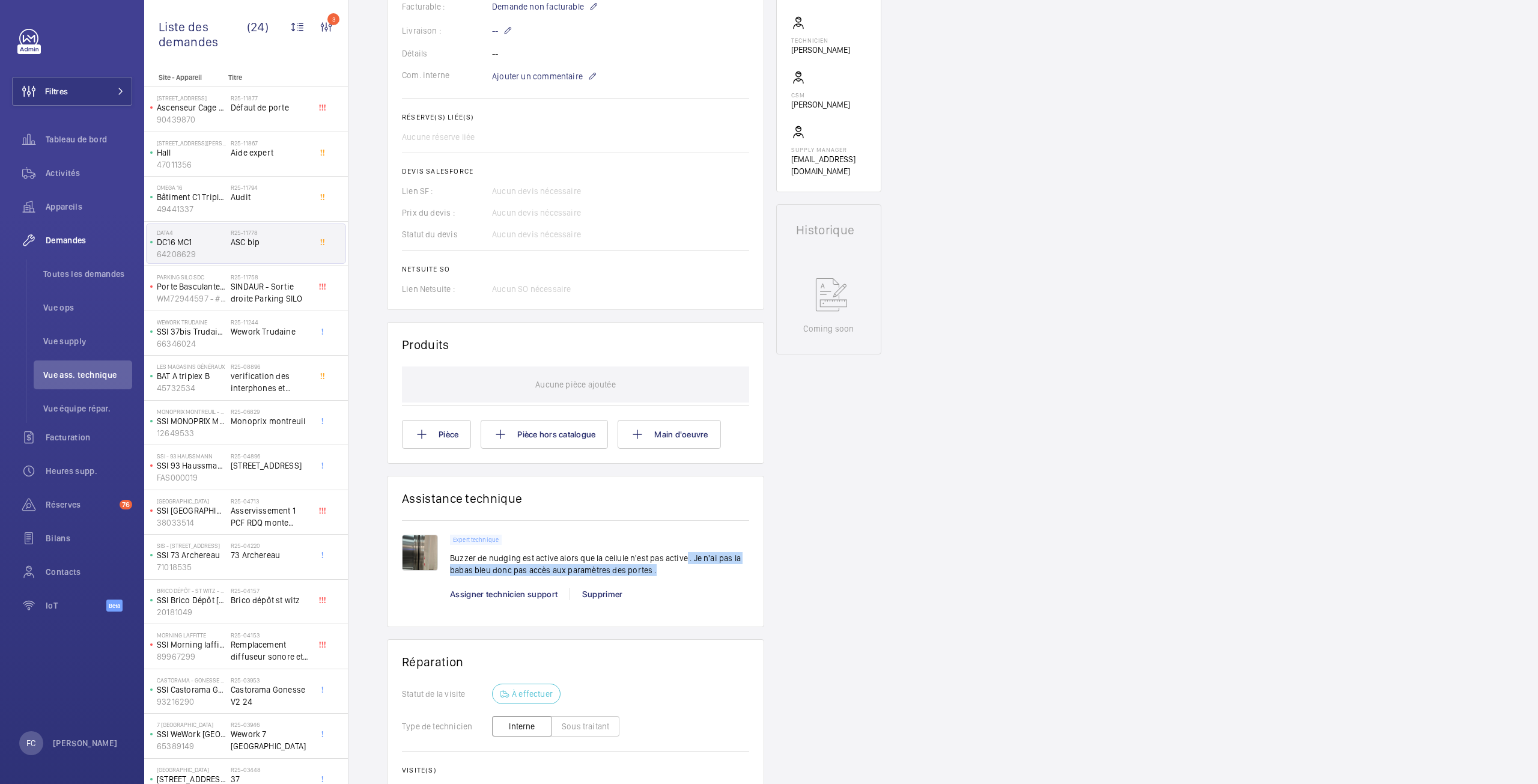
drag, startPoint x: 684, startPoint y: 556, endPoint x: 708, endPoint y: 580, distance: 33.9
click at [708, 580] on div "Expert technique Buzzer de nudging est active alors que la cellule n'est pas ac…" at bounding box center [600, 559] width 299 height 49
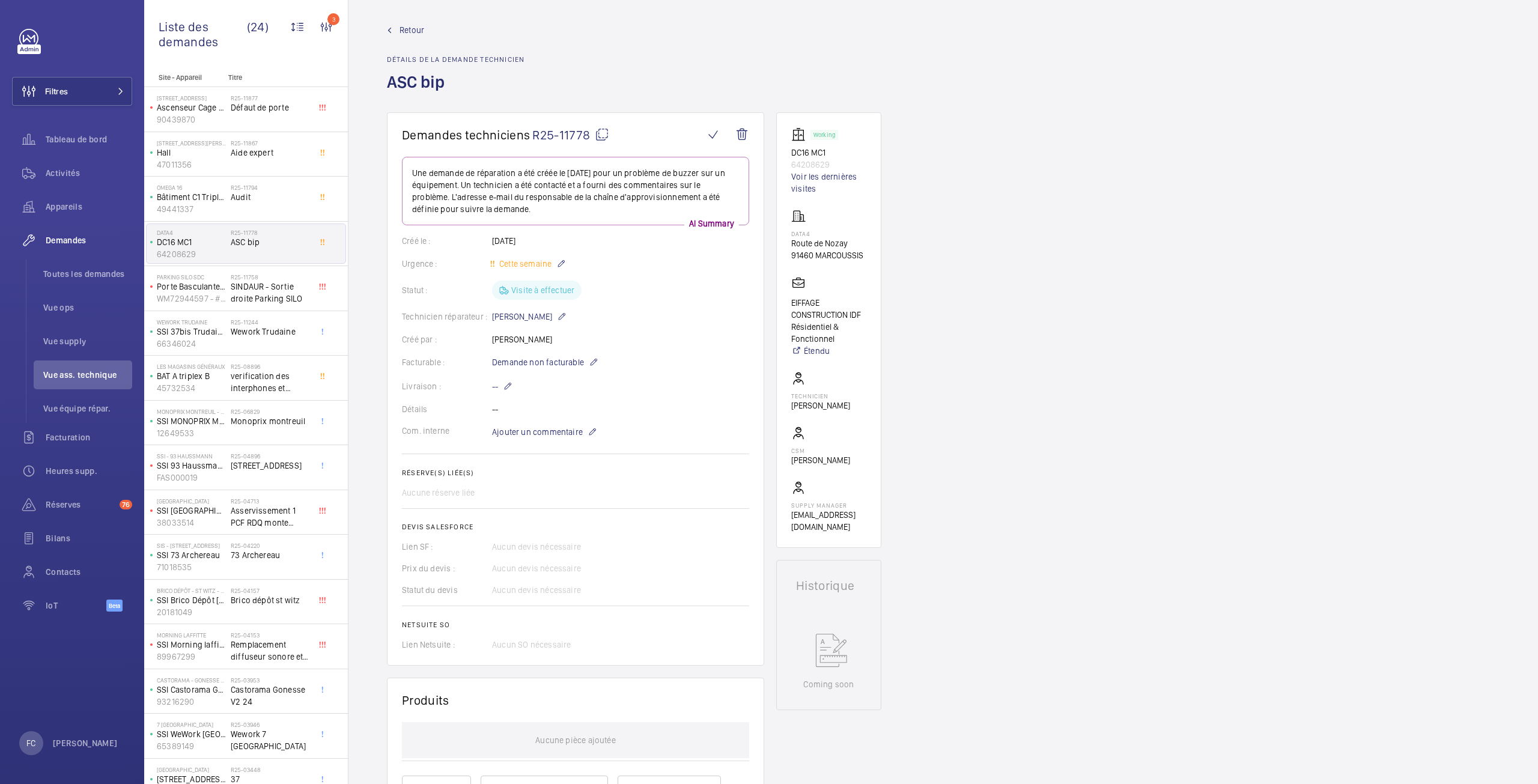
scroll to position [0, 0]
click at [102, 382] on li "Vue ass. technique" at bounding box center [82, 375] width 98 height 29
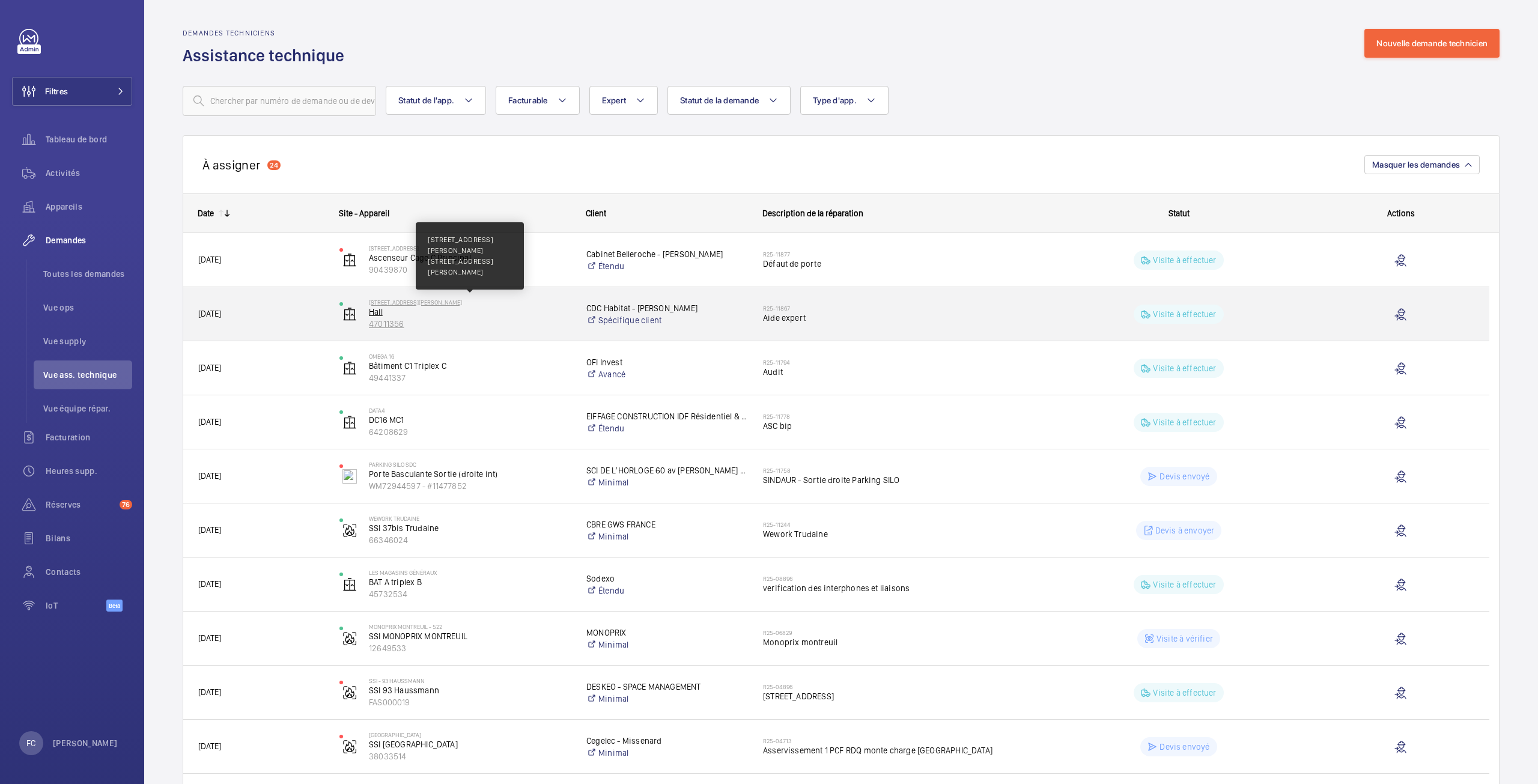
click at [393, 301] on p "13 rue Augustin Thierry" at bounding box center [470, 302] width 202 height 7
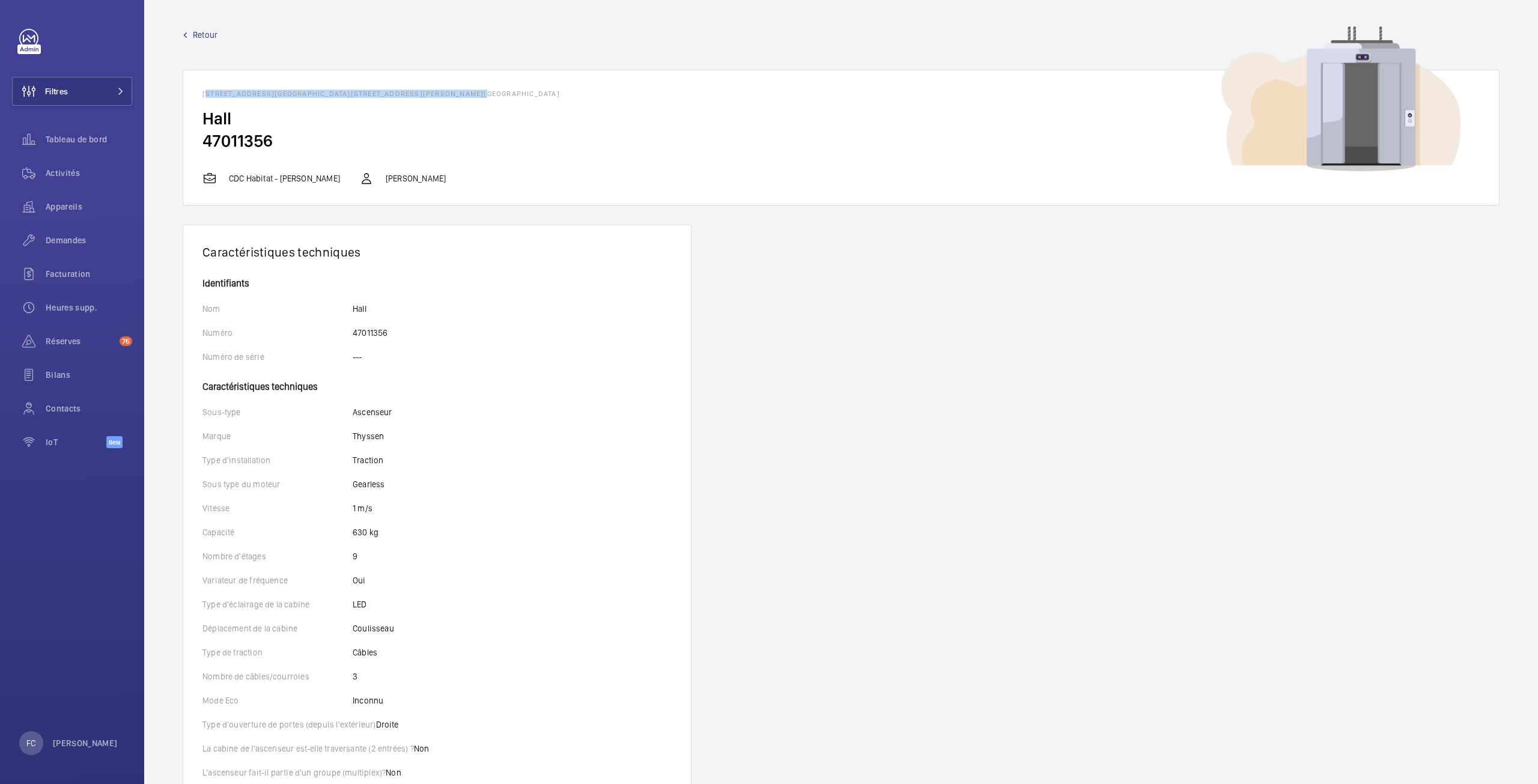
drag, startPoint x: 462, startPoint y: 95, endPoint x: 194, endPoint y: 93, distance: 268.0
click at [194, 93] on wm-front-card-header "13 rue Augustin Thierry - 13 rue Augustin Thierry, 75019 PARIS" at bounding box center [842, 89] width 1316 height 37
copy h1 "13 rue Augustin Thierry - 13 rue Augustin Thierry, 75019 PARIS"
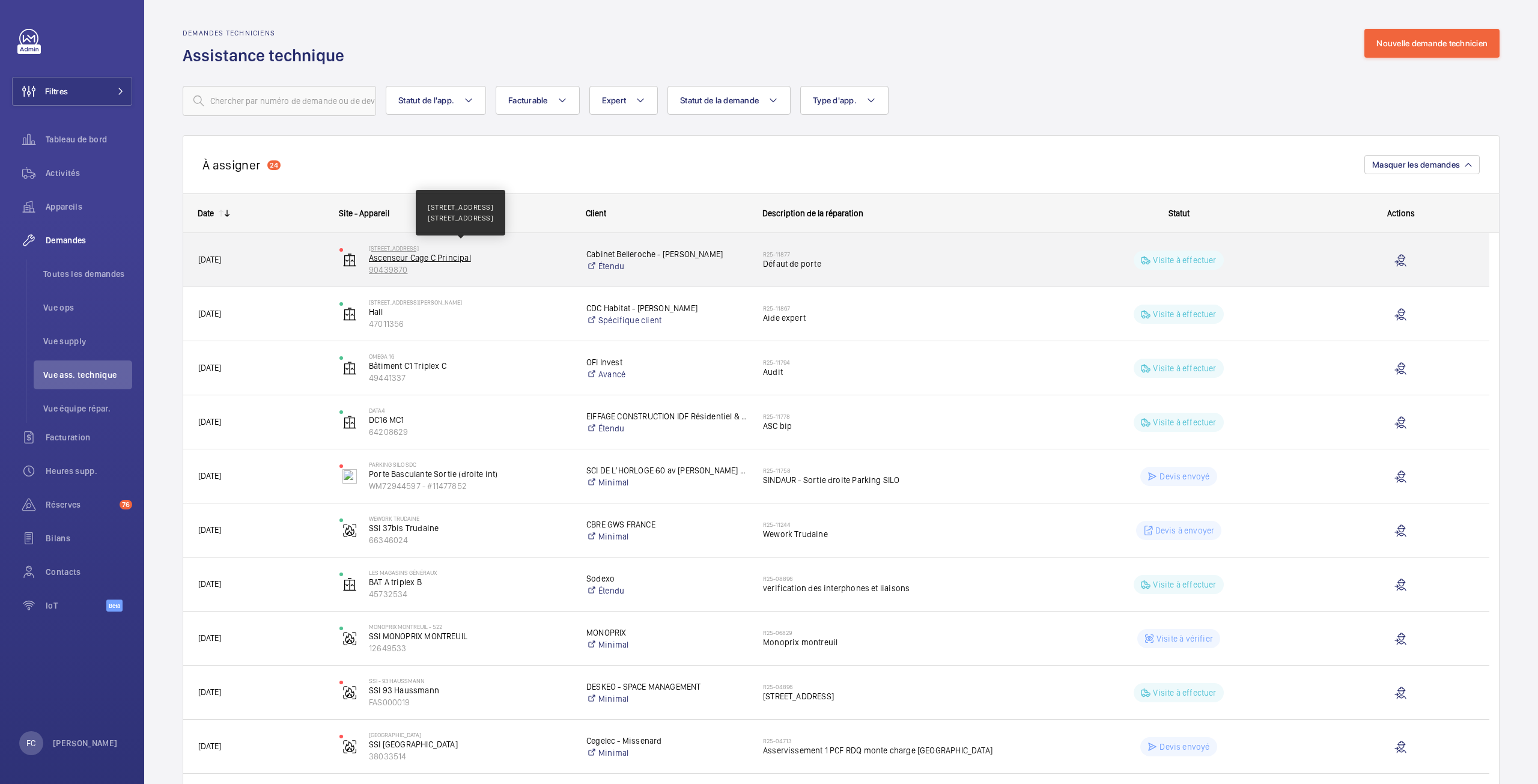
click at [403, 245] on p "4 Avenue du Stade de Coubertin" at bounding box center [470, 248] width 202 height 7
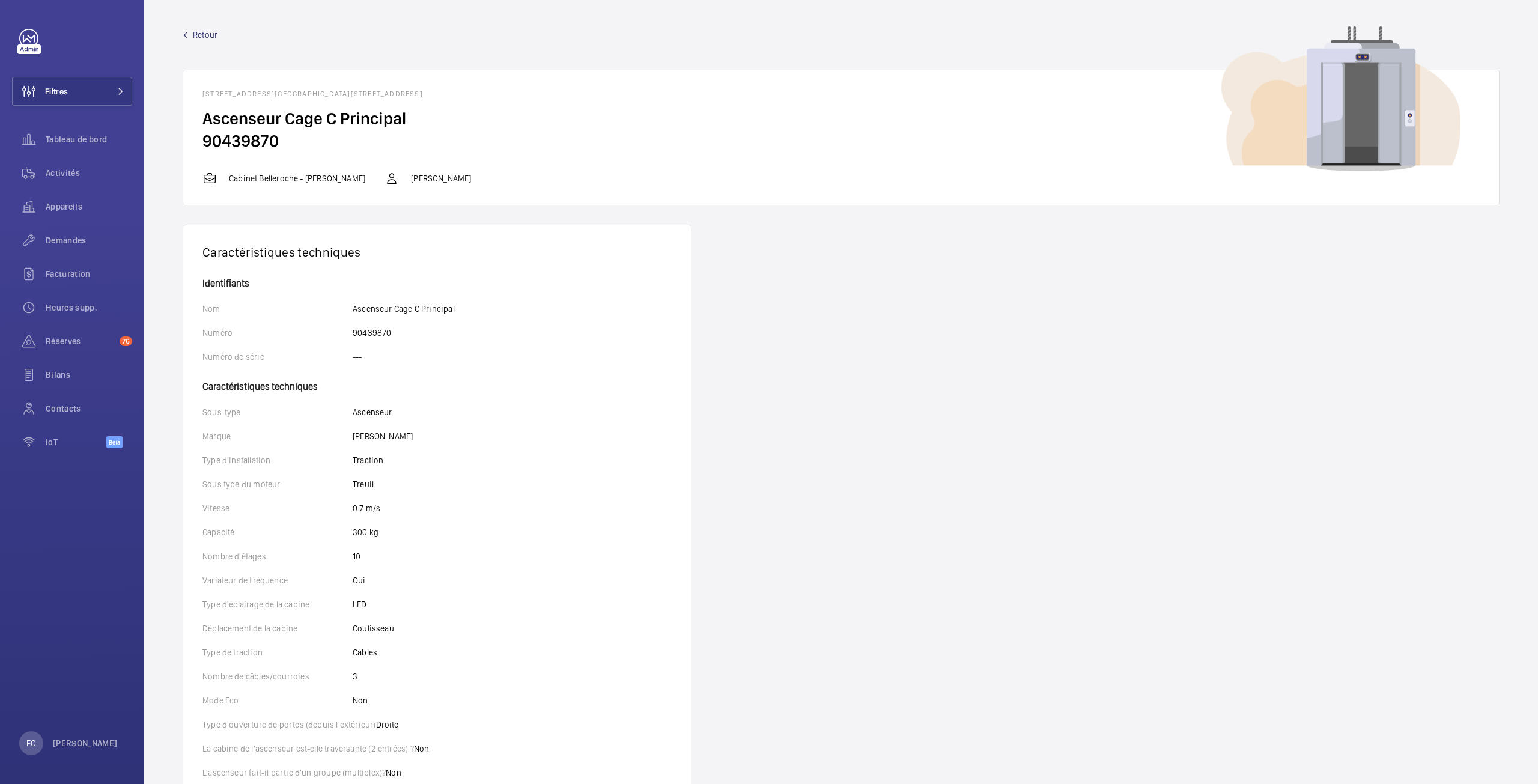
drag, startPoint x: 343, startPoint y: 92, endPoint x: 594, endPoint y: 93, distance: 251.0
click at [597, 94] on h1 "4 Avenue du Stade de Coubertin - 4 Avenue du Stade de Coubertin, 92100 BOULOGNE…" at bounding box center [841, 93] width 1277 height 8
copy h1 "4 Avenue du Stade de Coubertin, 92100 BOULOGNE-BILLANCOURT"
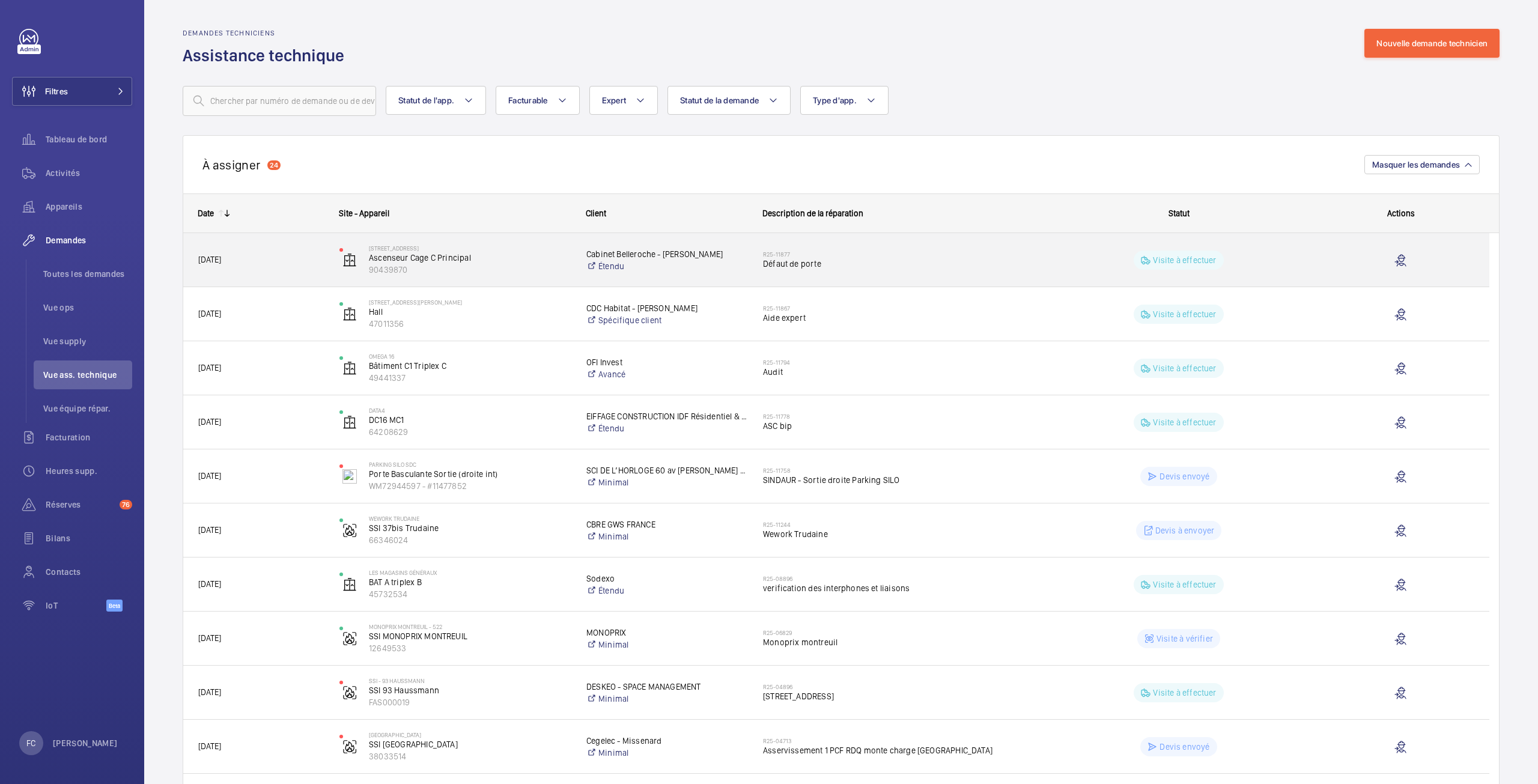
click at [783, 264] on span "Défaut de porte" at bounding box center [896, 263] width 266 height 12
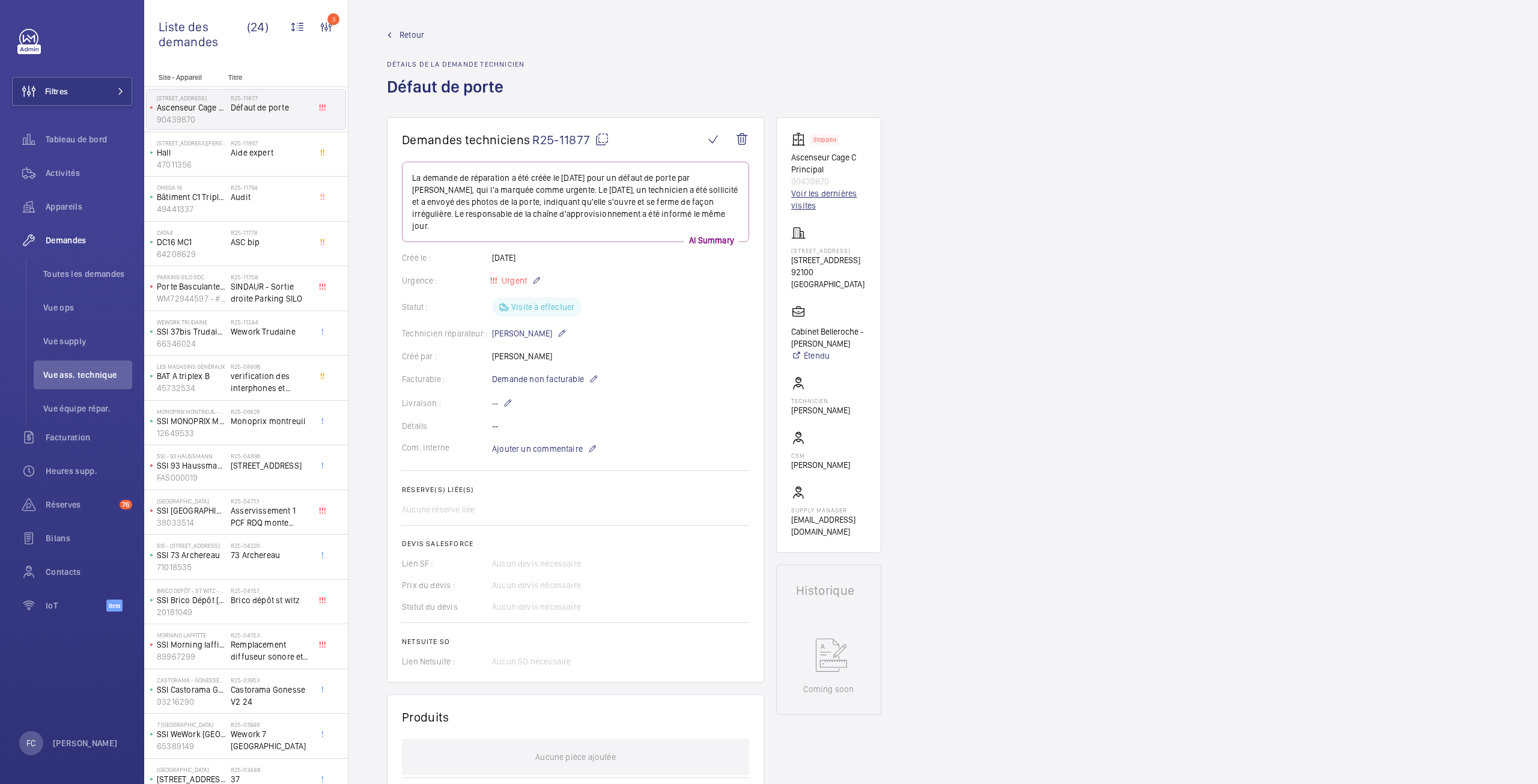
click at [812, 193] on link "Voir les dernières visites" at bounding box center [829, 200] width 75 height 24
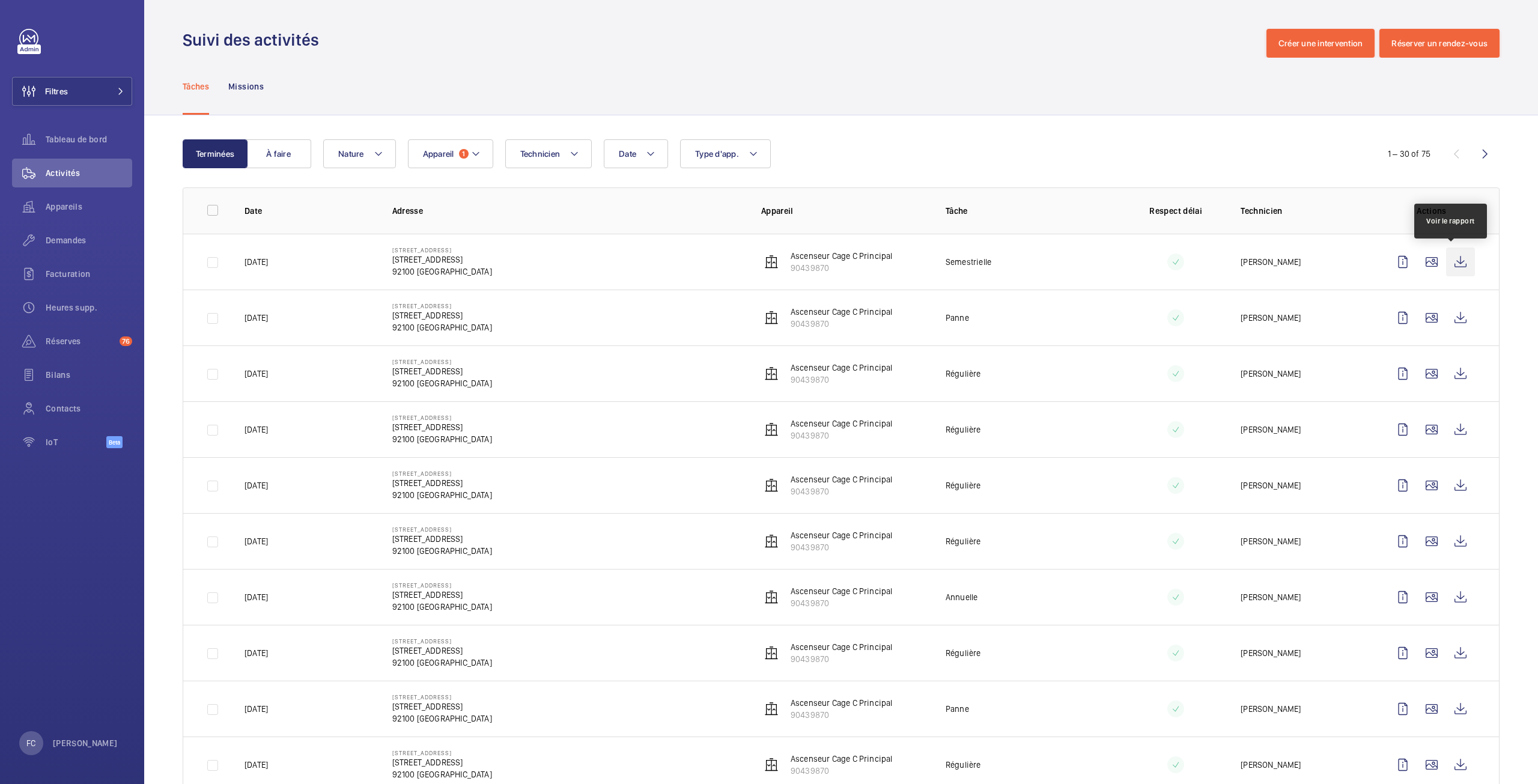
click at [1450, 265] on wm-front-icon-button at bounding box center [1461, 262] width 29 height 29
click at [73, 244] on span "Demandes" at bounding box center [89, 240] width 87 height 12
click at [80, 235] on span "Demandes" at bounding box center [89, 240] width 87 height 12
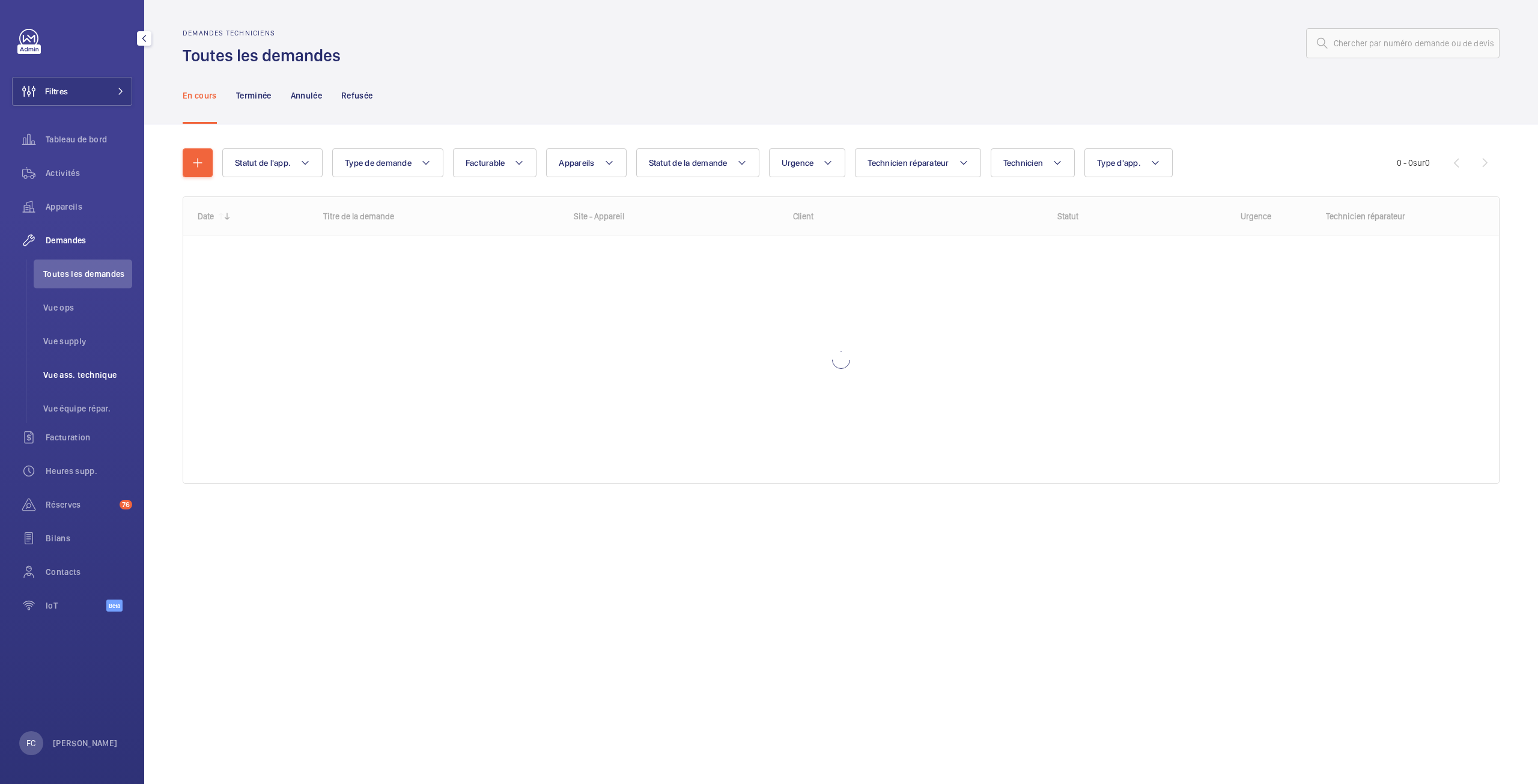
click at [98, 370] on span "Vue ass. technique" at bounding box center [87, 375] width 89 height 12
